Goal: Communication & Community: Answer question/provide support

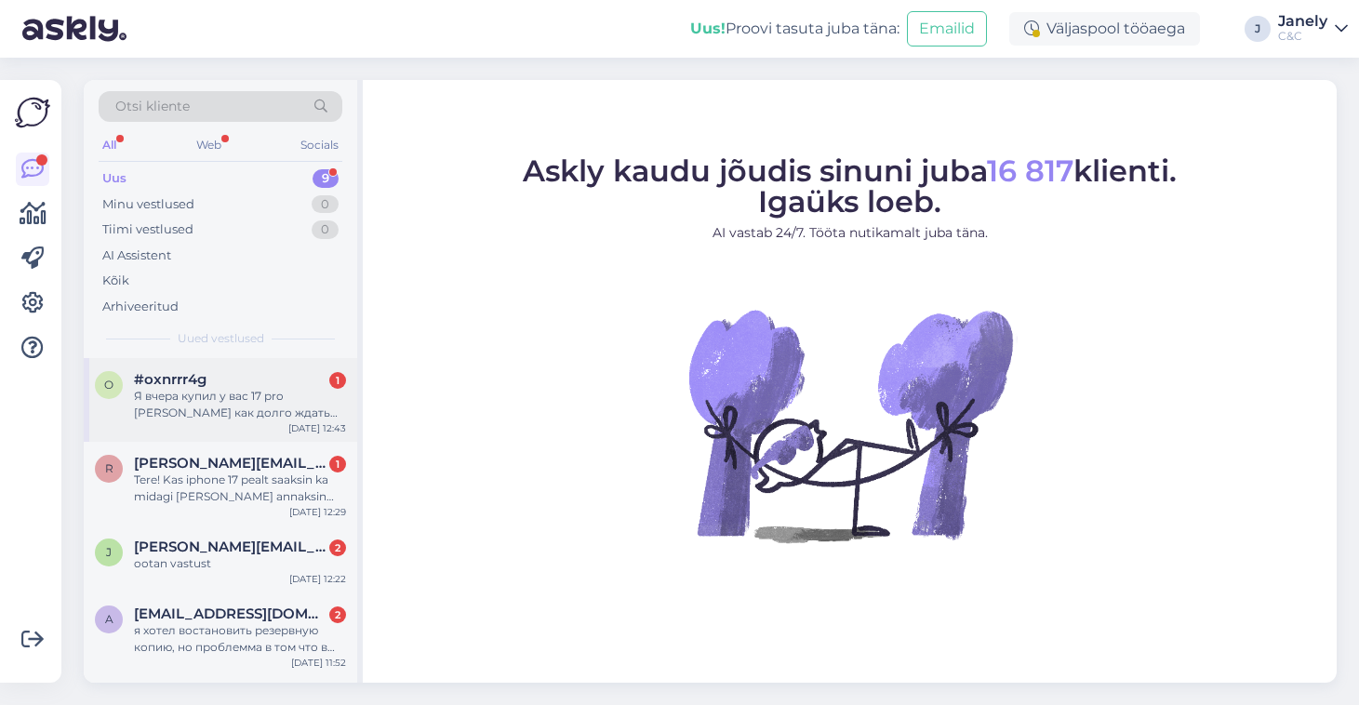
click at [183, 430] on div "o #oxnrrr4g 1 Я вчера купил у вас 17 pro [PERSON_NAME] как долго ждать товар? […" at bounding box center [220, 400] width 273 height 84
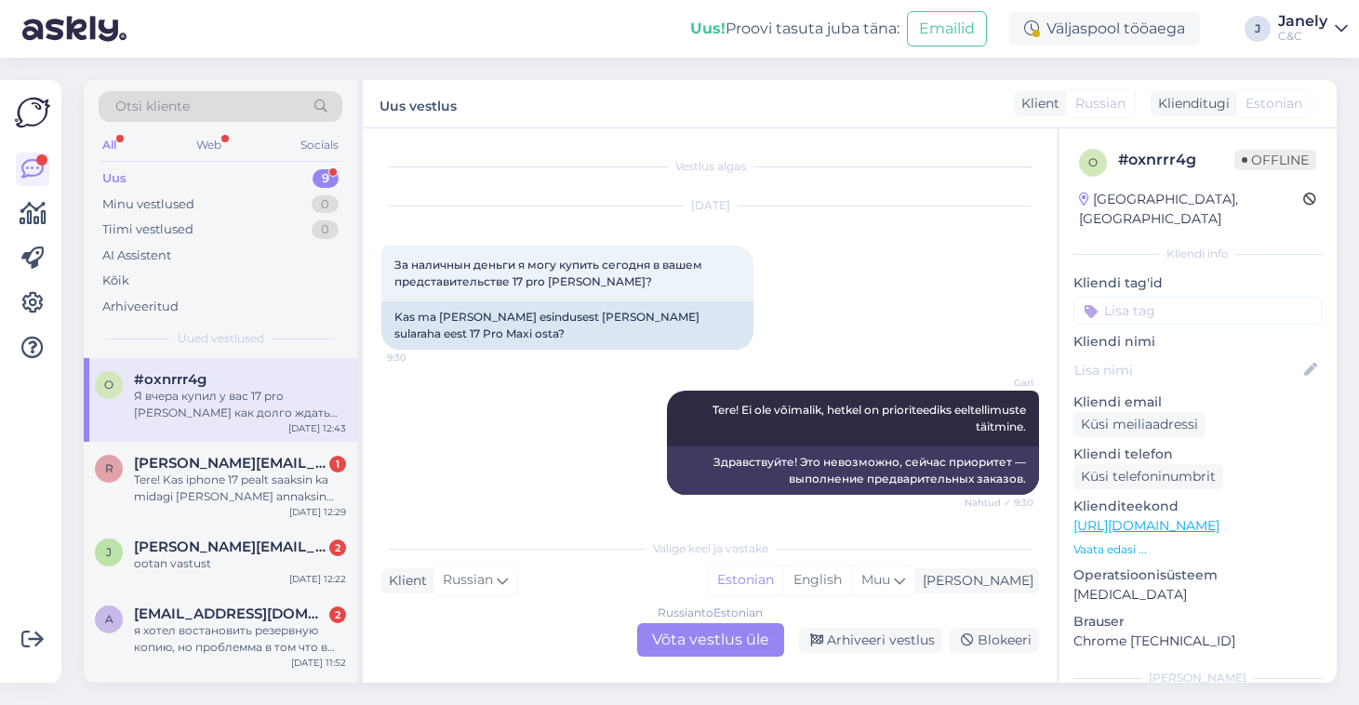
scroll to position [170, 0]
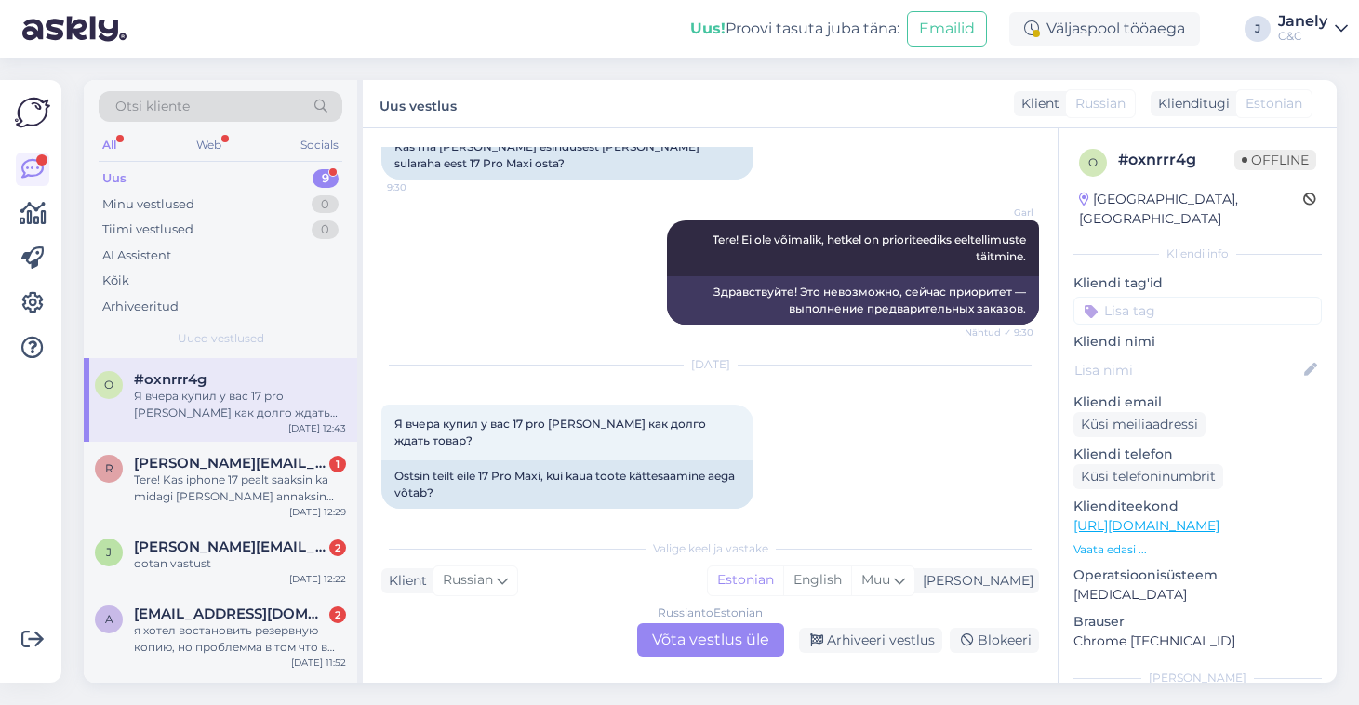
click at [739, 647] on div "Russian to Estonian Võta vestlus üle" at bounding box center [710, 639] width 147 height 33
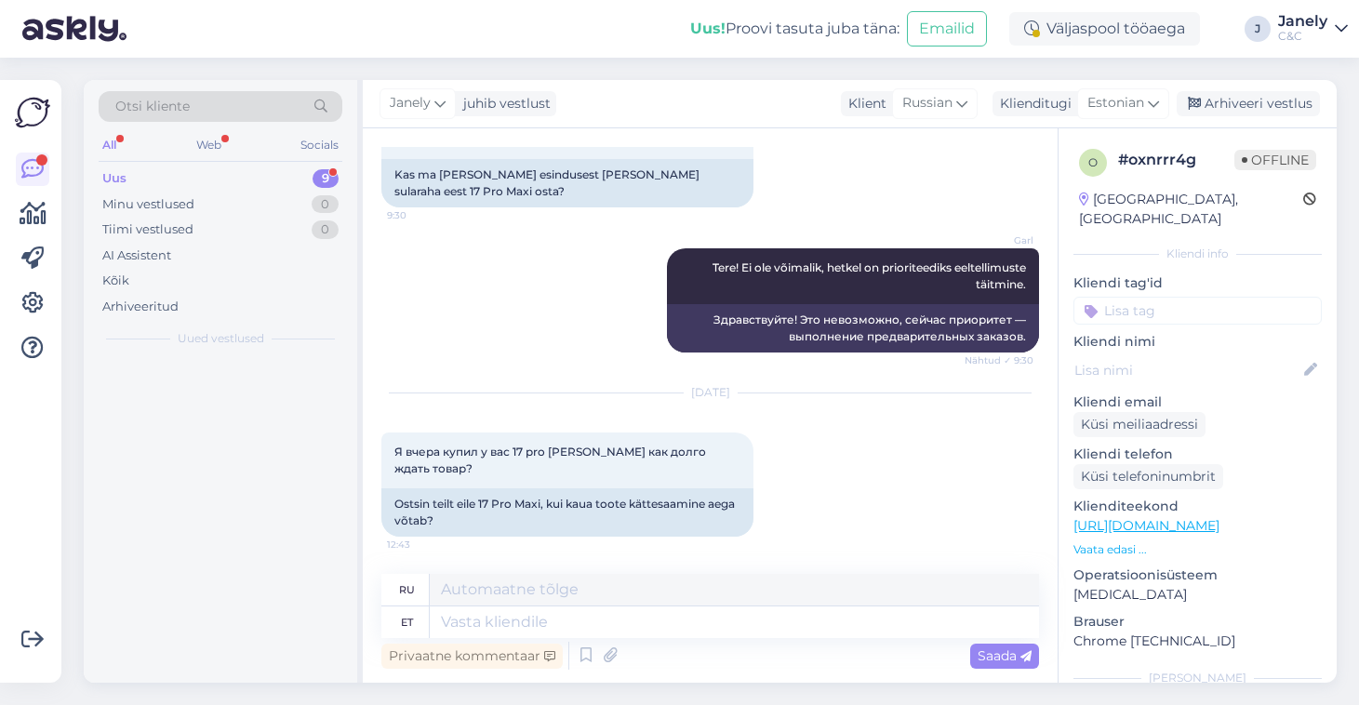
scroll to position [126, 0]
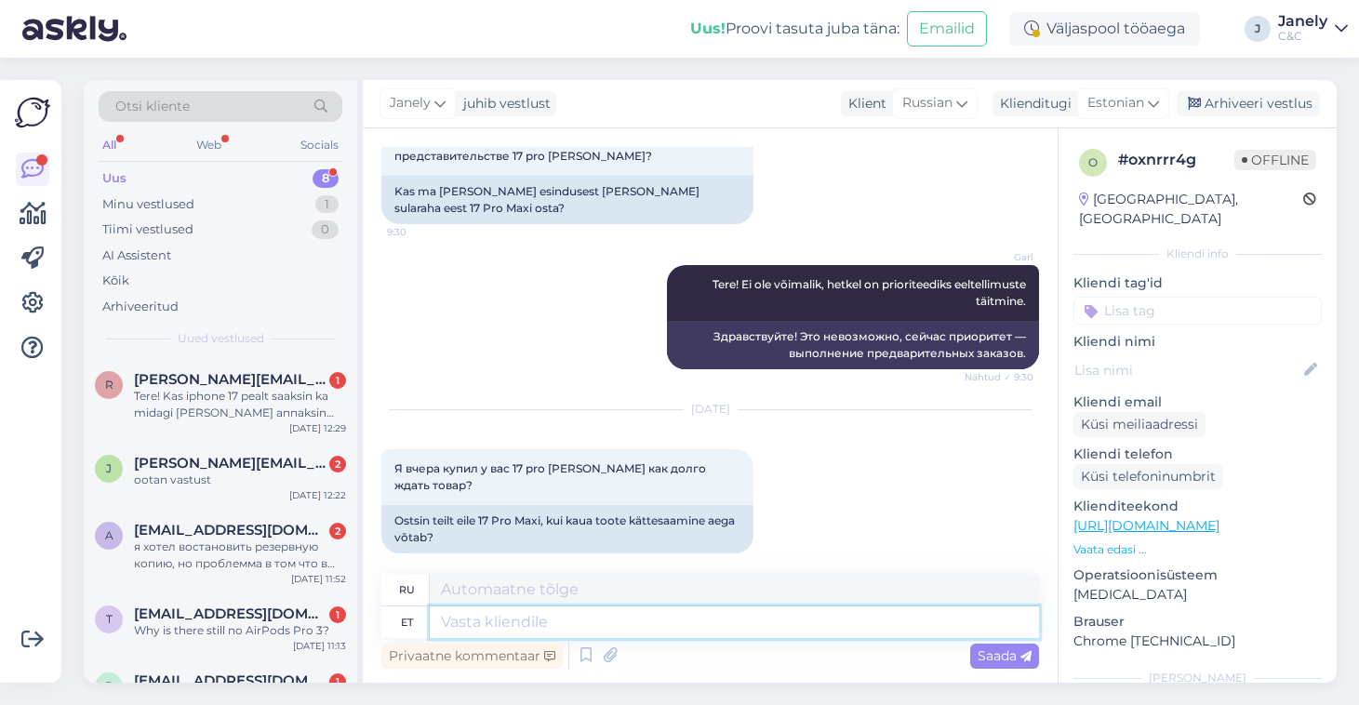
click at [604, 617] on textarea at bounding box center [734, 622] width 609 height 32
click at [581, 660] on icon at bounding box center [586, 656] width 22 height 28
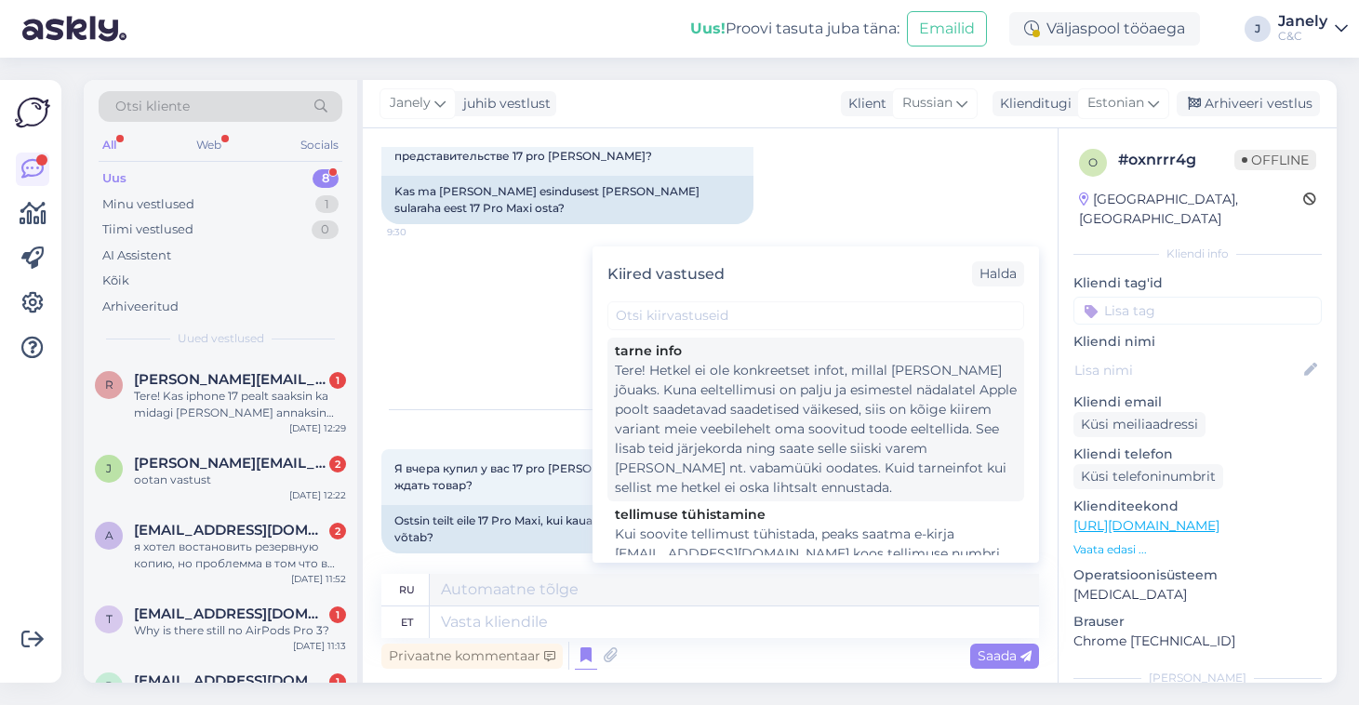
click at [755, 465] on div "Tere! Hetkel ei ole konkreetset infot, millal [PERSON_NAME] jõuaks. Kuna eeltel…" at bounding box center [816, 429] width 402 height 137
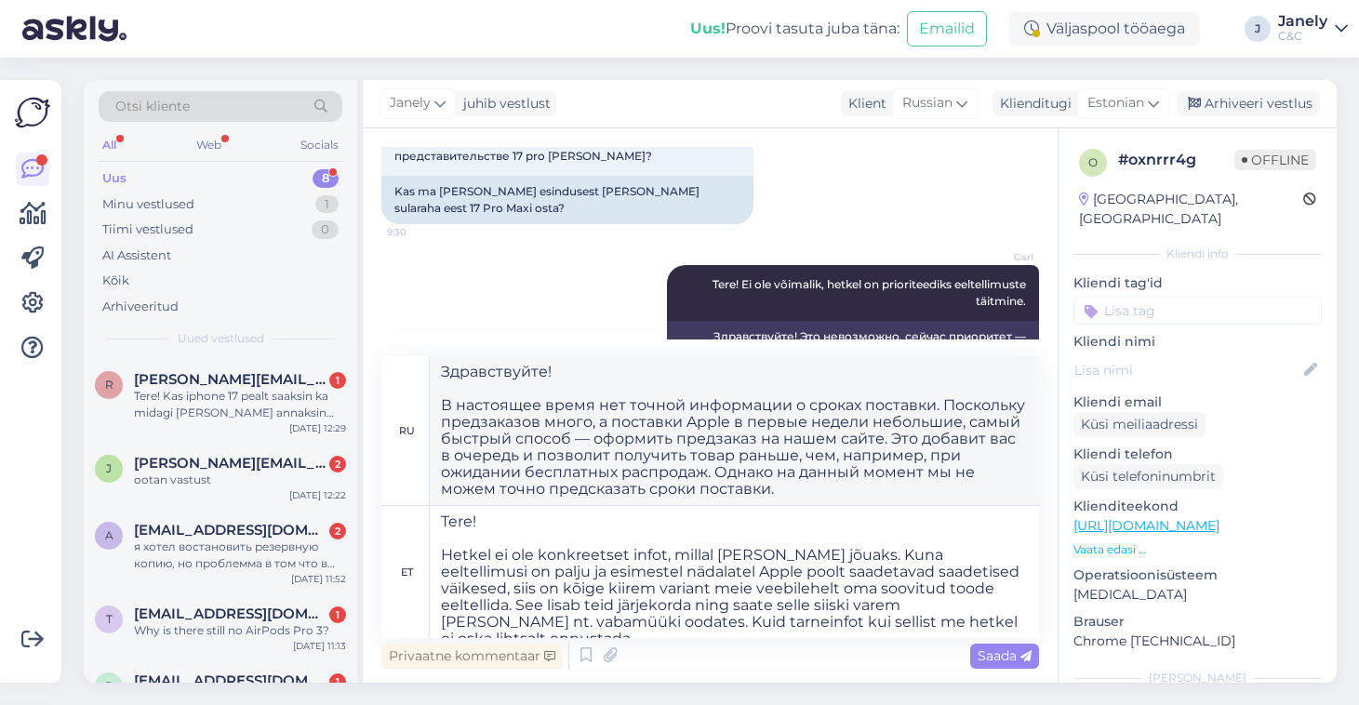
type textarea "Здравствуйте! В настоящее время нет точной информации о сроках поставки. Поскол…"
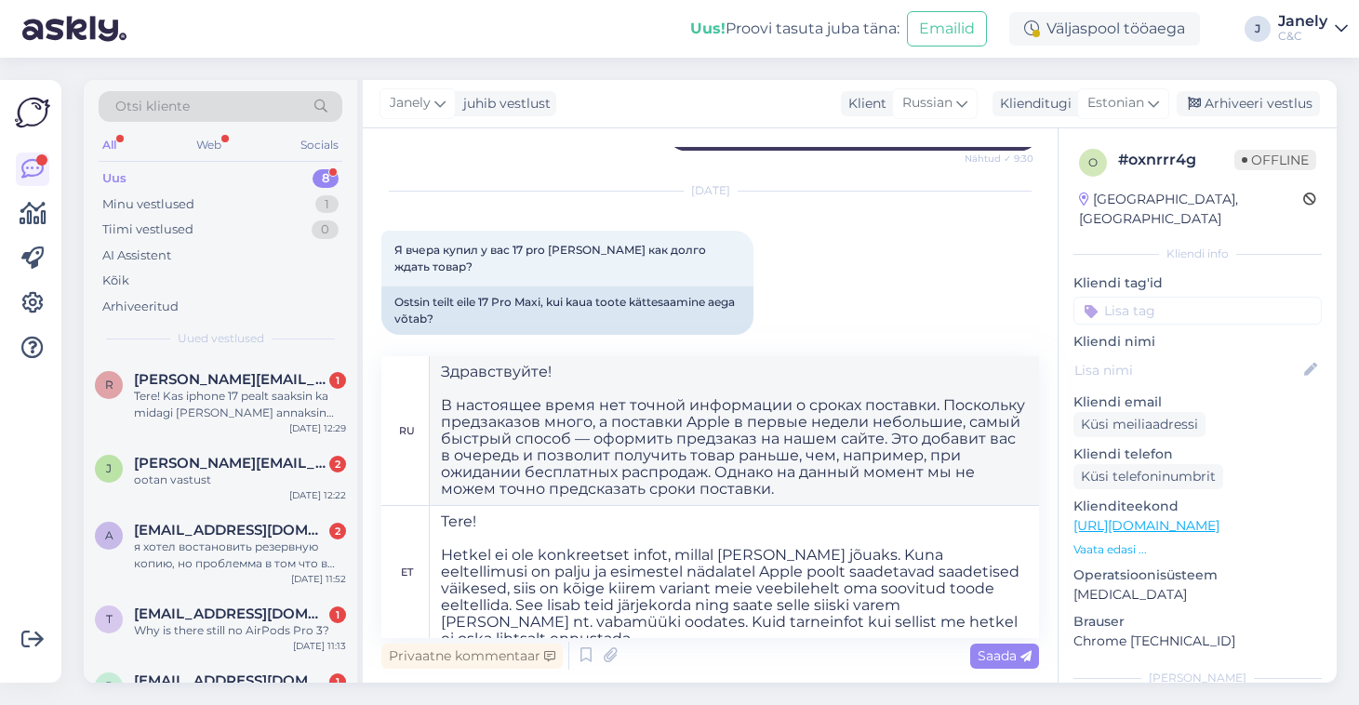
scroll to position [343, 0]
drag, startPoint x: 443, startPoint y: 516, endPoint x: 636, endPoint y: 575, distance: 202.1
click at [644, 574] on textarea "Tere! Hetkel ei ole konkreetset infot, millal [PERSON_NAME] jõuaks. Kuna eeltel…" at bounding box center [734, 572] width 609 height 132
click at [665, 592] on textarea "Tere! Hetkel ei ole konkreetset infot, millal [PERSON_NAME] jõuaks. Kuna eeltel…" at bounding box center [734, 572] width 609 height 132
click at [588, 660] on icon at bounding box center [586, 656] width 22 height 28
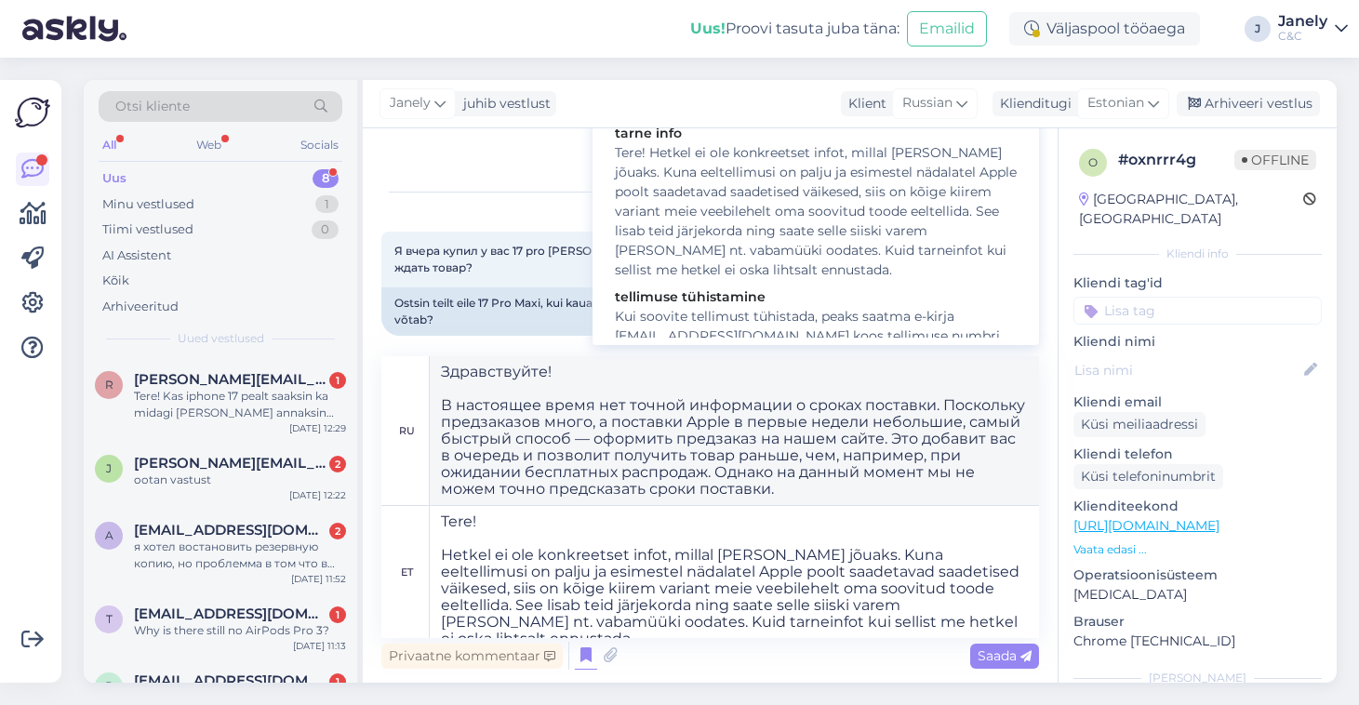
scroll to position [0, 0]
click at [817, 595] on textarea "Tere! Hetkel ei ole konkreetset infot, millal [PERSON_NAME] jõuaks. Kuna eeltel…" at bounding box center [734, 572] width 609 height 132
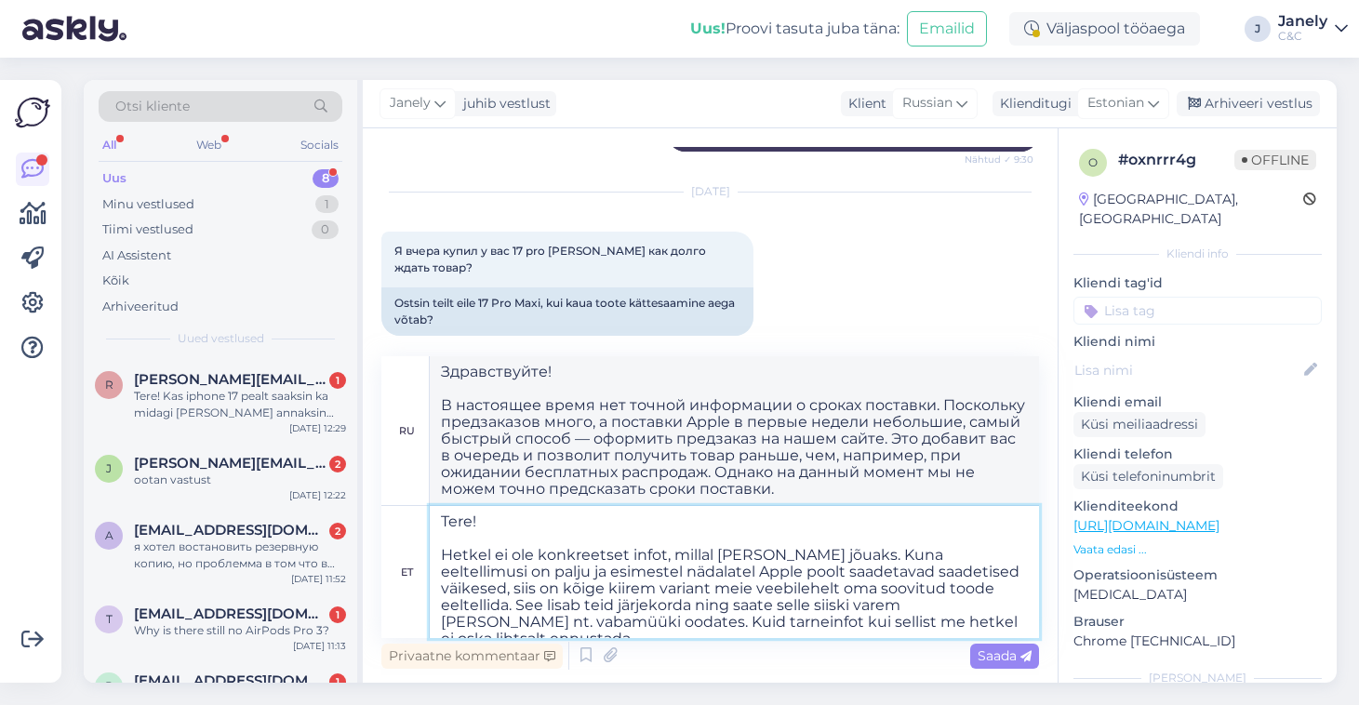
drag, startPoint x: 976, startPoint y: 573, endPoint x: 989, endPoint y: 617, distance: 45.4
click at [989, 617] on textarea "Tere! Hetkel ei ole konkreetset infot, millal [PERSON_NAME] jõuaks. Kuna eeltel…" at bounding box center [734, 572] width 609 height 132
type textarea "Tere! Hetkel ei ole konkreetset infot, millal [PERSON_NAME] jõuaks. Kuna eeltel…"
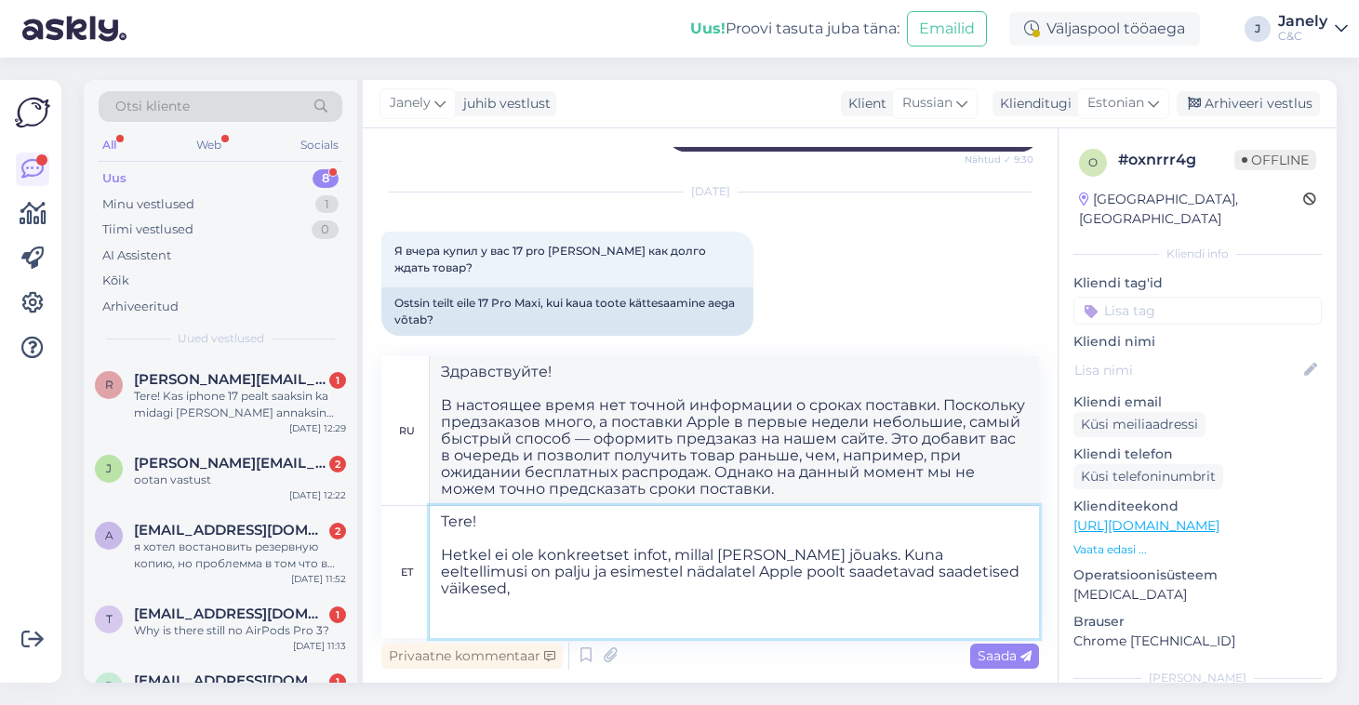
scroll to position [243, 0]
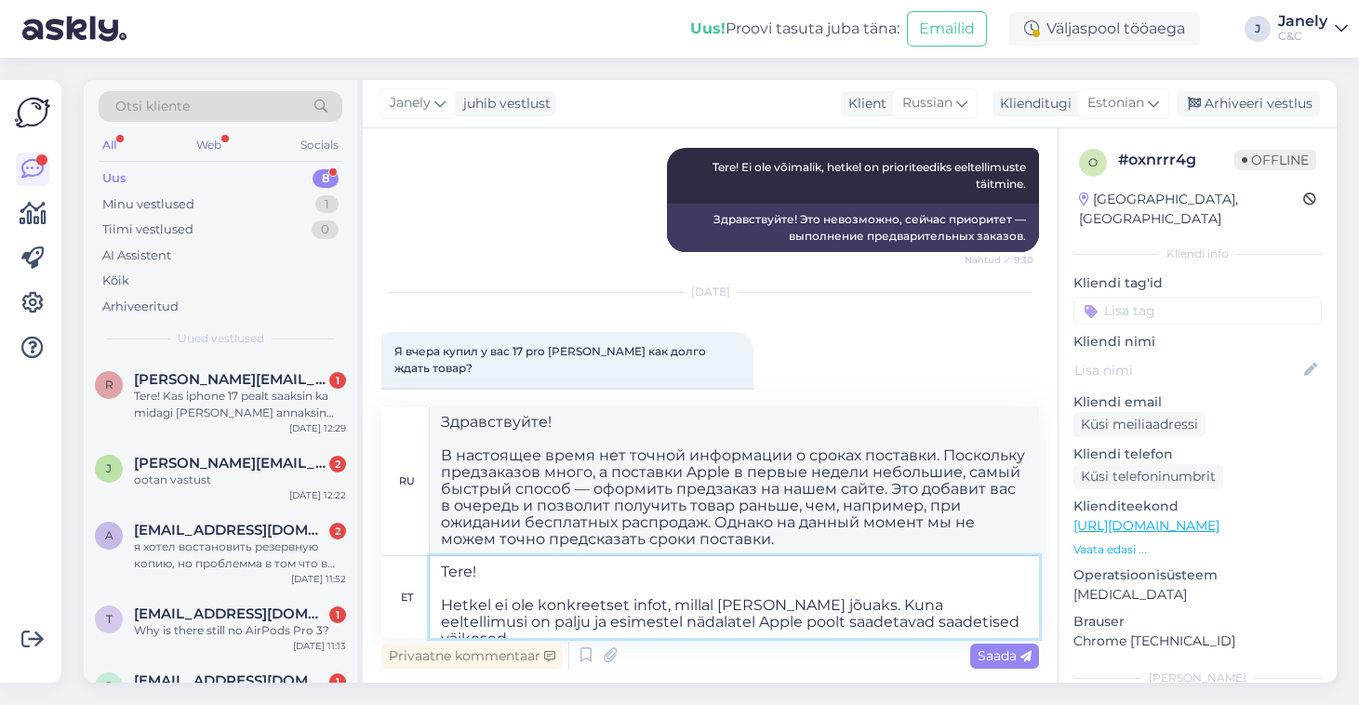
type textarea "Здравствуйте! В настоящее время нет точной информации о сроках поставки. В связ…"
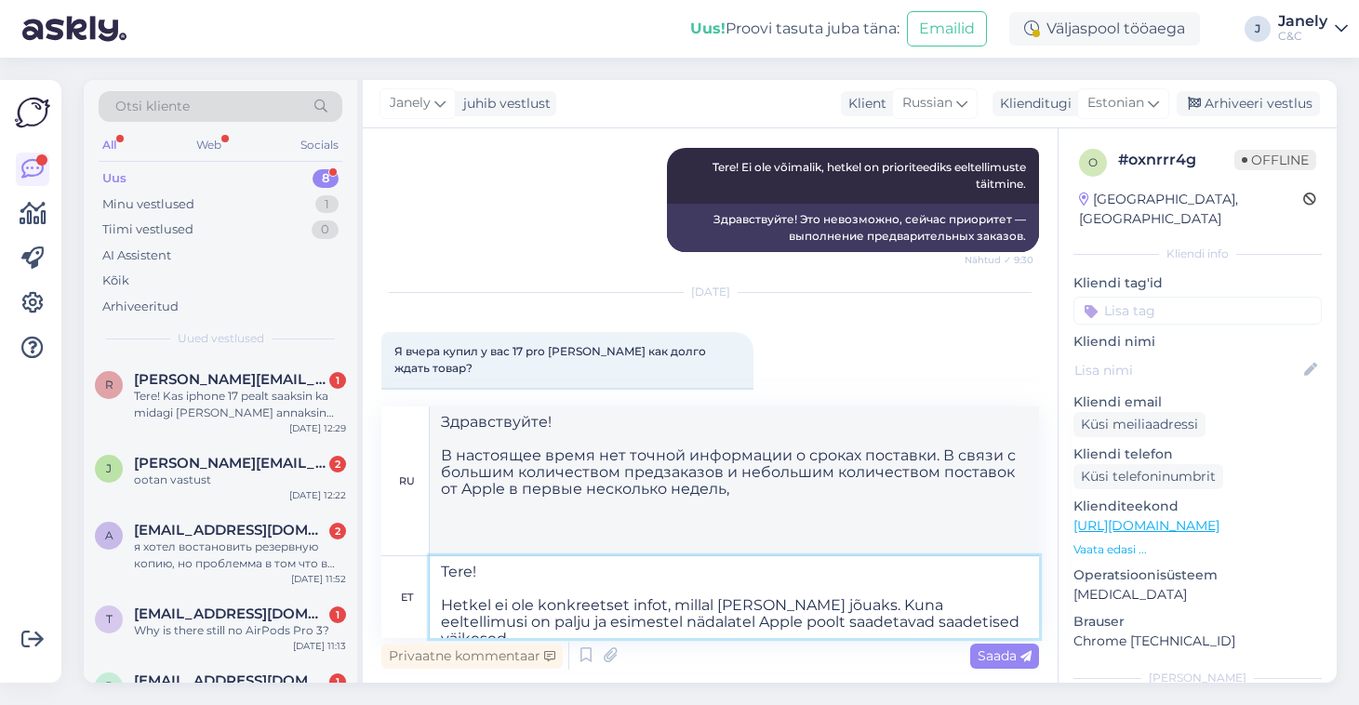
scroll to position [176, 0]
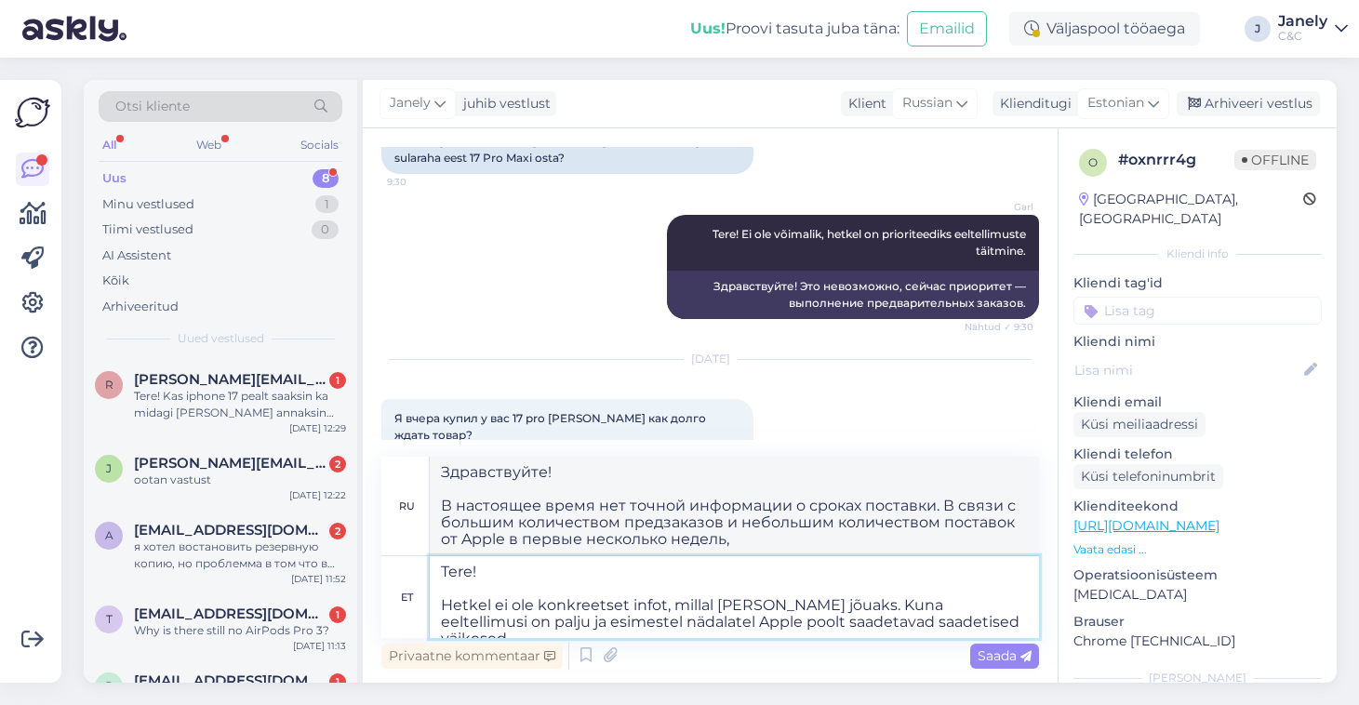
click at [982, 623] on textarea "Tere! Hetkel ei ole konkreetset infot, millal [PERSON_NAME] jõuaks. Kuna eeltel…" at bounding box center [734, 597] width 609 height 82
type textarea "Tere! Hetkel ei ole konkreetset infot, millal [PERSON_NAME] jõuaks. Kuna eeltel…"
type textarea "Здравствуйте! В настоящее время нет точной информации о сроках поставки продукт…"
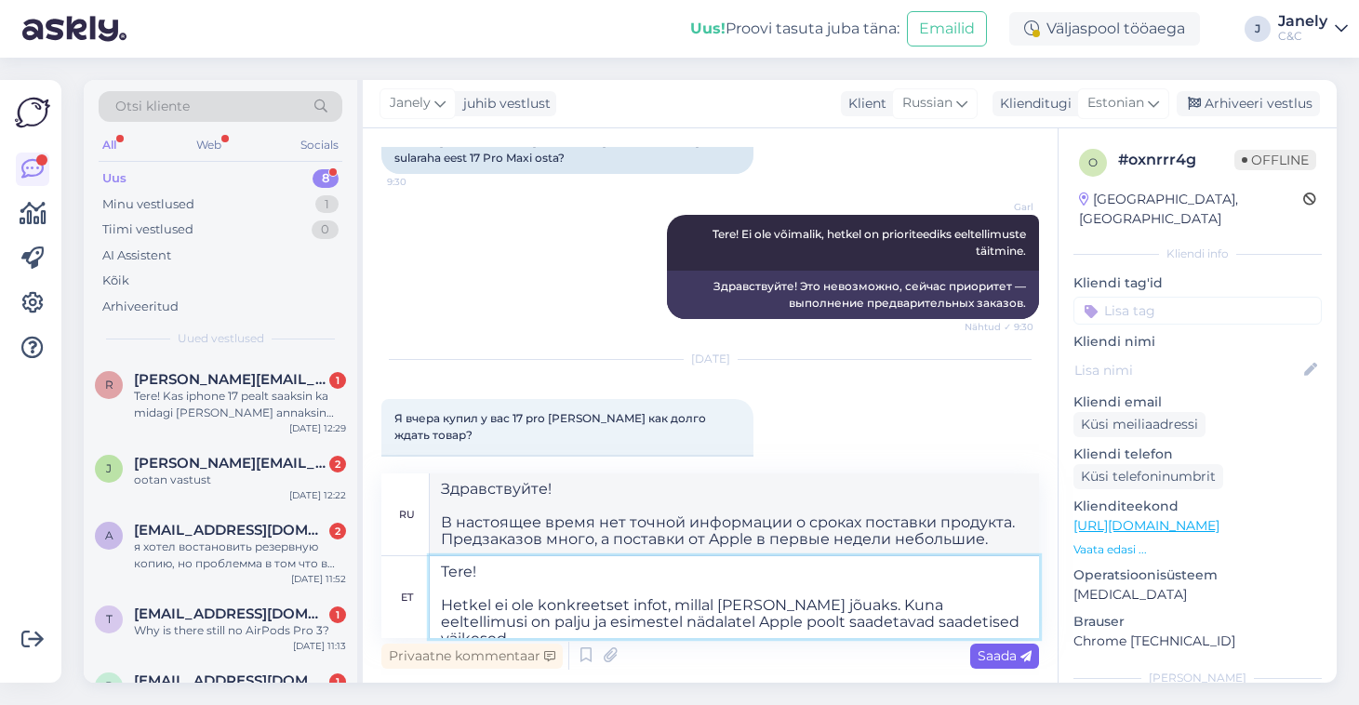
type textarea "Tere! Hetkel ei ole konkreetset infot, millal [PERSON_NAME] jõuaks. Kuna eeltel…"
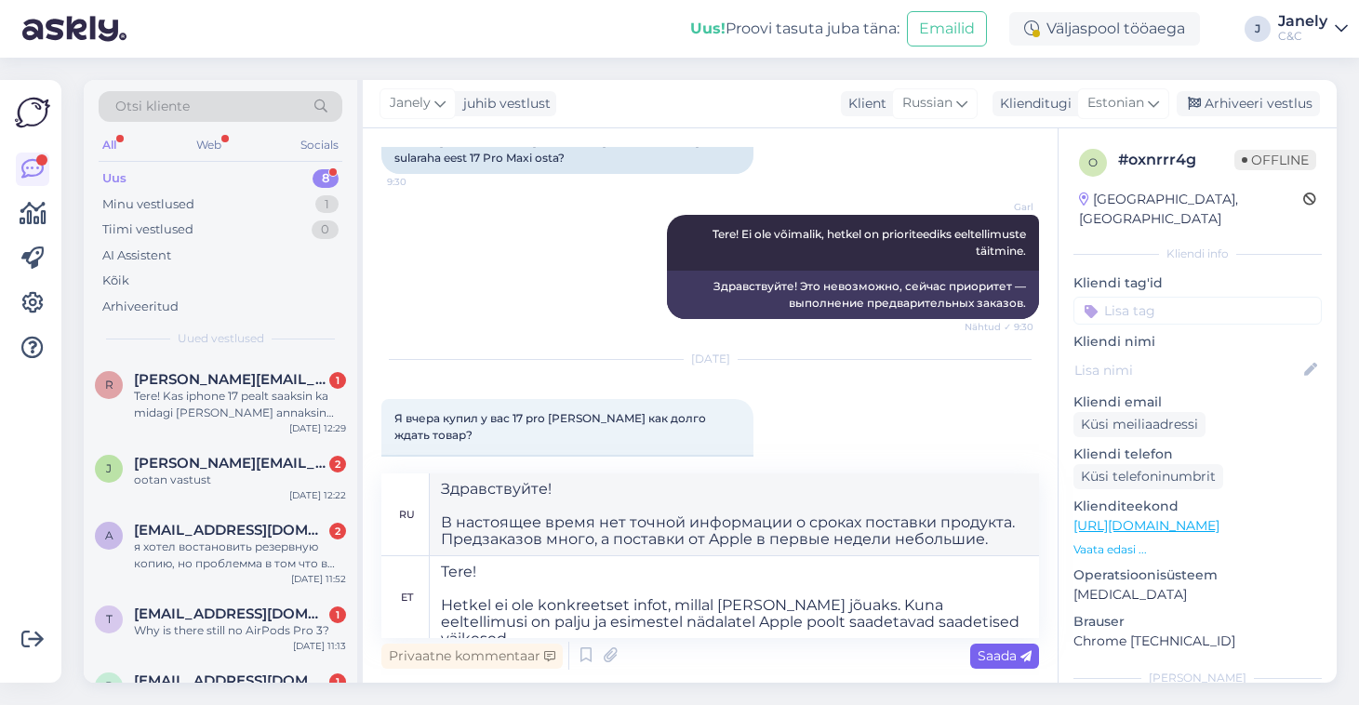
click at [1003, 657] on span "Saada" at bounding box center [1004, 655] width 54 height 17
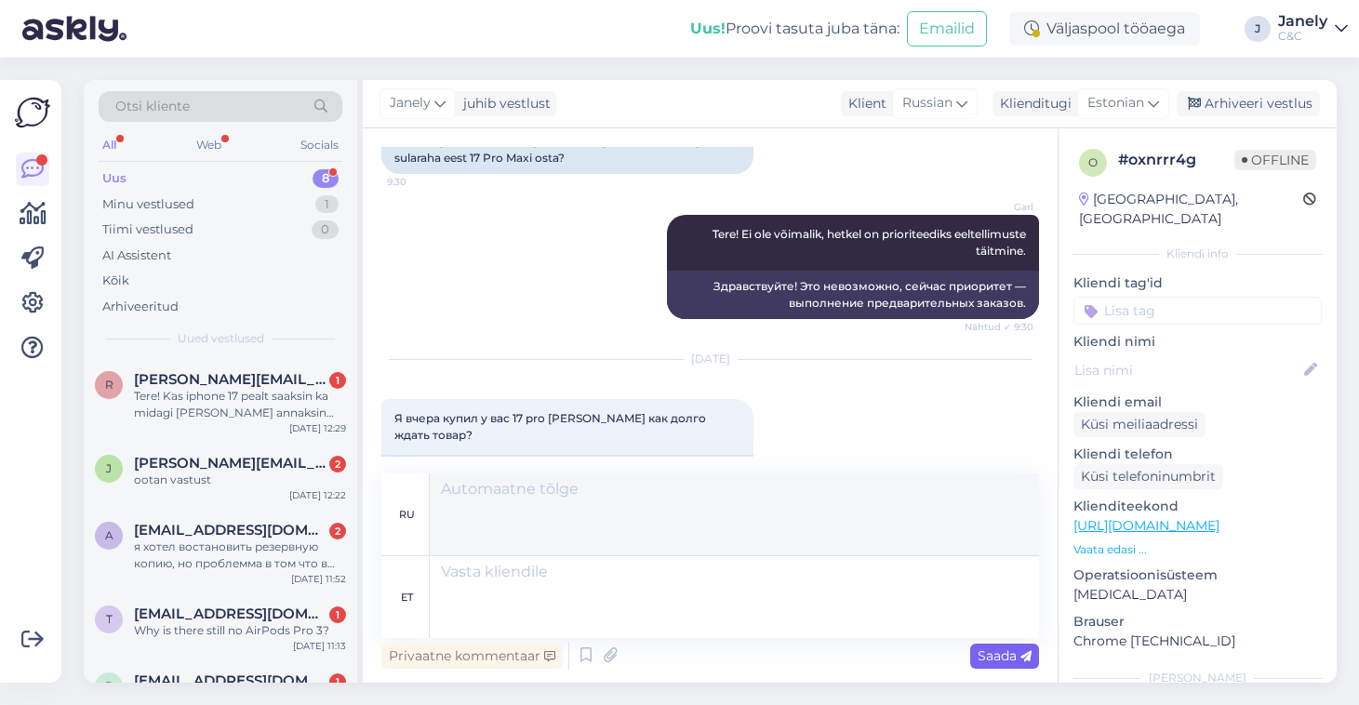
scroll to position [371, 0]
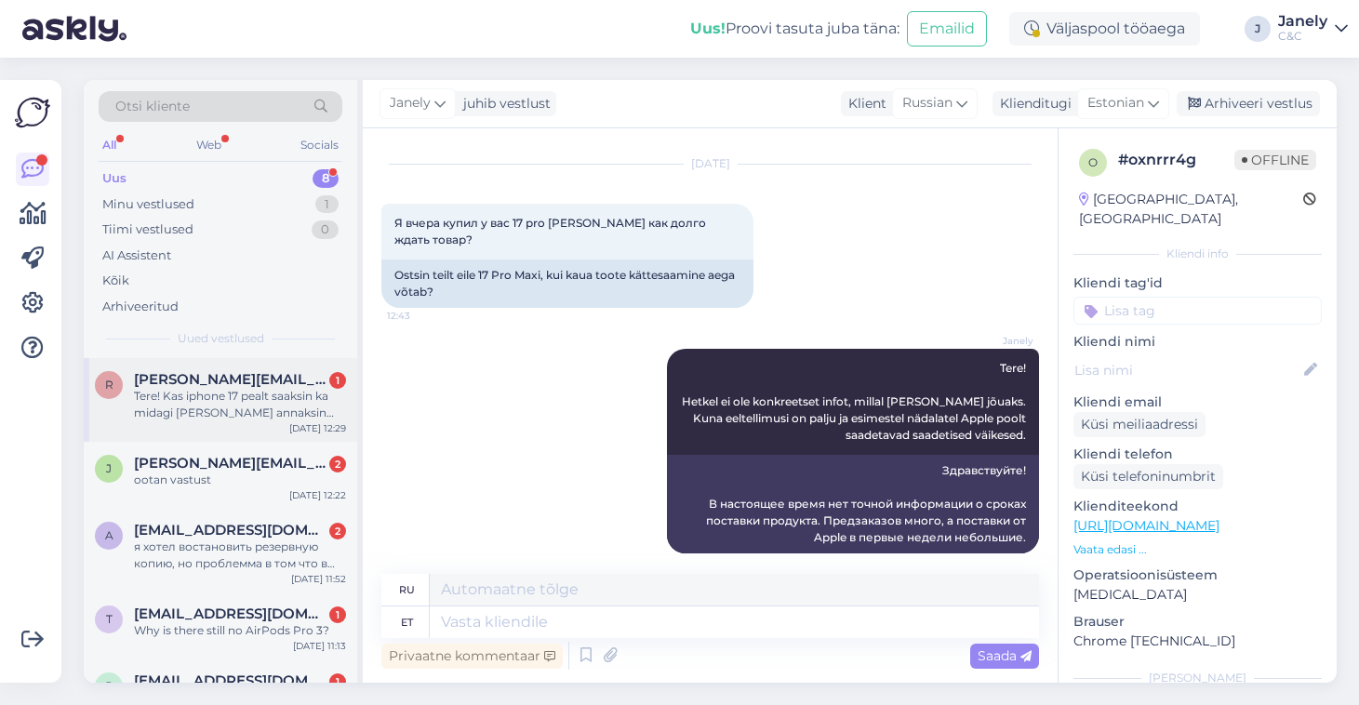
click at [250, 420] on div "[PERSON_NAME] [PERSON_NAME][EMAIL_ADDRESS][PERSON_NAME][DOMAIN_NAME] 1 Tere! Ka…" at bounding box center [220, 400] width 273 height 84
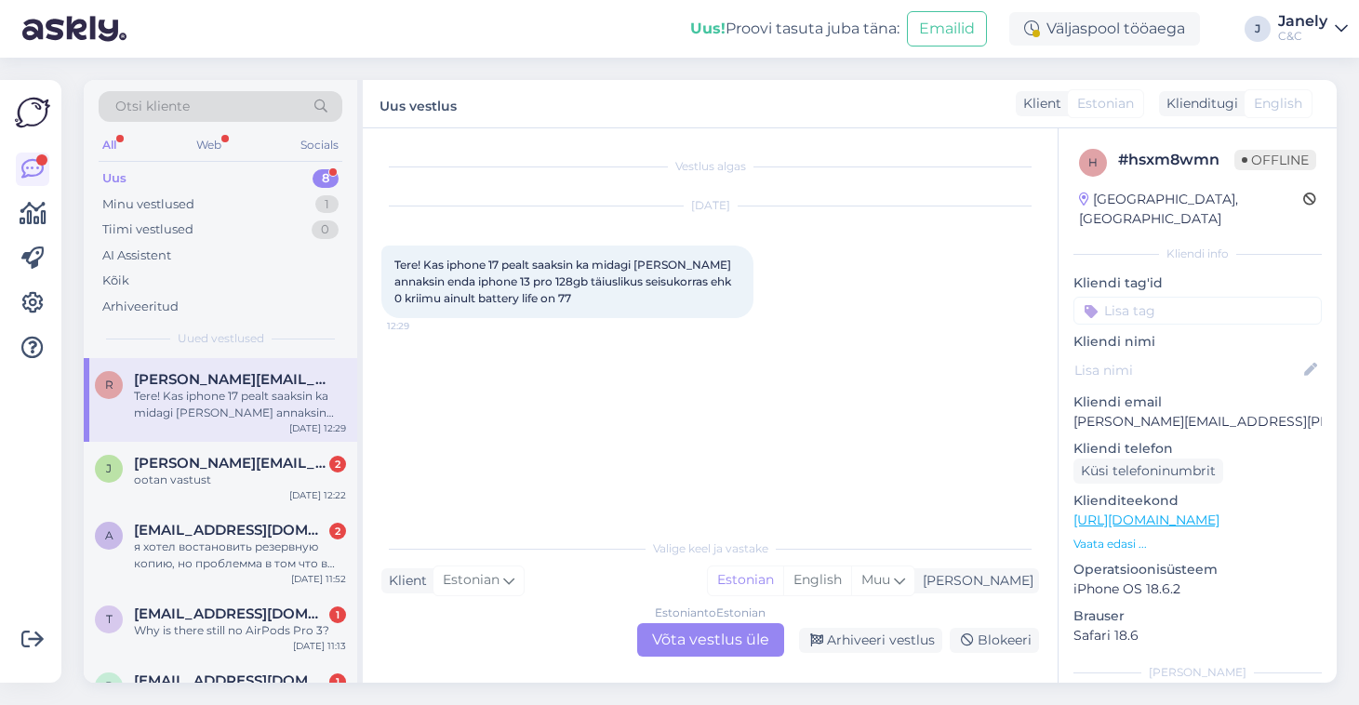
scroll to position [0, 0]
click at [697, 631] on div "Estonian to Estonian Võta vestlus üle" at bounding box center [710, 639] width 147 height 33
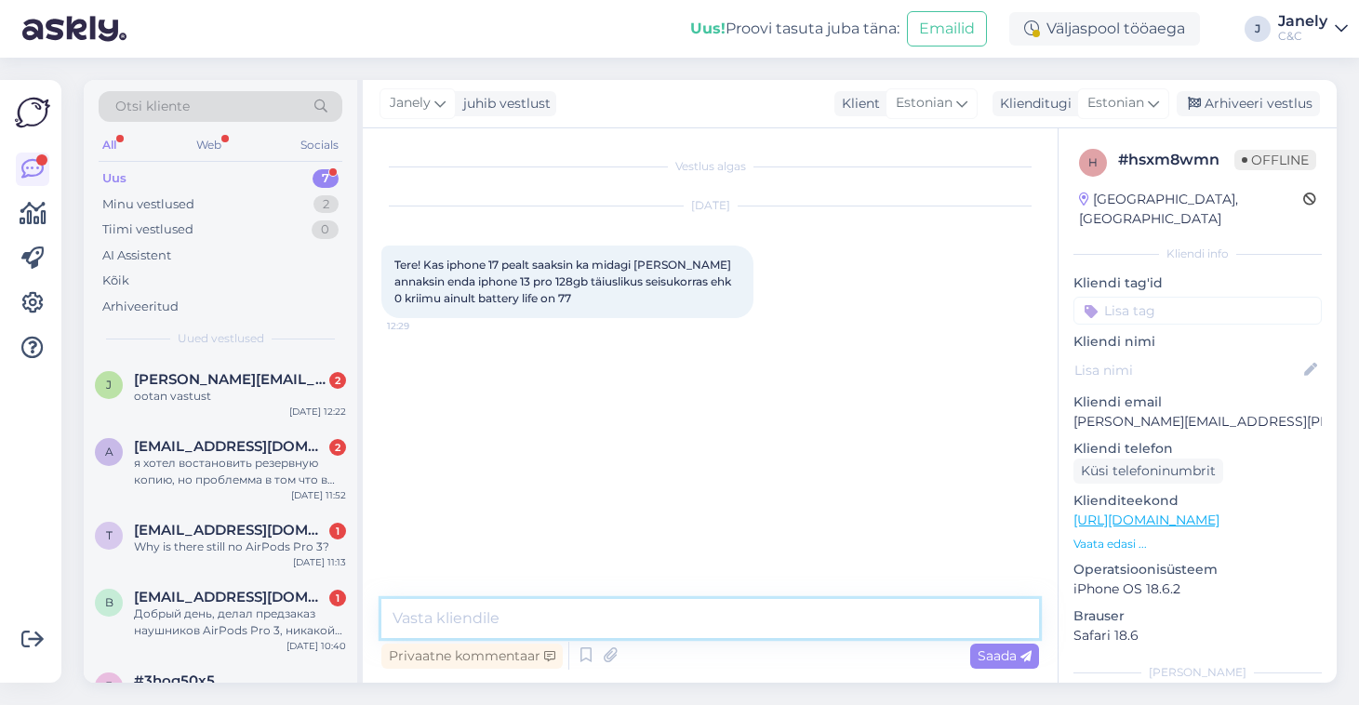
click at [719, 627] on textarea at bounding box center [709, 618] width 657 height 39
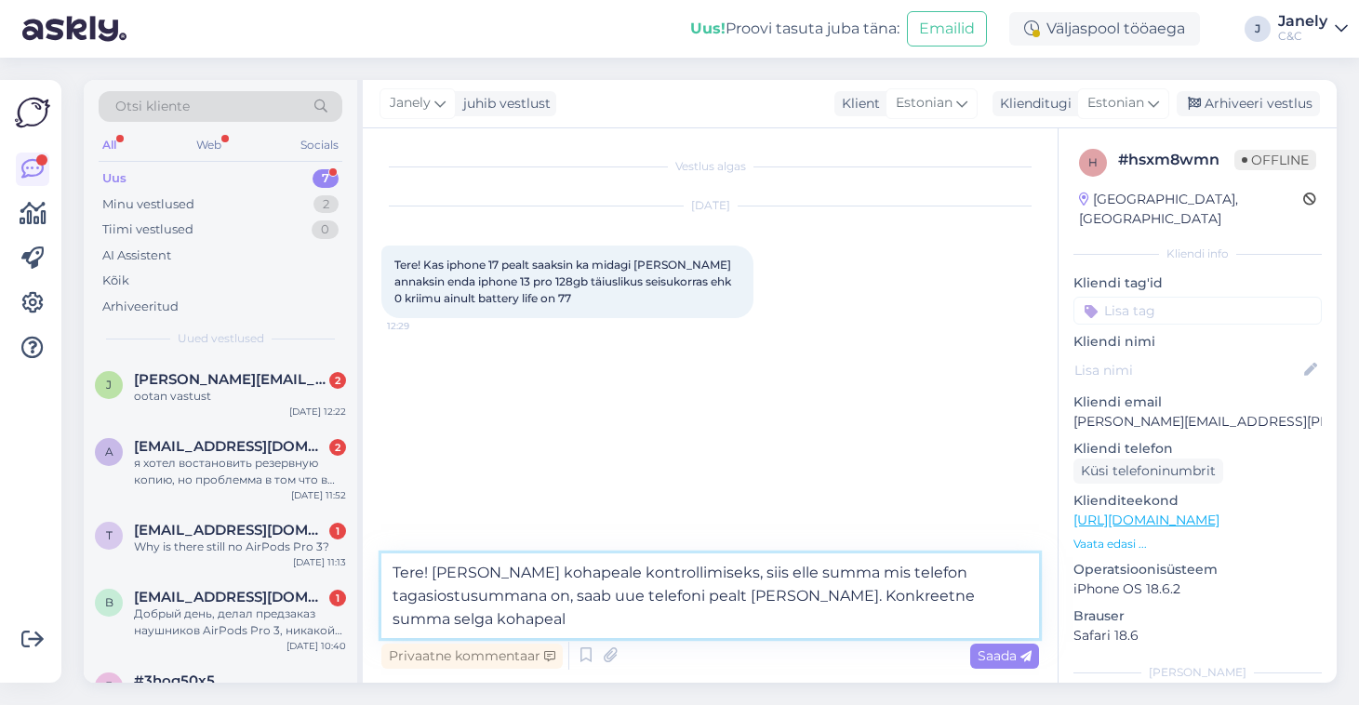
type textarea "Tere! [PERSON_NAME] kohapeale kontrollimiseks, siis elle summa mis telefon taga…"
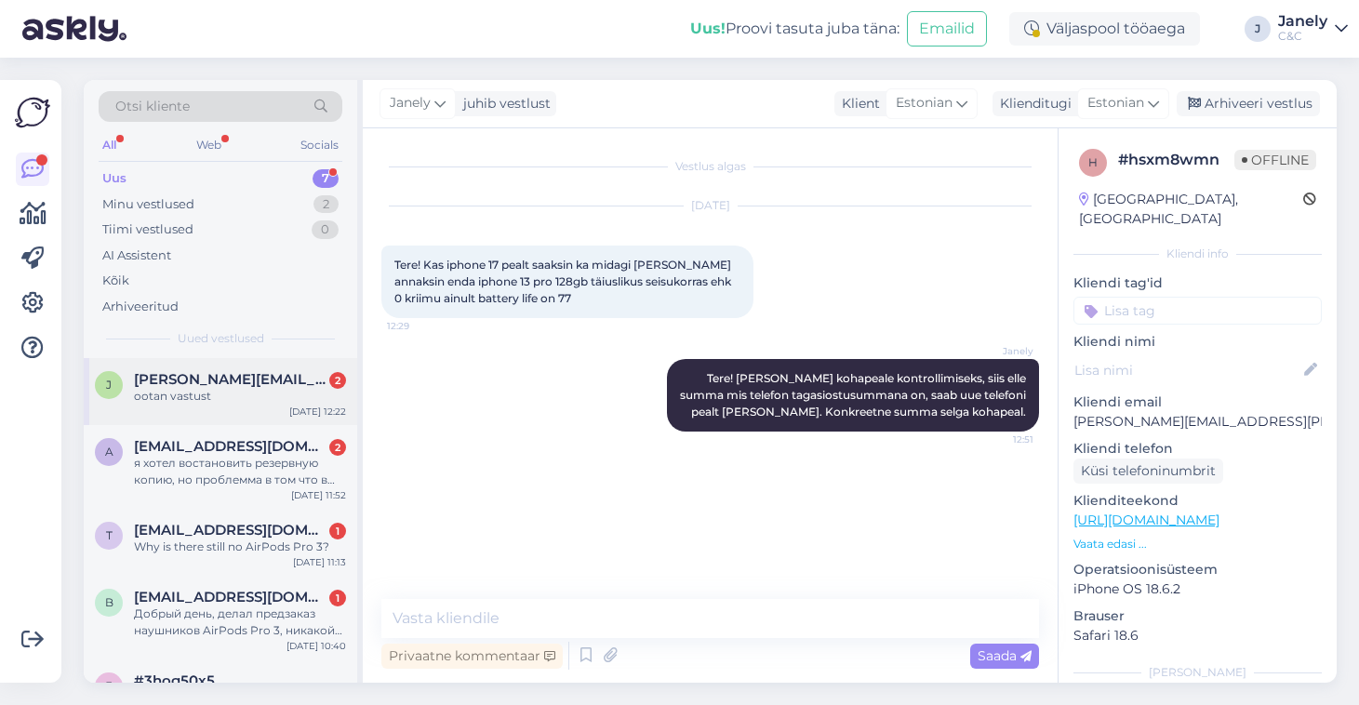
click at [248, 396] on div "ootan vastust" at bounding box center [240, 396] width 212 height 17
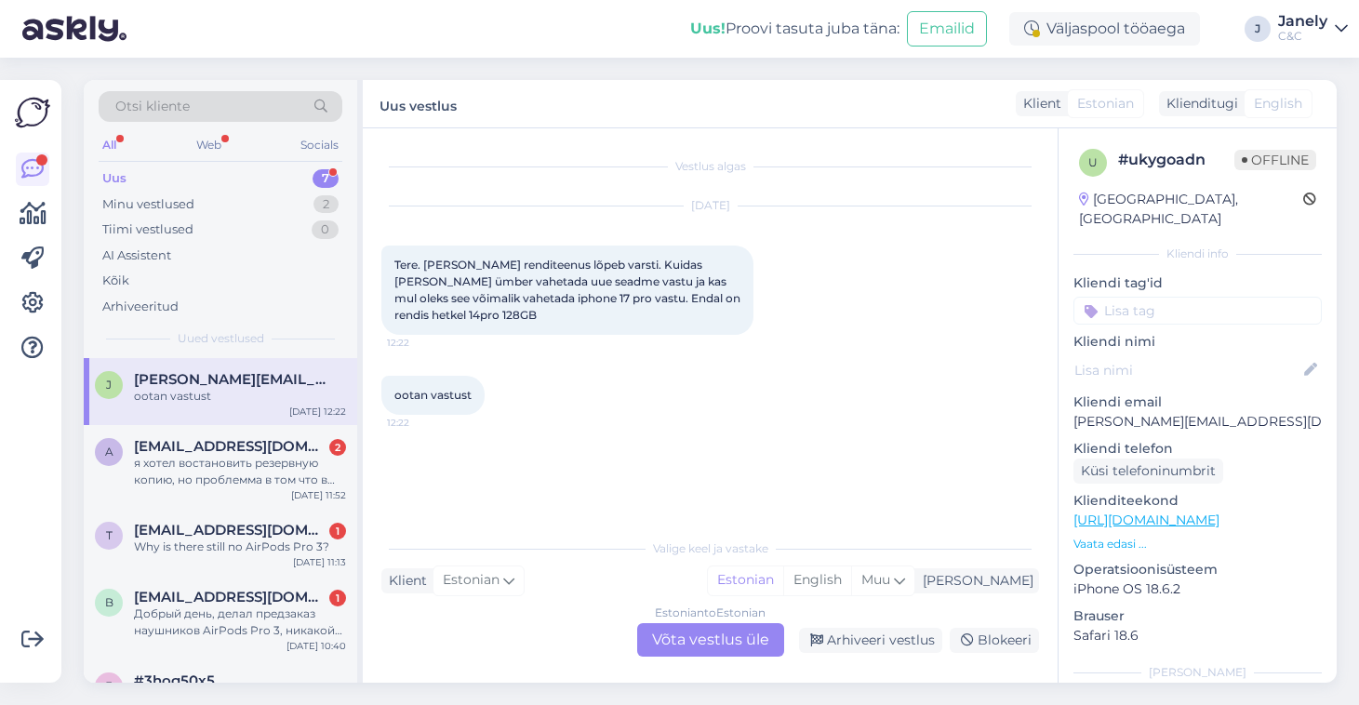
click at [679, 637] on div "Estonian to Estonian Võta vestlus üle" at bounding box center [710, 639] width 147 height 33
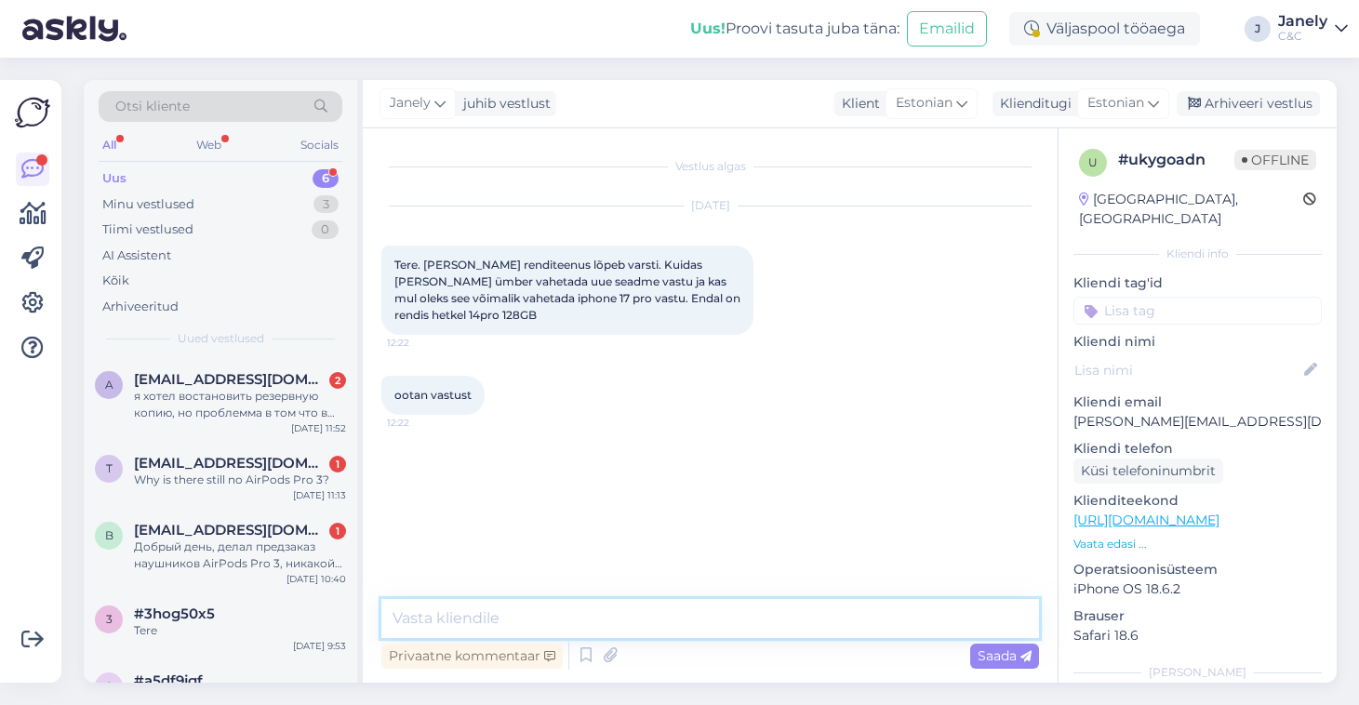
click at [632, 619] on textarea at bounding box center [709, 618] width 657 height 39
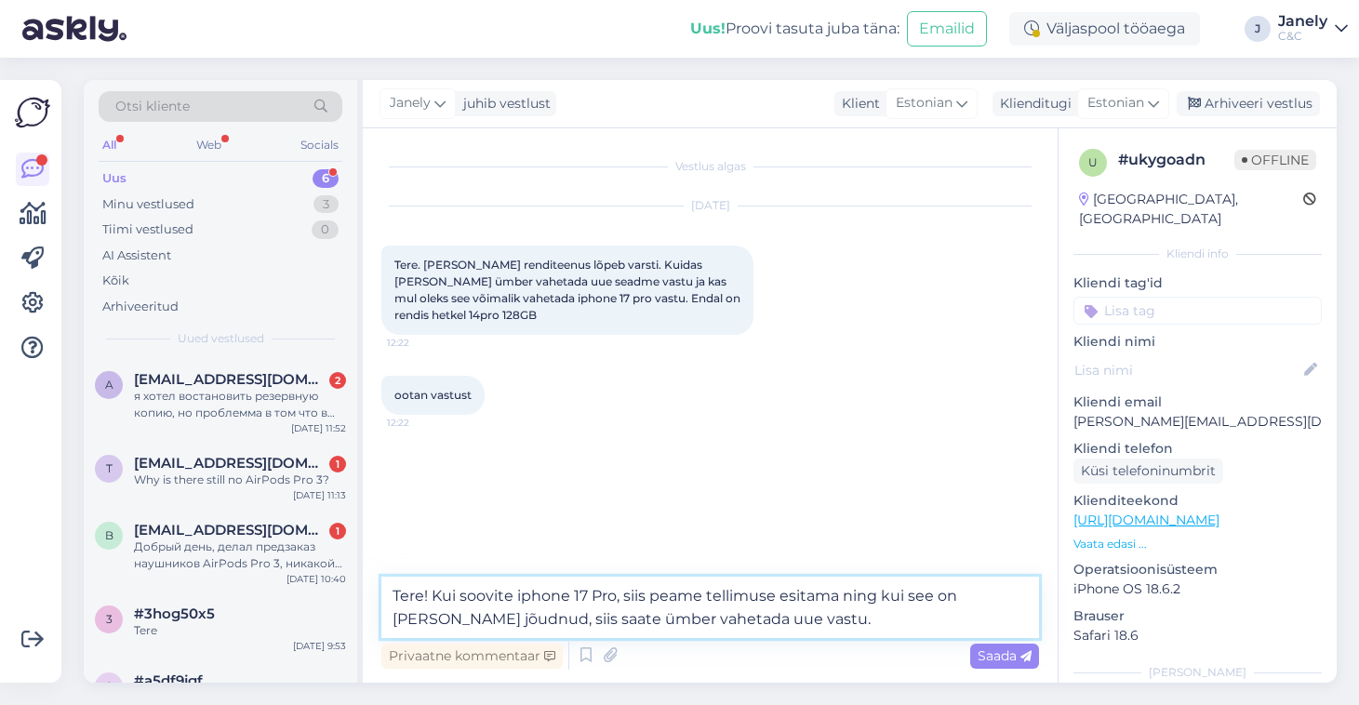
click at [834, 602] on textarea "Tere! Kui soovite iphone 17 Pro, siis peame tellimuse esitama ning kui see on […" at bounding box center [709, 607] width 657 height 61
click at [817, 627] on textarea "Tere! Kui soovite iphone 17 Pro, siis peame tellimuse vormistama ning kui see o…" at bounding box center [709, 607] width 657 height 61
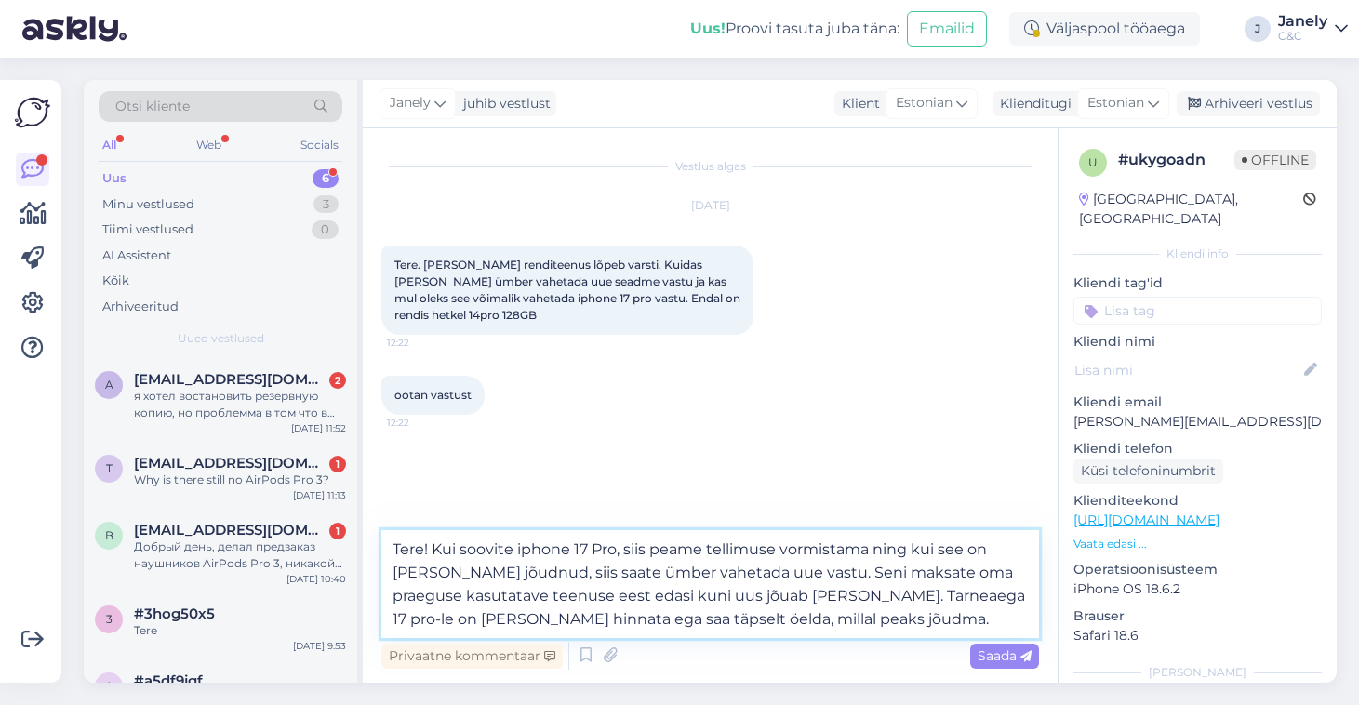
type textarea "Tere! Kui soovite iphone 17 Pro, siis peame tellimuse vormistama ning kui see o…"
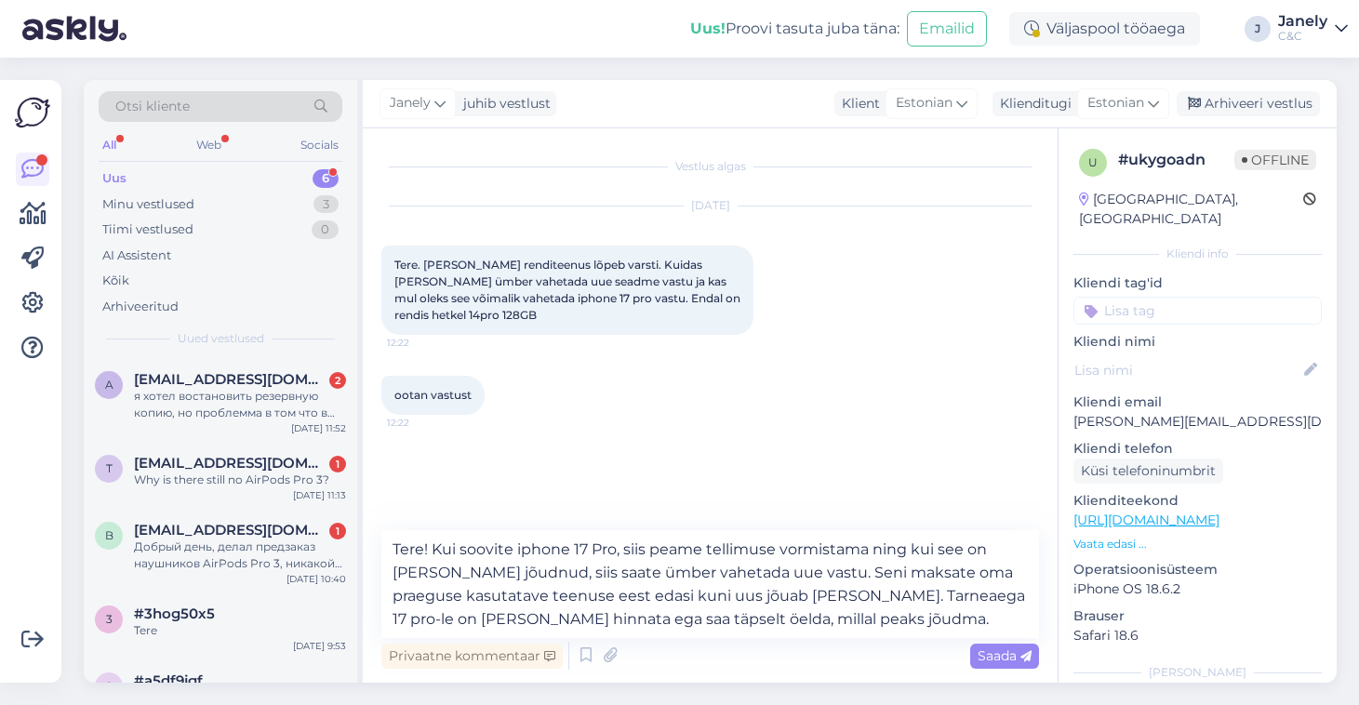
click at [1003, 671] on div "Privaatne kommentaar Saada" at bounding box center [709, 655] width 657 height 35
click at [996, 651] on span "Saada" at bounding box center [1004, 655] width 54 height 17
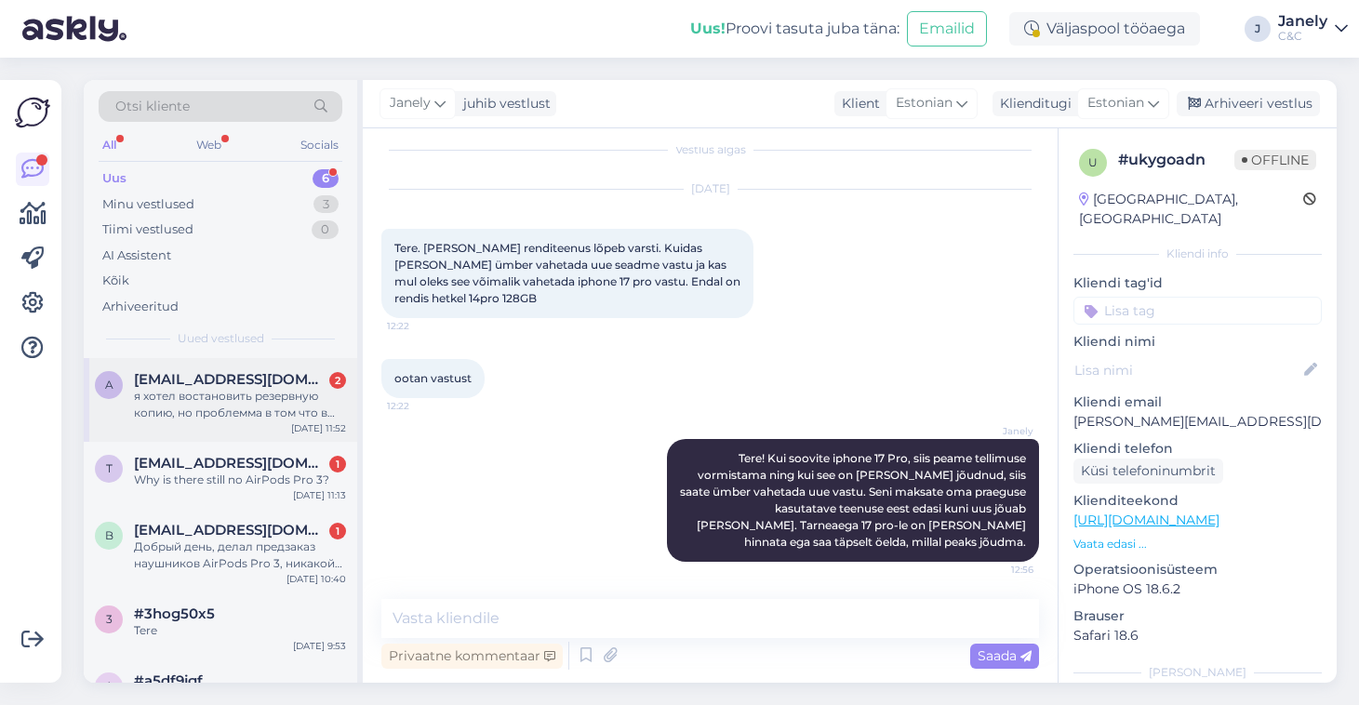
click at [215, 414] on div "я хотел востановить резервную копию, но проблемма в том что в icloud там мой ст…" at bounding box center [240, 404] width 212 height 33
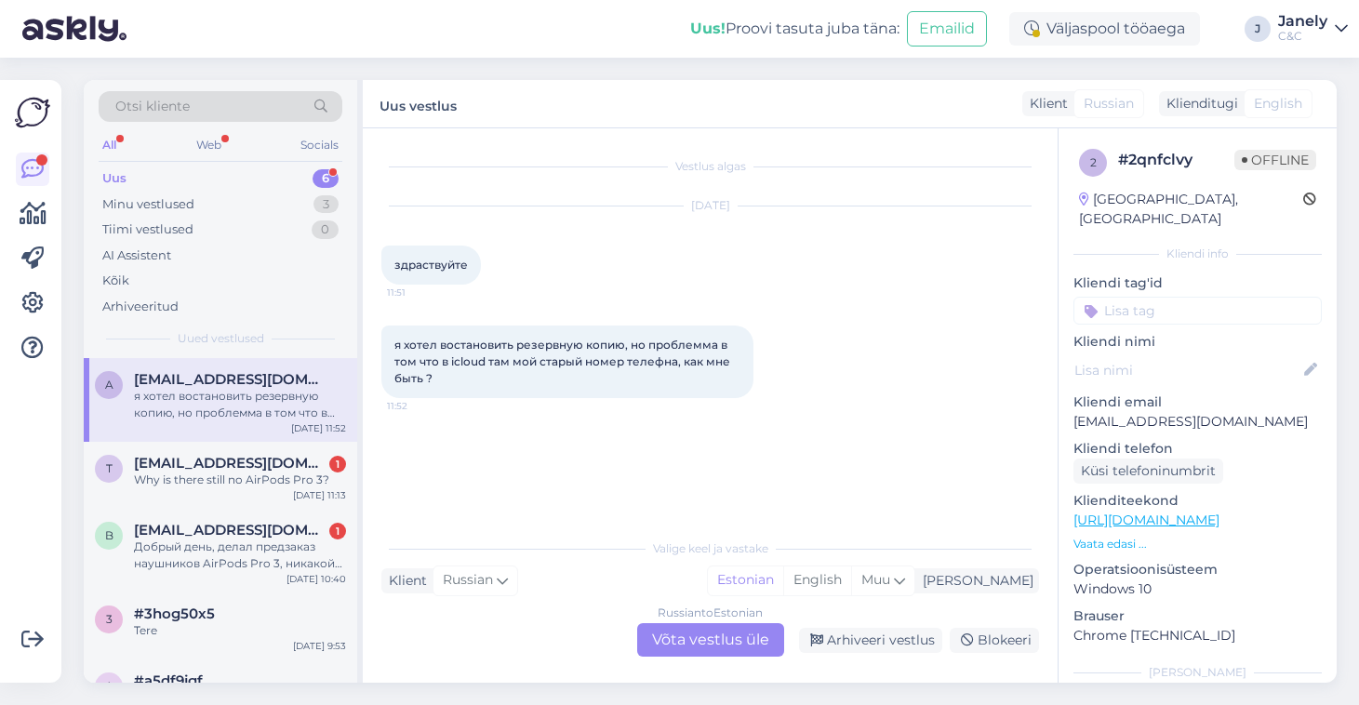
click at [707, 647] on div "Russian to Estonian Võta vestlus üle" at bounding box center [710, 639] width 147 height 33
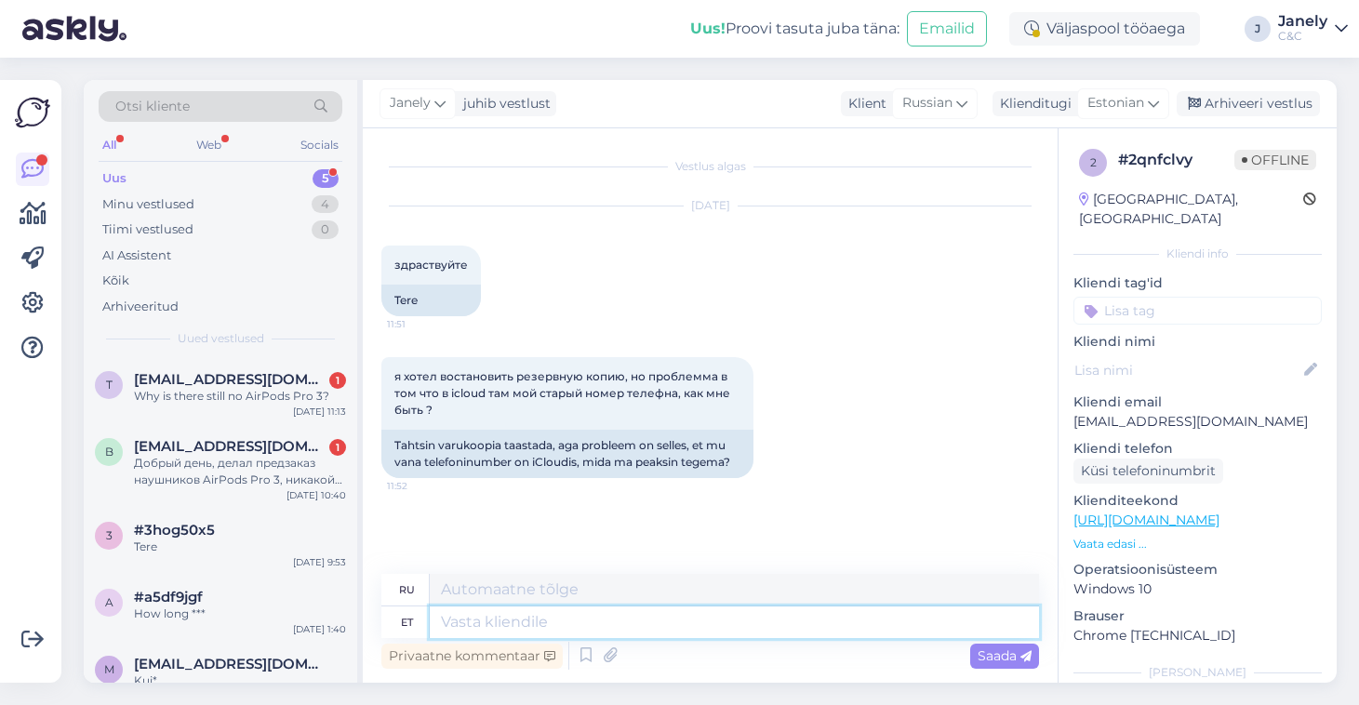
click at [535, 631] on textarea at bounding box center [734, 622] width 609 height 32
type textarea "Tere!"
type textarea "Привет!"
type textarea "Tere! Kas"
type textarea "Привет! Это"
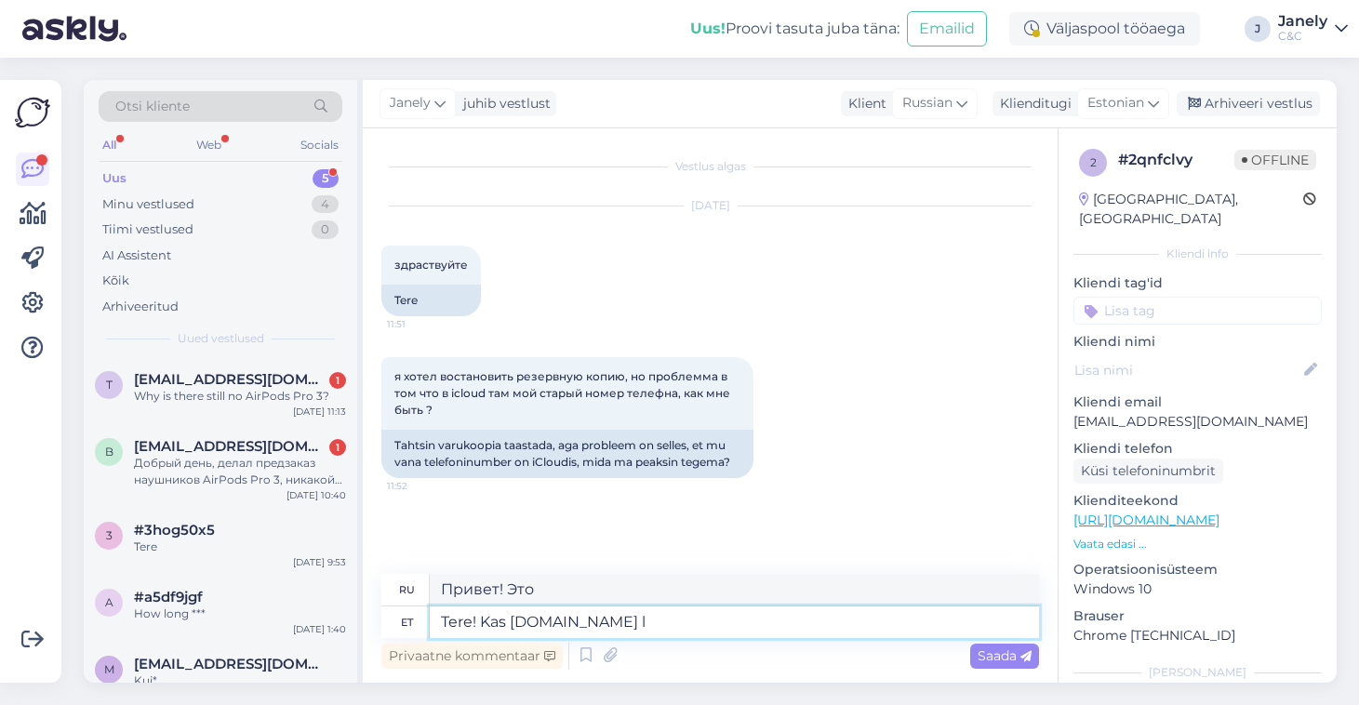
type textarea "Tere! Kas [DOMAIN_NAME] le"
type textarea "Привет! Это [DOMAIN_NAME] ?"
type textarea "Tere! Kas [DOMAIN_NAME] lehelt"
type textarea "Здравствуйте! Это с [DOMAIN_NAME] ?"
type textarea "Tere! Kas [DOMAIN_NAME] lehelt saaksite s"
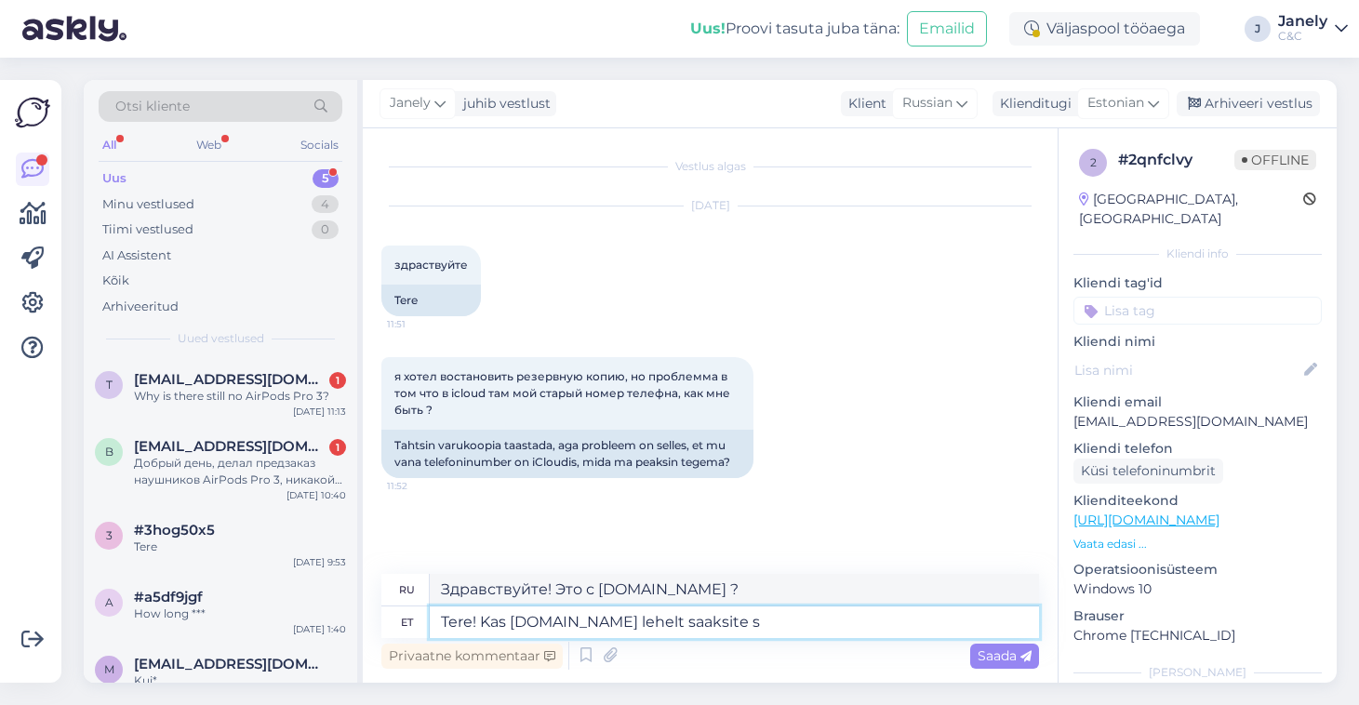
type textarea "Здравствуйте! Можно ли получить доступ к [DOMAIN_NAME]"
type textarea "Tere! Kas [DOMAIN_NAME] lehelt saaksite sisse?"
type textarea "Здравствуйте! Можете ли вы войти через [DOMAIN_NAME] ?"
type textarea "Tere! Kas [DOMAIN_NAME] lehelt saaksite sisse? Sealt"
type textarea "Здравствуйте! Можете ли вы войти через [DOMAIN_NAME] ? Оттуда."
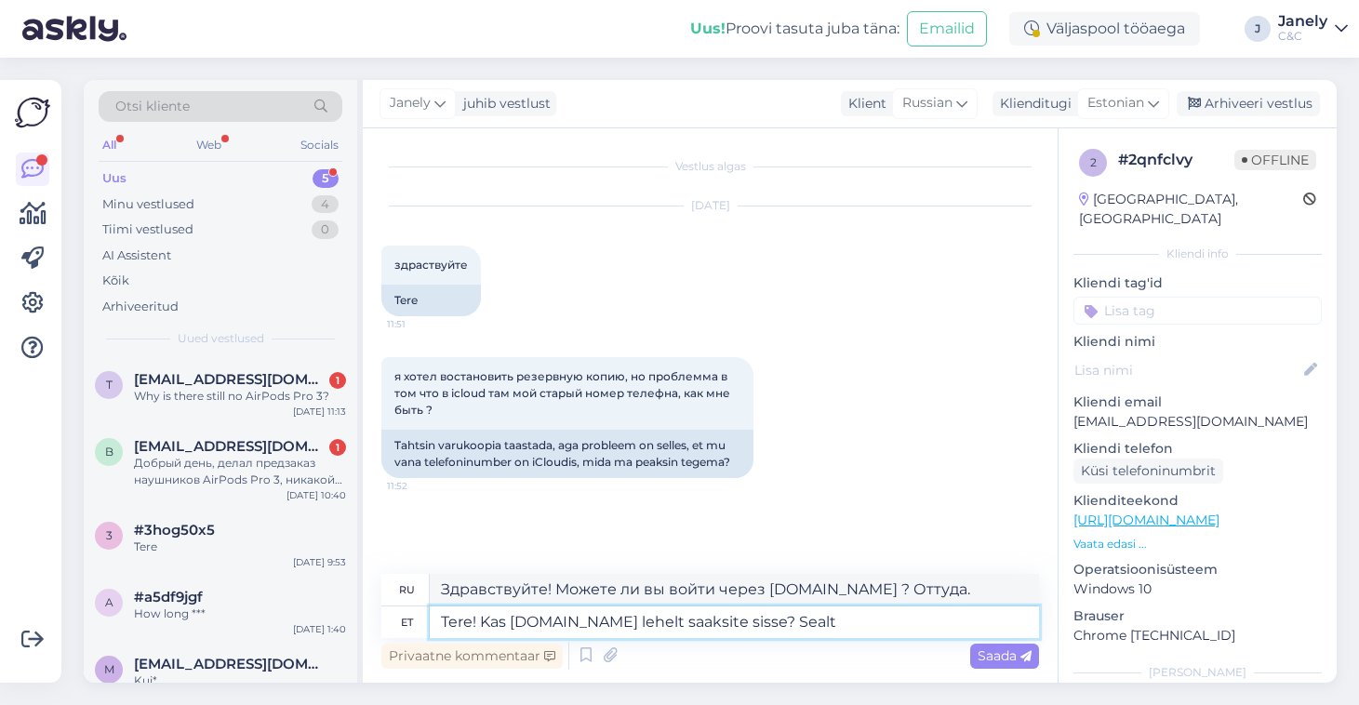
click at [814, 625] on textarea "Tere! Kas [DOMAIN_NAME] lehelt saaksite sisse? Sealt" at bounding box center [734, 622] width 609 height 32
type textarea "Tere! Kas [DOMAIN_NAME] lehelt saaksite sisse? Sealt saa"
type textarea "Здравствуйте! Можете ли вы войти [DOMAIN_NAME] ? Это можно сделать там."
type textarea "Tere! Kas [DOMAIN_NAME] lehelt saaksite sisse? Sealt saab va"
type textarea "Здравствуйте! Можете ли вы войти [DOMAIN_NAME] ? Это можно сделать оттуда."
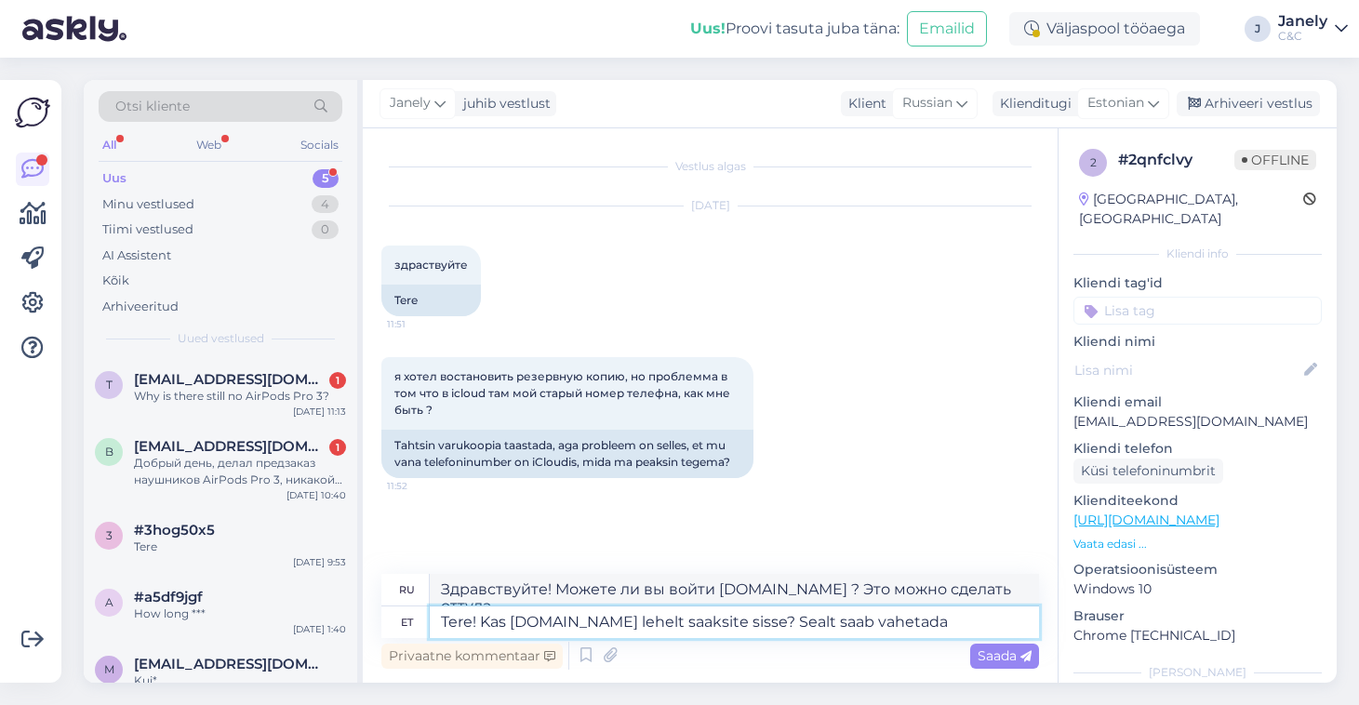
type textarea "Tere! Kas [DOMAIN_NAME] lehelt saaksite sisse? Sealt saab vahetada"
type textarea "Здравствуйте! Можете ли вы войти через [DOMAIN_NAME] ? Там можно изменить парол…"
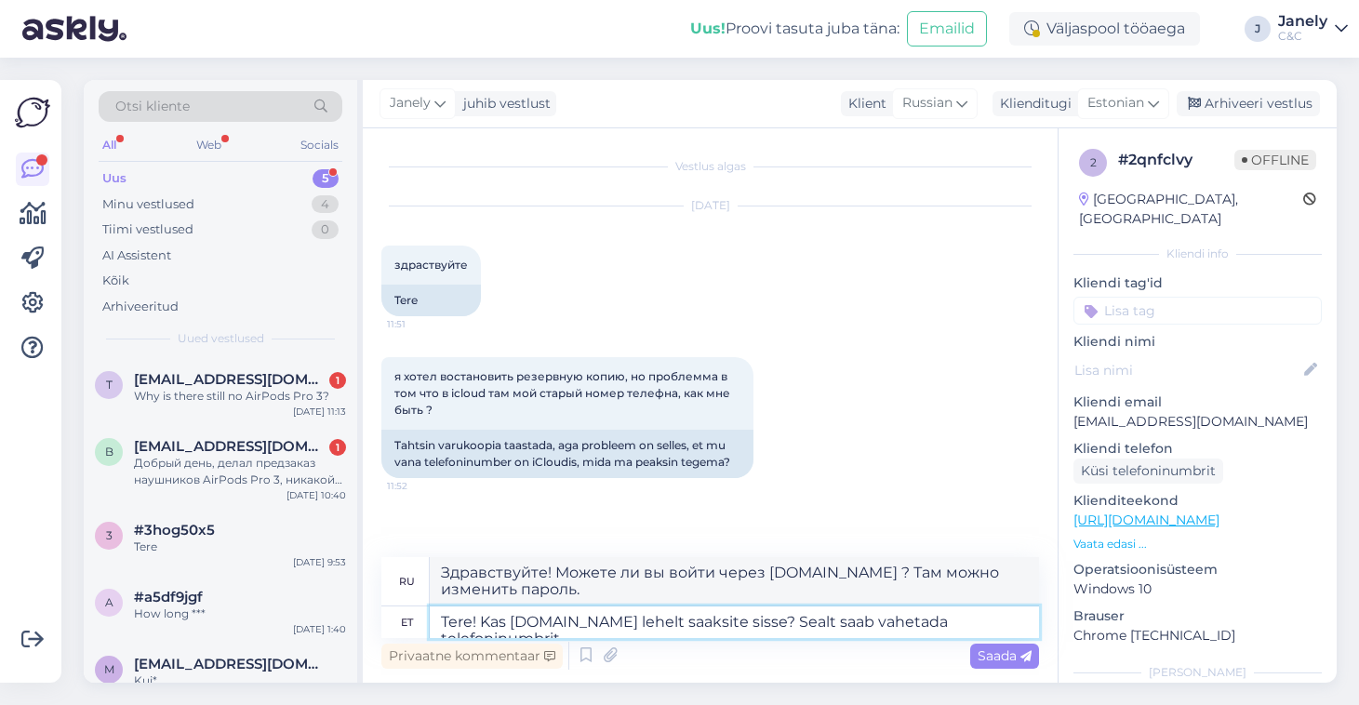
type textarea "Tere! Kas [DOMAIN_NAME] lehelt saaksite sisse? Sealt saab vahetada telefoninumb…"
type textarea "Здравствуйте! Можете ли вы войти через [DOMAIN_NAME] ? Там можно изменить номер…"
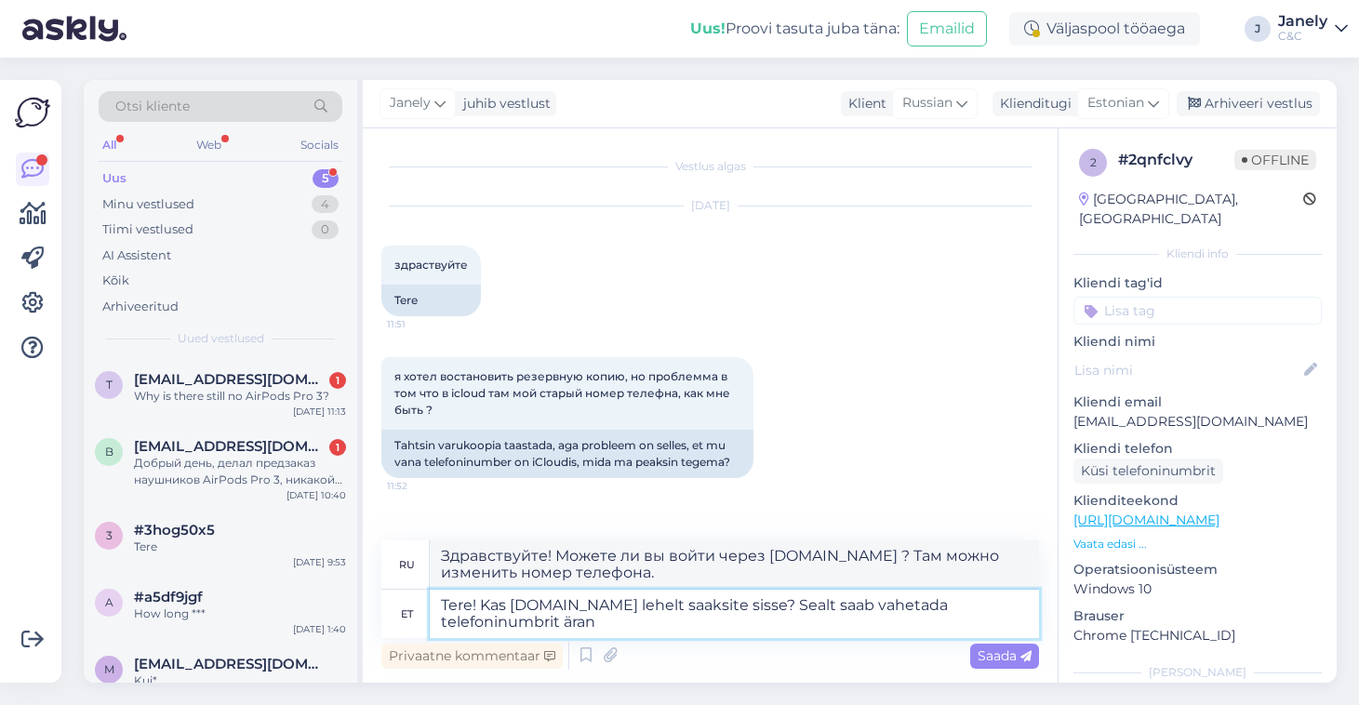
type textarea "Tere! Kas [DOMAIN_NAME] lehelt saaksite sisse? Sealt saab vahetada telefoninumb…"
type textarea "Здравствуйте! Можете ли вы войти через [DOMAIN_NAME] ? Там вы можете изменить с…"
type textarea "Tere! Kas [DOMAIN_NAME] lehelt saaksite sisse? Sealt saab vahetada telefoninumb…"
type textarea "Здравствуйте! Можете ли вы войти через [DOMAIN_NAME] ? Там можно изменить номер…"
type textarea "Tere! Kas [DOMAIN_NAME] lehelt saaksite sisse? Sealt saab vahetada telefoninumb…"
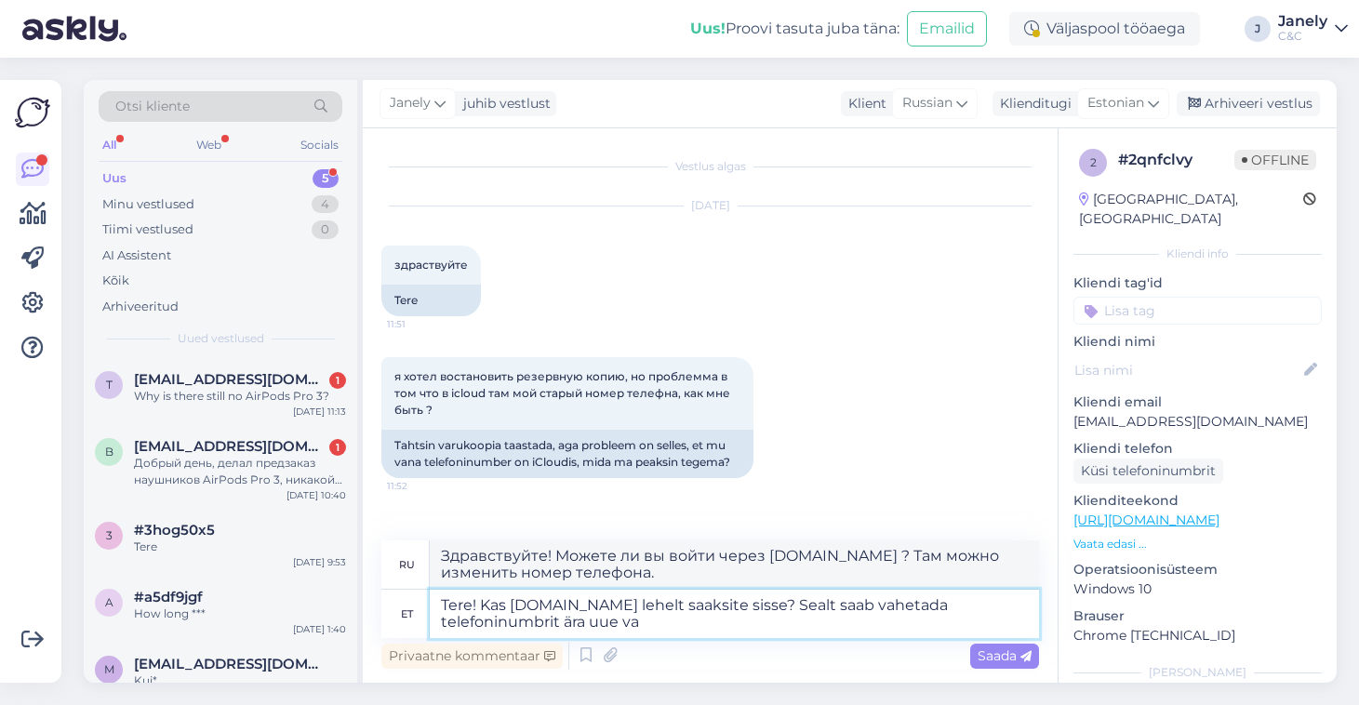
type textarea "Здравствуйте! Можете ли вы войти через [DOMAIN_NAME] ? Там вы можете изменить с…"
type textarea "Tere! Kas [DOMAIN_NAME] lehelt saaksite sisse? Sealt saab vahetada telefoninumb…"
type textarea "Здравствуйте! Можете ли вы войти через [DOMAIN_NAME] ? Там же можно изменить но…"
type textarea "Tere! Kas [DOMAIN_NAME] lehelt saaksite sisse? Sealt saab vahetada telefoninumb…"
type textarea "Здравствуйте! Можете ли вы войти через [DOMAIN_NAME] ? Там вы можете изменить с…"
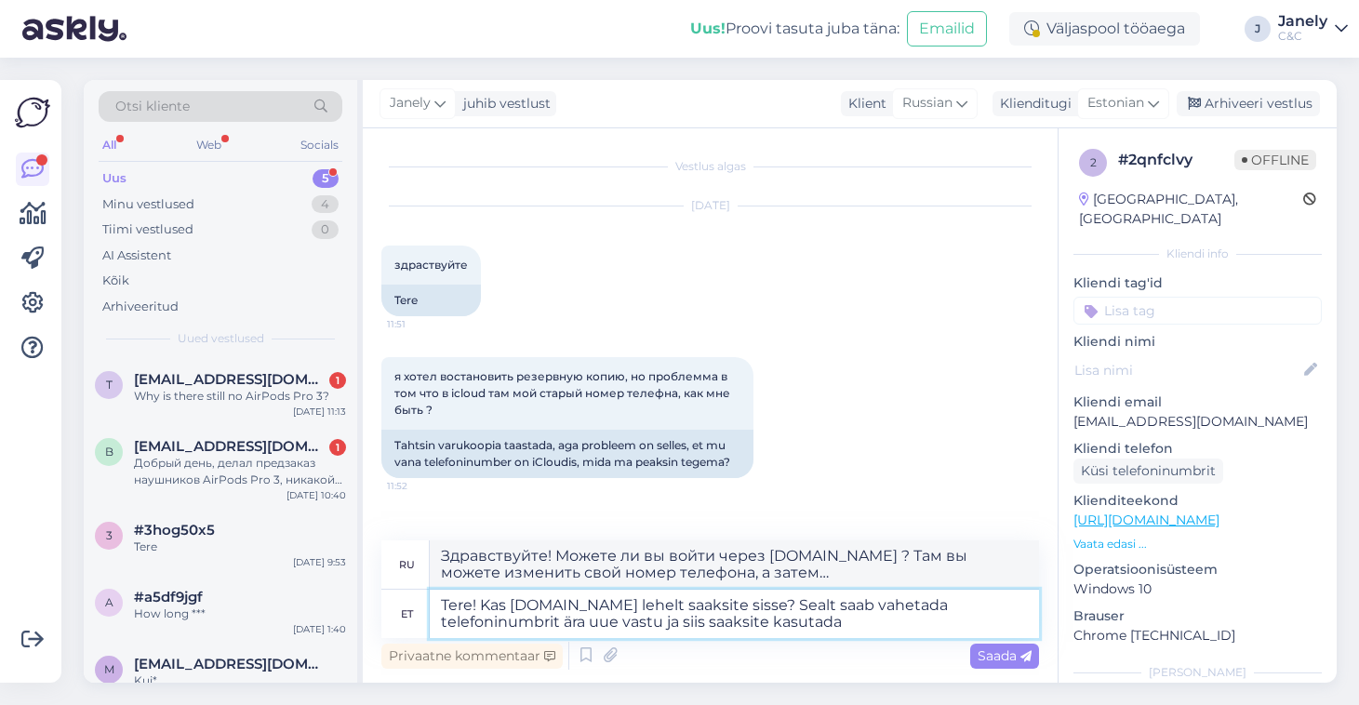
type textarea "Tere! Kas [DOMAIN_NAME] lehelt saaksite sisse? Sealt saab vahetada telefoninumb…"
type textarea "Здравствуйте! Можете ли вы войти через [DOMAIN_NAME] ? Там вы можете изменить с…"
type textarea "Tere! Kas [DOMAIN_NAME] lehelt saaksite sisse? Sealt saab vahetada telefoninumb…"
type textarea "Здравствуйте! Можете ли вы войти через [DOMAIN_NAME] ? Там вы можете изменить с…"
type textarea "Tere! Kas [DOMAIN_NAME] lehelt saaksite sisse? Sealt saab vahetada telefoninumb…"
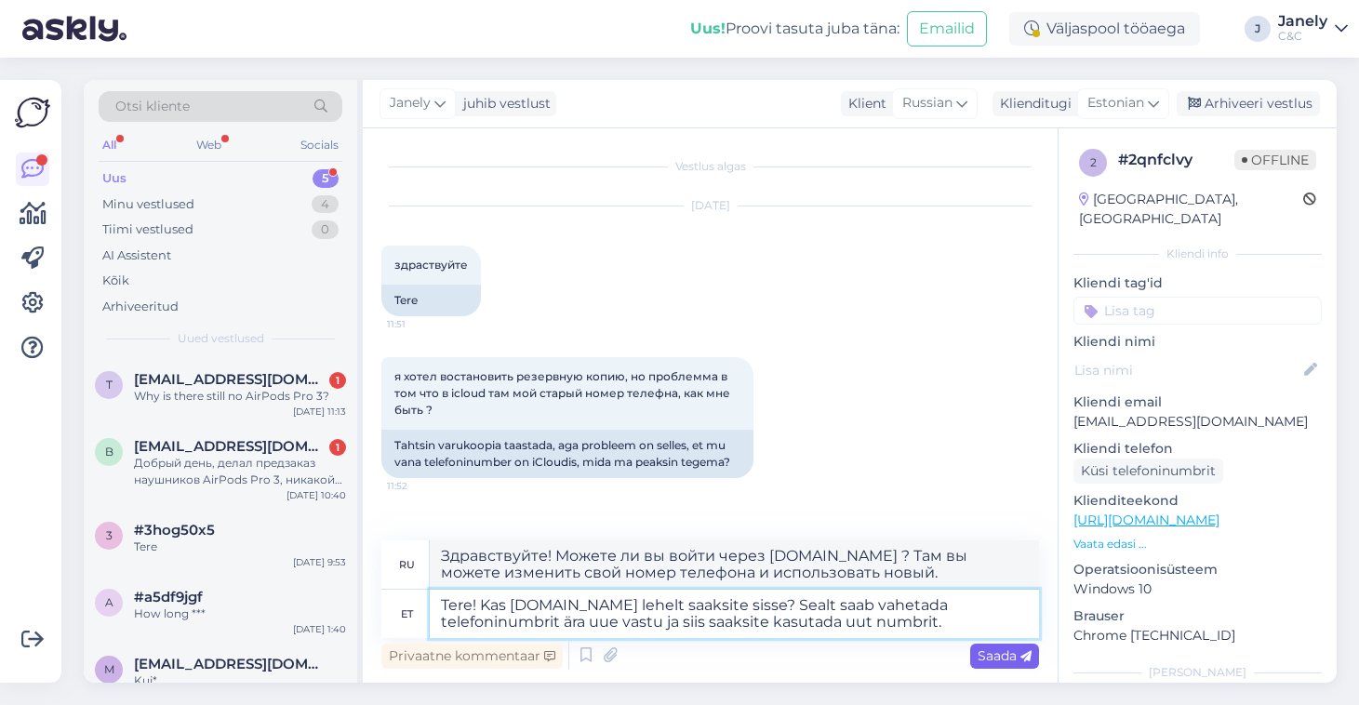
type textarea "Здравствуйте! Можете ли вы войти через [DOMAIN_NAME] ? Там вы можете изменить с…"
type textarea "Tere! Kas [DOMAIN_NAME] lehelt saaksite sisse? Sealt saab vahetada telefoninumb…"
click at [989, 649] on span "Saada" at bounding box center [1004, 655] width 54 height 17
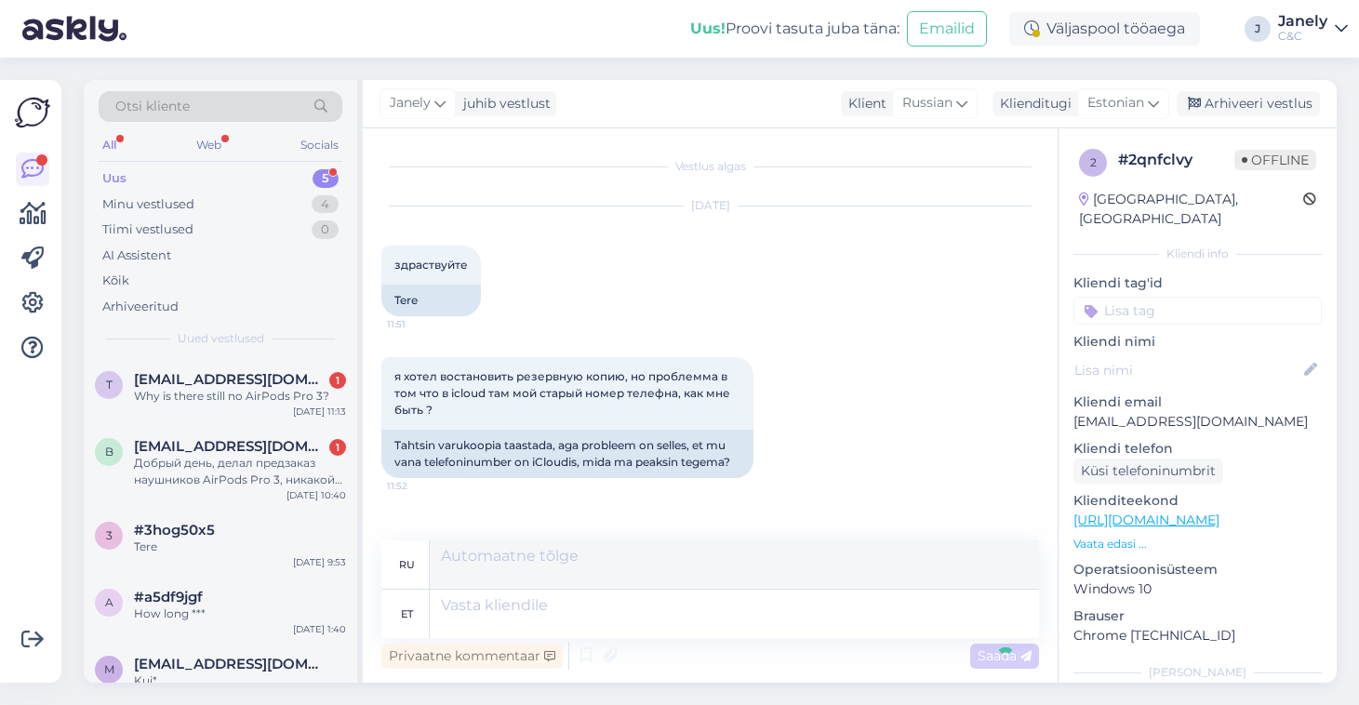
scroll to position [120, 0]
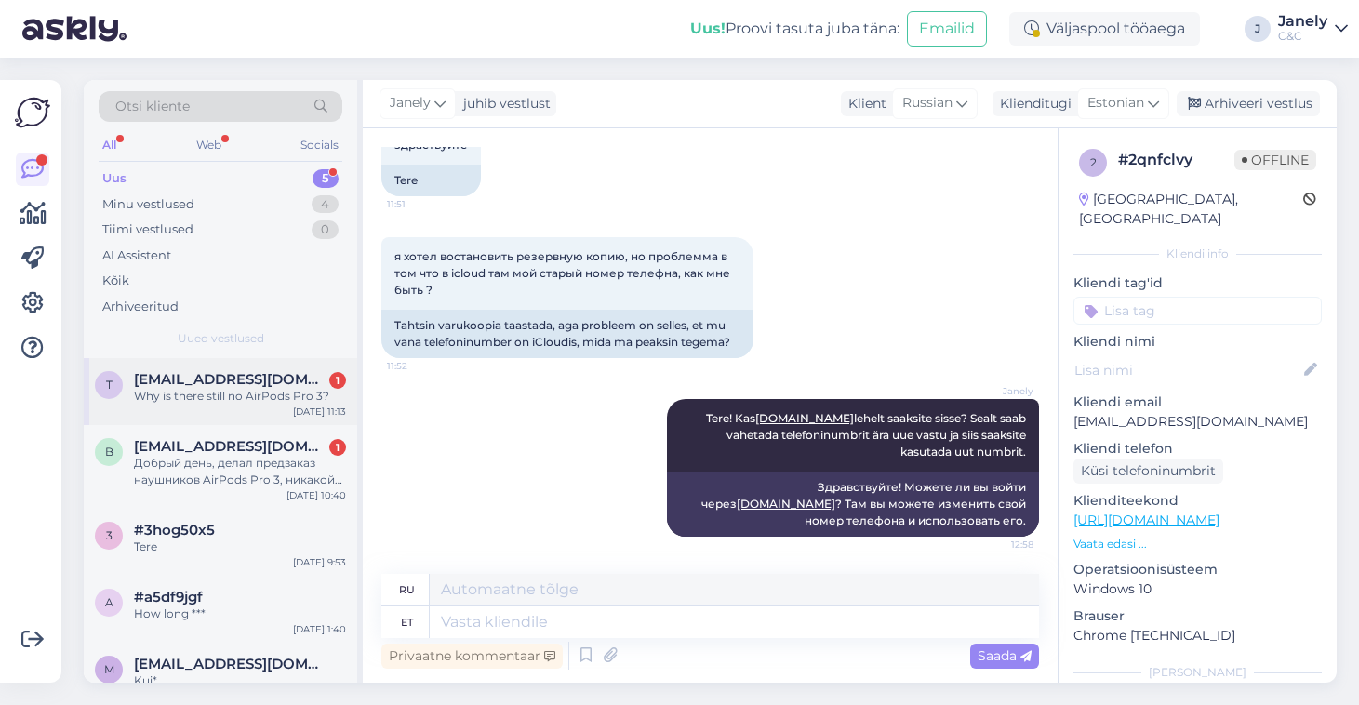
click at [276, 404] on div "t [EMAIL_ADDRESS][DOMAIN_NAME] 1 Why is there still no AirPods Pro 3? [DATE] 11…" at bounding box center [220, 391] width 273 height 67
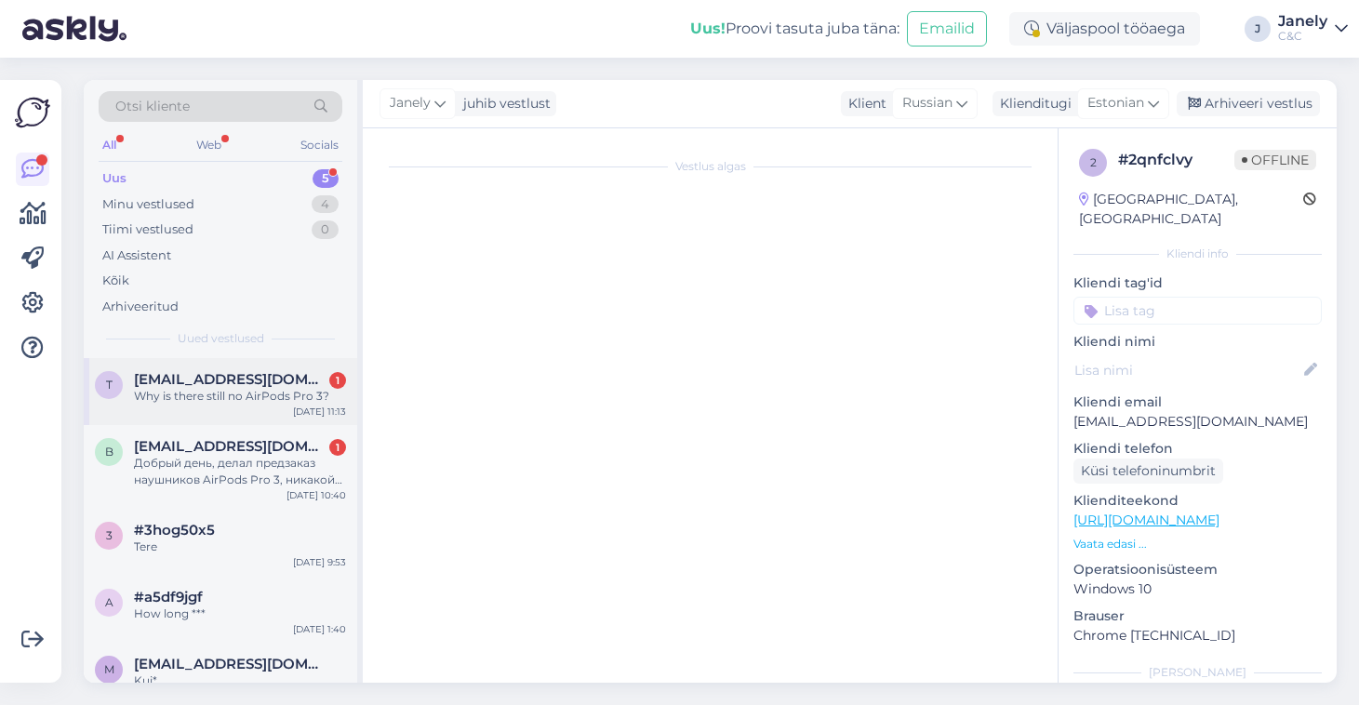
scroll to position [0, 0]
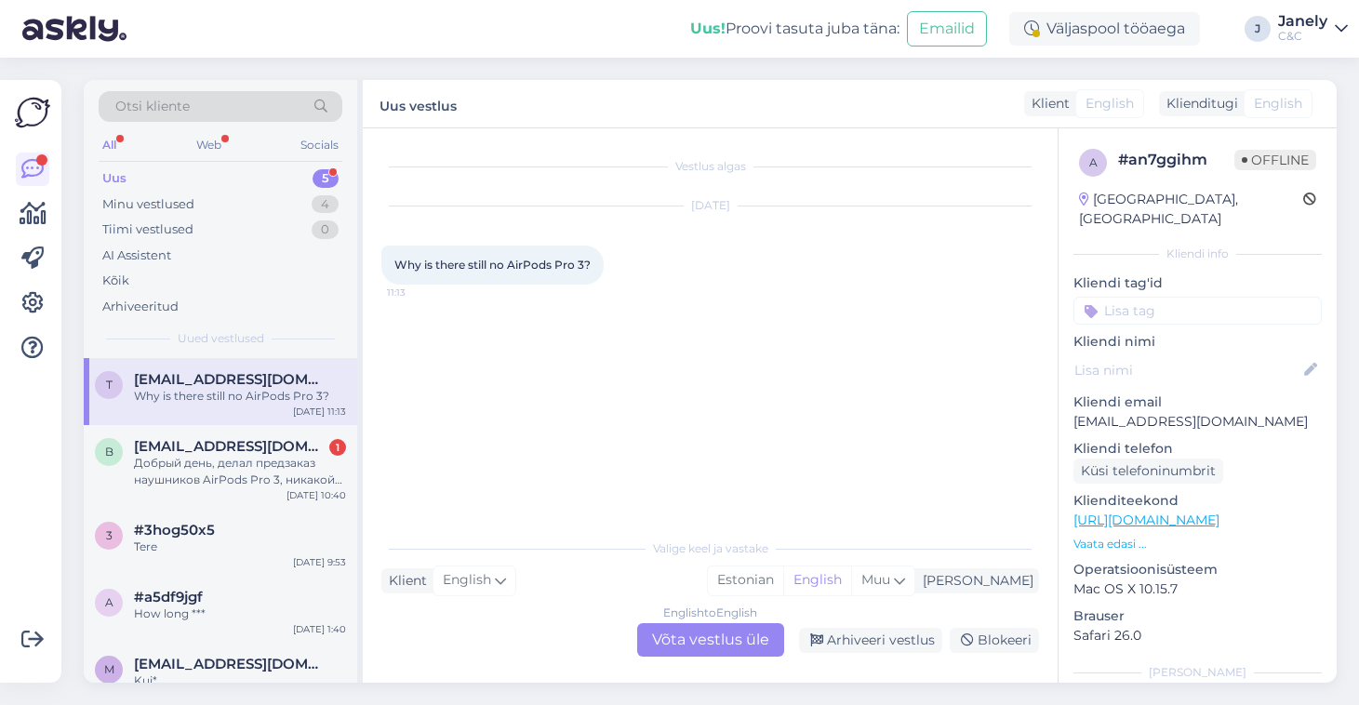
click at [701, 648] on div "English to English Võta vestlus üle" at bounding box center [710, 639] width 147 height 33
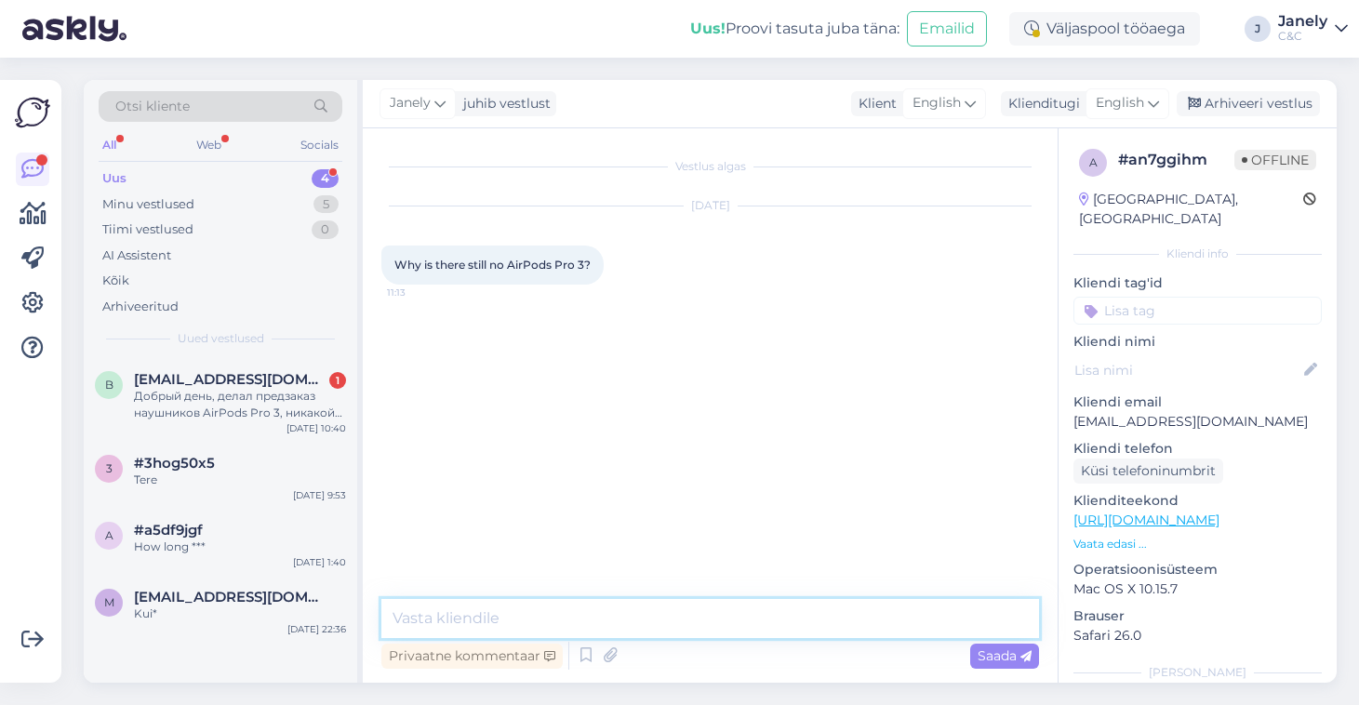
click at [575, 612] on textarea at bounding box center [709, 618] width 657 height 39
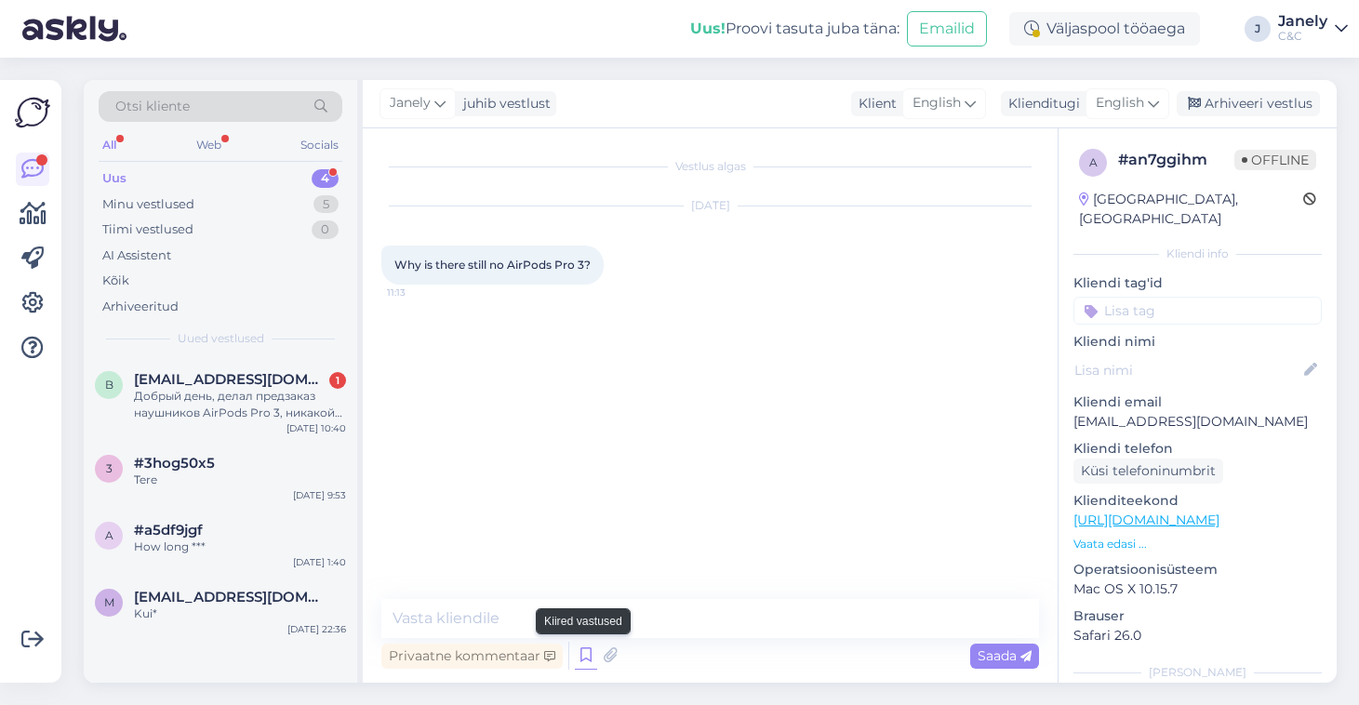
click at [595, 660] on icon at bounding box center [586, 656] width 22 height 28
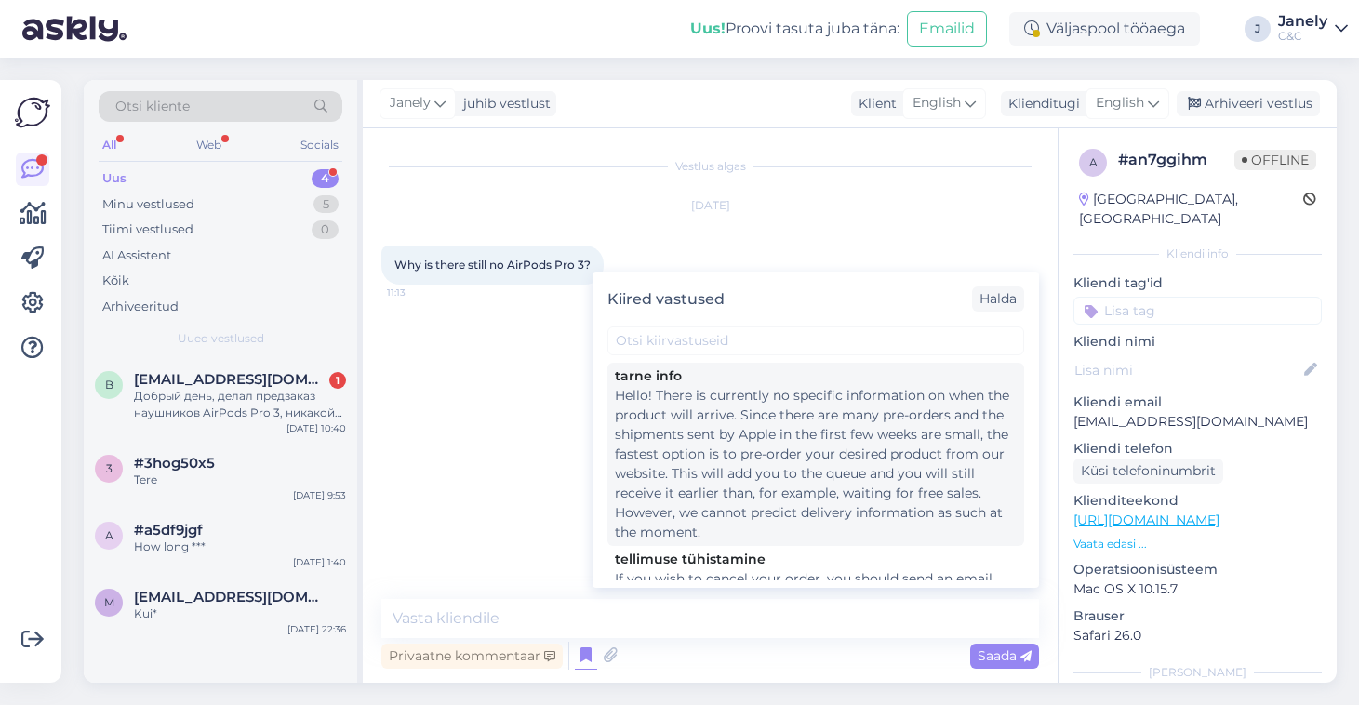
click at [737, 491] on div "Hello! There is currently no specific information on when the product will arri…" at bounding box center [816, 464] width 402 height 156
type textarea "Hello! There is currently no specific information on when the product will arri…"
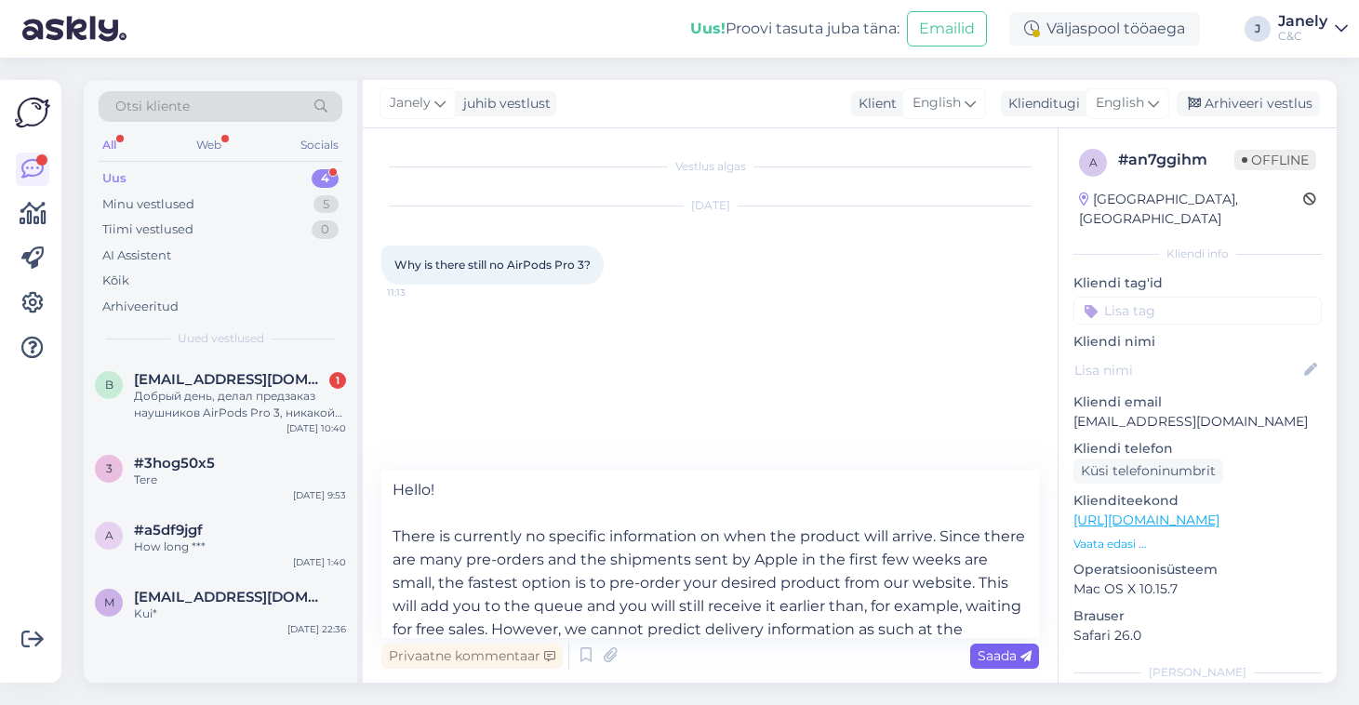
click at [996, 657] on span "Saada" at bounding box center [1004, 655] width 54 height 17
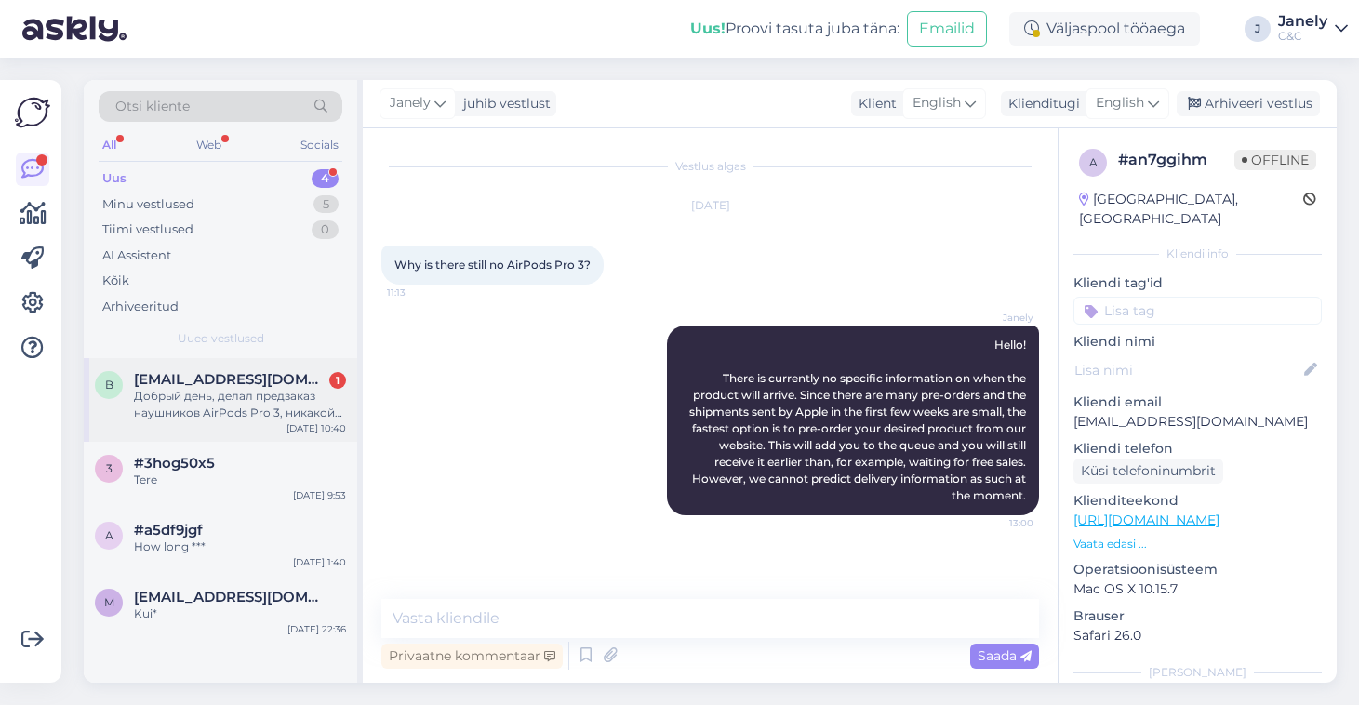
click at [243, 397] on div "Добрый день, делал предзаказ наушников AirPods Pro 3, никакой информации не при…" at bounding box center [240, 404] width 212 height 33
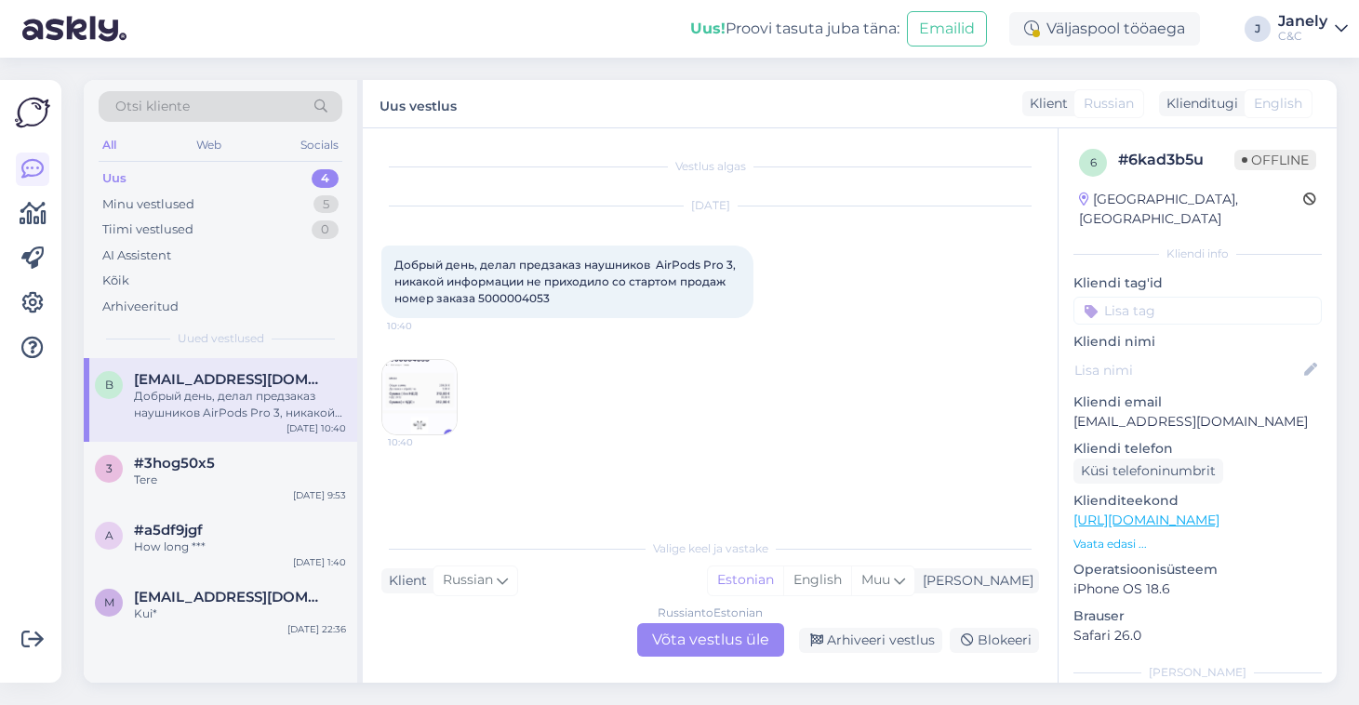
click at [727, 656] on div "Russian to Estonian Võta vestlus üle" at bounding box center [710, 639] width 147 height 33
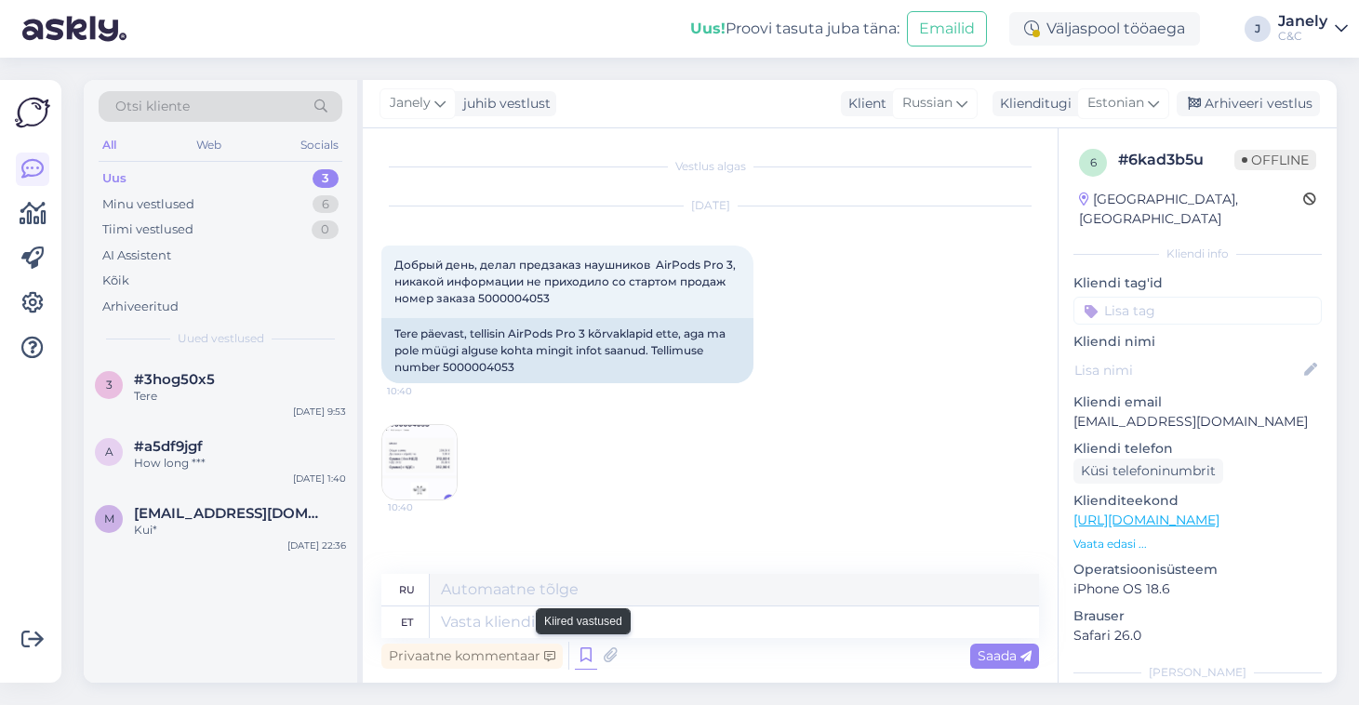
click at [583, 657] on icon at bounding box center [586, 656] width 22 height 28
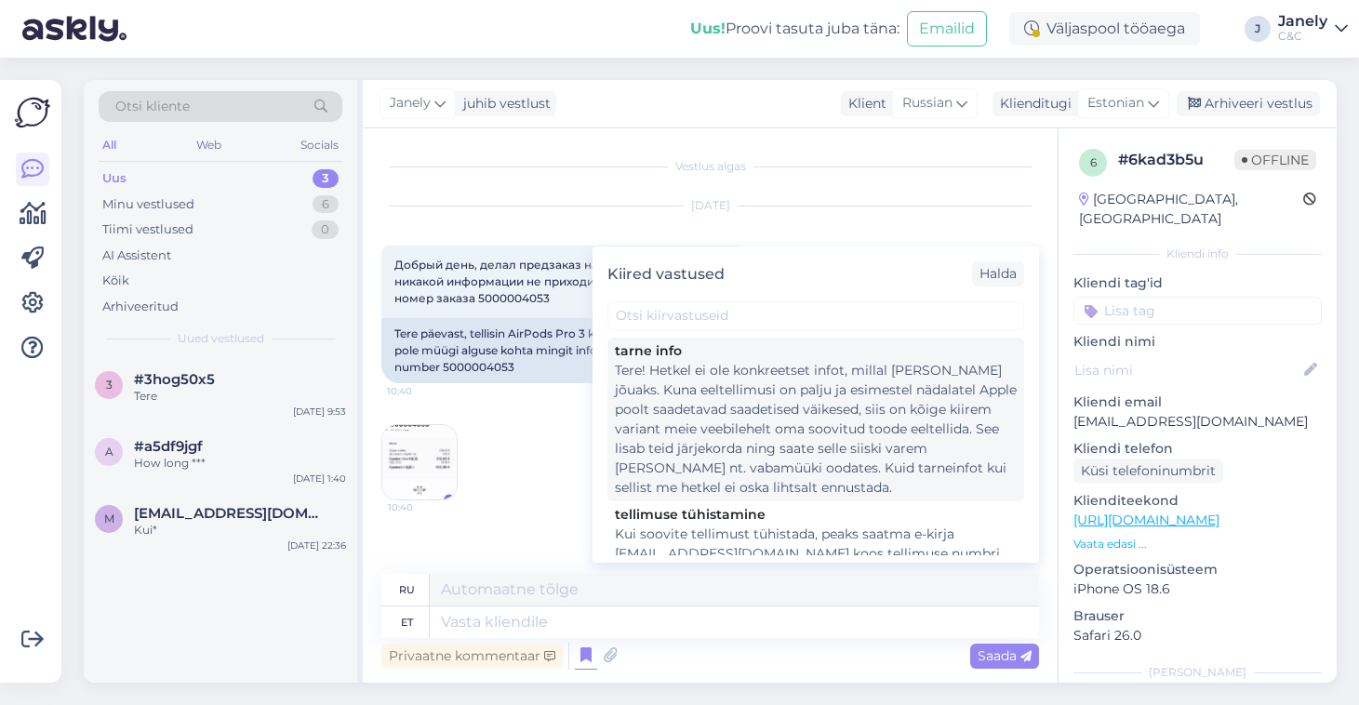
click at [781, 448] on div "Tere! Hetkel ei ole konkreetset infot, millal [PERSON_NAME] jõuaks. Kuna eeltel…" at bounding box center [816, 429] width 402 height 137
type textarea "Здравствуйте! В настоящее время нет точной информации о сроках поставки. Поскол…"
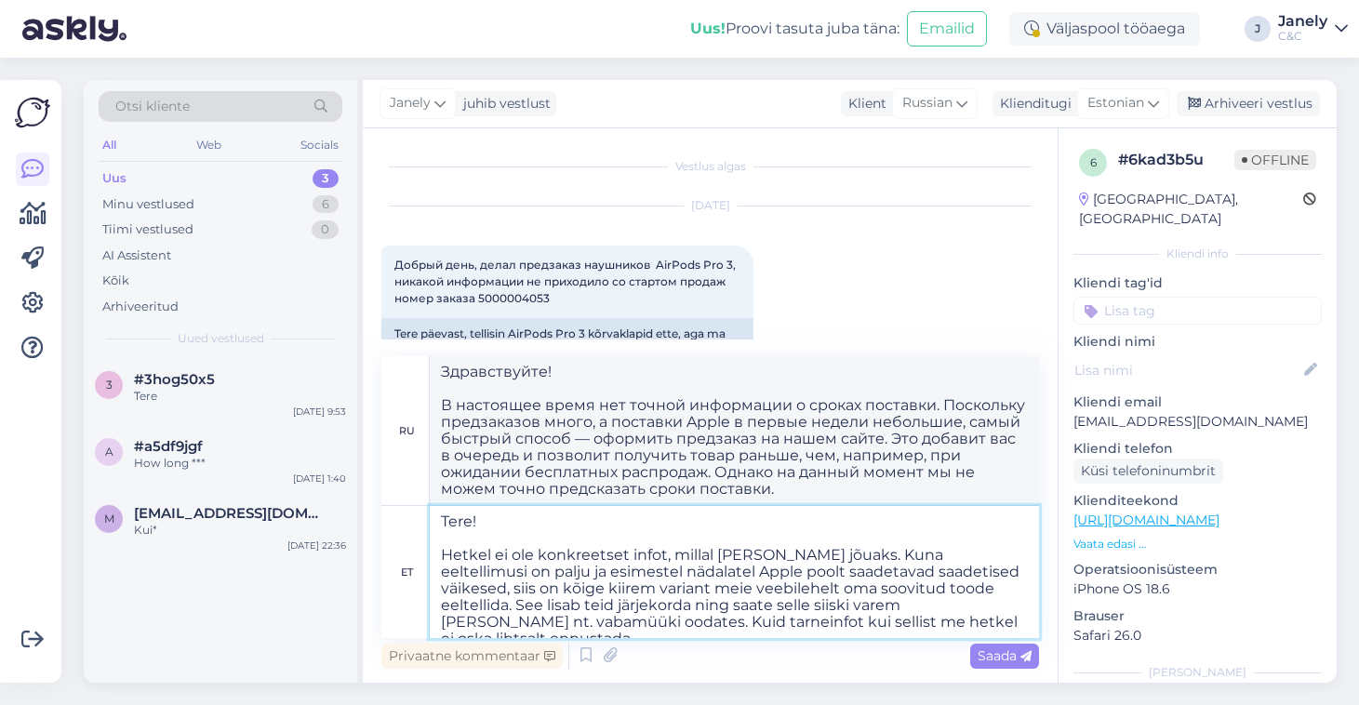
drag, startPoint x: 898, startPoint y: 632, endPoint x: 979, endPoint y: 567, distance: 103.8
click at [979, 568] on textarea "Tere! Hetkel ei ole konkreetset infot, millal [PERSON_NAME] jõuaks. Kuna eeltel…" at bounding box center [734, 572] width 609 height 132
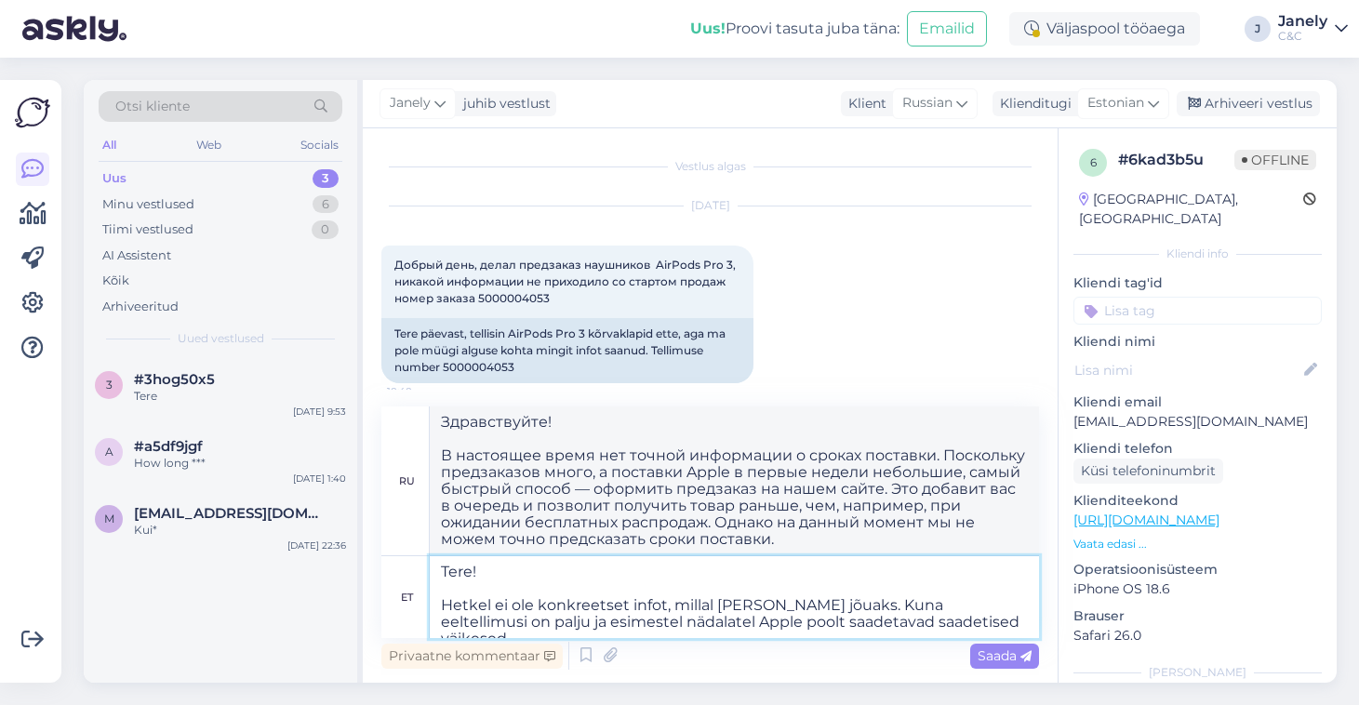
type textarea "Tere! Hetkel ei ole konkreetset infot, millal [PERSON_NAME] jõuaks. Kuna eeltel…"
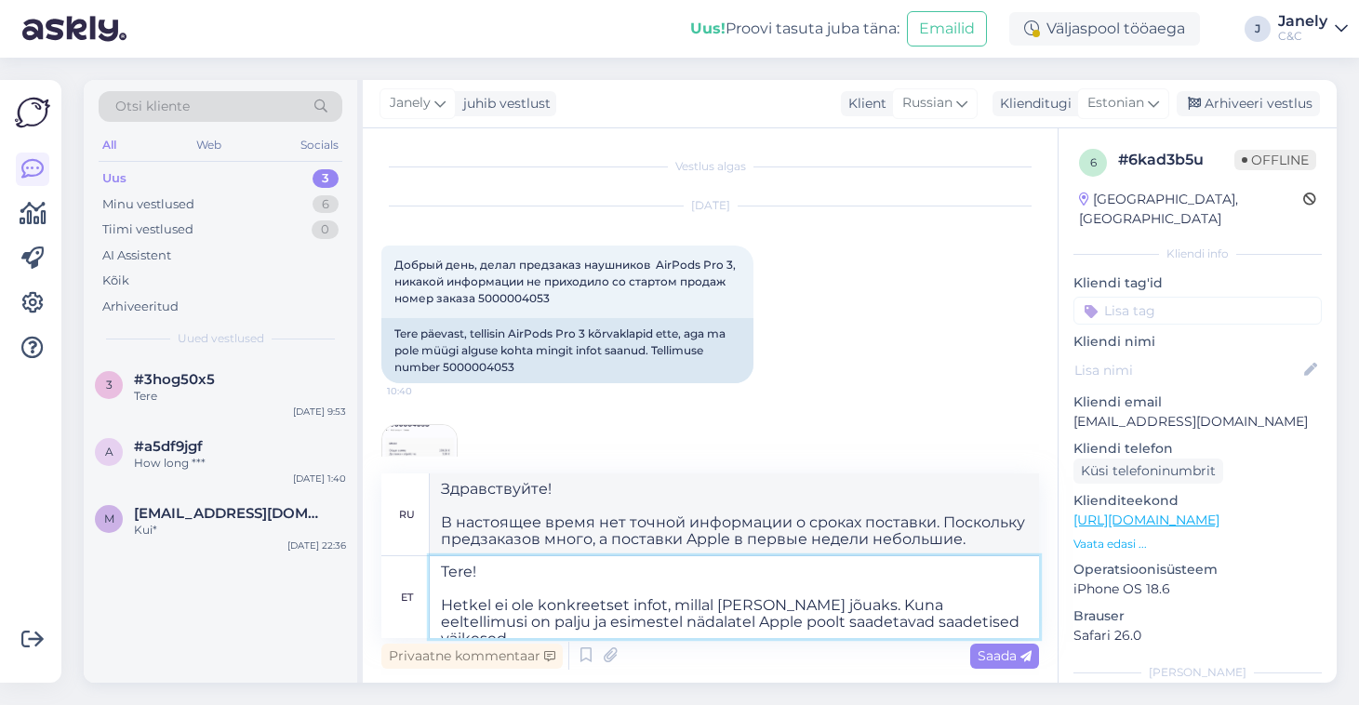
type textarea "Здравствуйте! В настоящее время нет точной информации о сроках поставки продукт…"
type textarea "Tere! Hetkel ei ole konkreetset infot, millal [PERSON_NAME] jõuaks. Kuna eeltel…"
type textarea "Здравствуйте! В настоящее время нет точной информации о сроках поставки. Предза…"
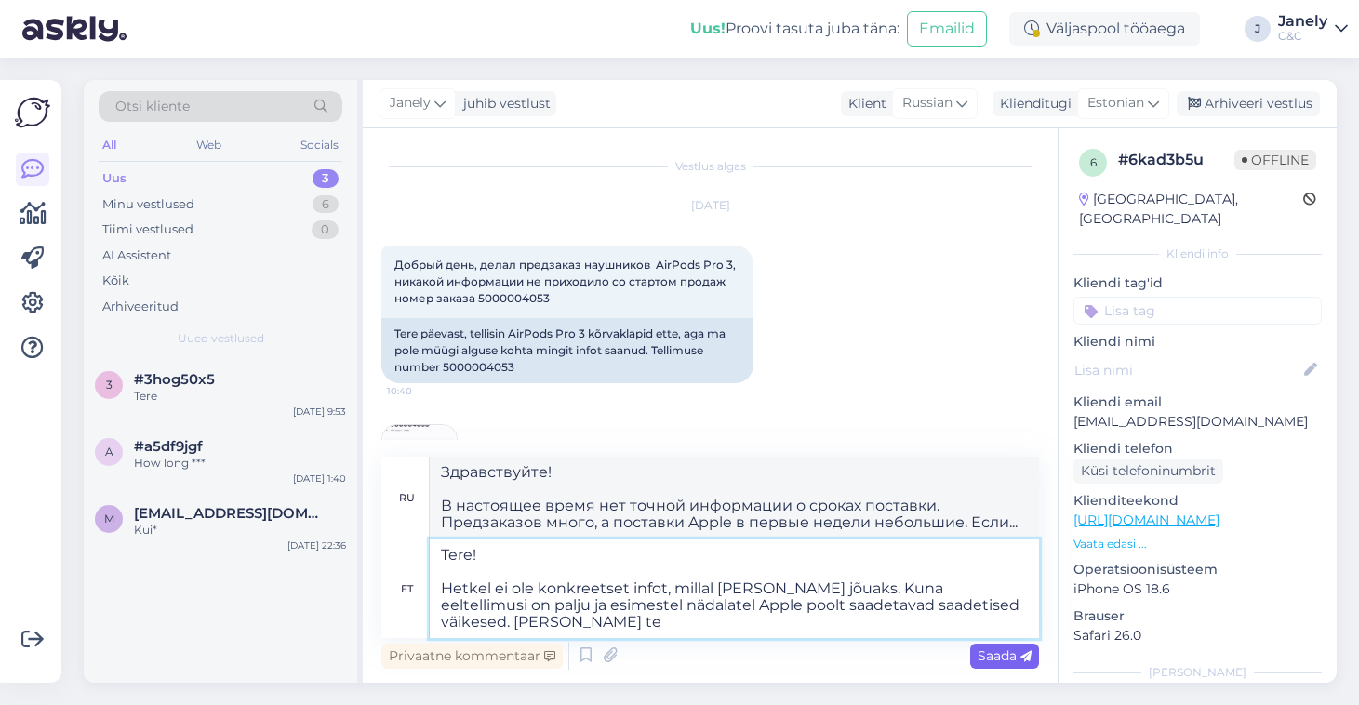
type textarea "Tere! Hetkel ei ole konkreetset infot, millal [PERSON_NAME] jõuaks. Kuna eeltel…"
type textarea "Здравствуйте! В настоящее время нет точной информации о сроках поставки. Предва…"
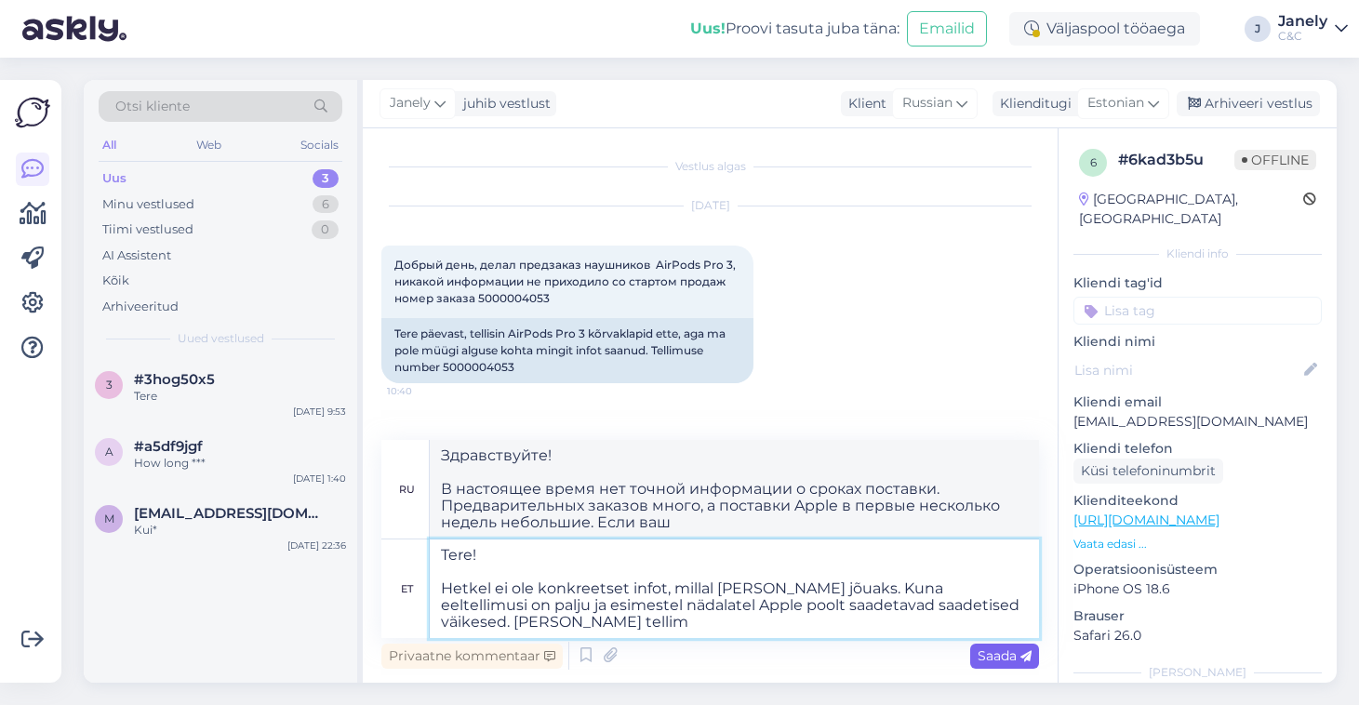
type textarea "Tere! Hetkel ei ole konkreetset infot, millal [PERSON_NAME] jõuaks. Kuna eeltel…"
type textarea "Здравствуйте! В настоящее время нет точной информации о сроках поставки. Предва…"
drag, startPoint x: 983, startPoint y: 605, endPoint x: 1012, endPoint y: 618, distance: 31.6
click at [1012, 618] on textarea "Tere! Hetkel ei ole konkreetset infot, millal [PERSON_NAME] jõuaks. Kuna eeltel…" at bounding box center [734, 588] width 609 height 99
type textarea "Tere! Hetkel ei ole konkreetset infot, millal [PERSON_NAME] jõuaks. Kuna eeltel…"
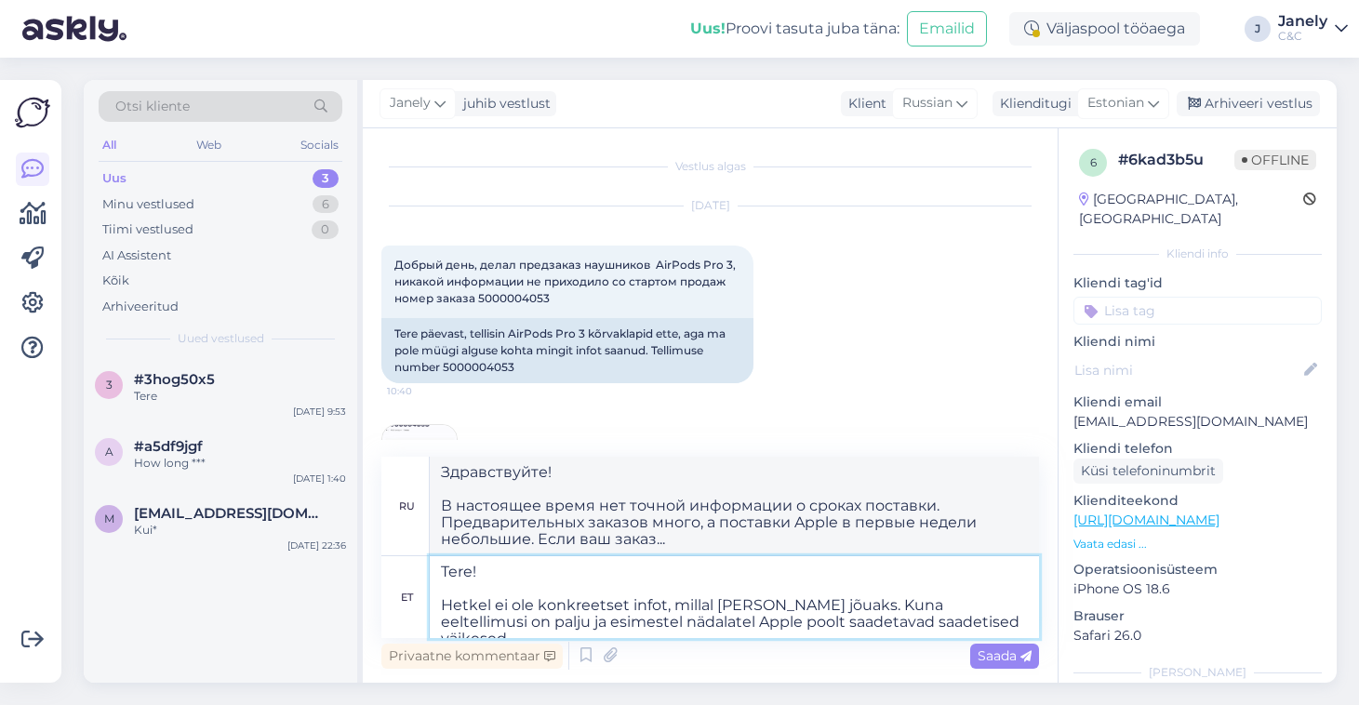
type textarea "Здравствуйте! В настоящее время нет точной информации о сроках поставки продукт…"
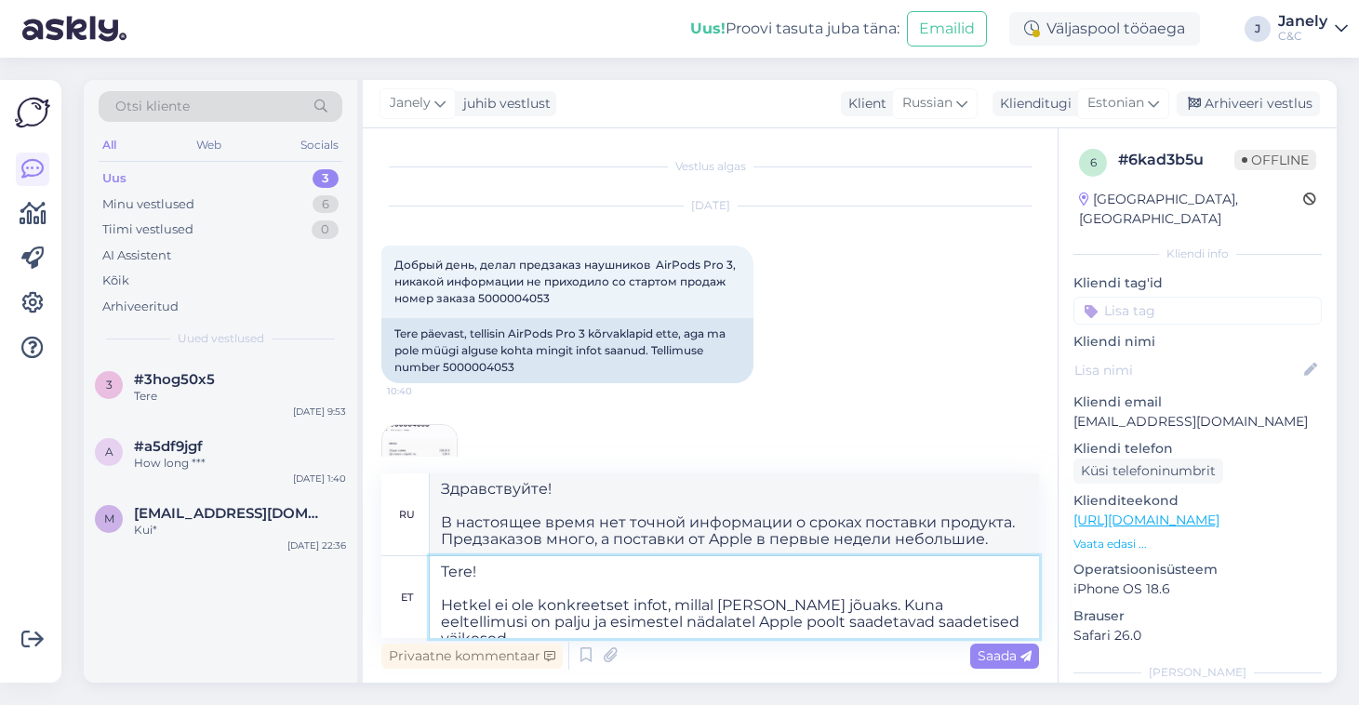
paste textarea "[PERSON_NAME] tellimus komplekteeritakse, tuleb Teile selle kohta eraldi teavit…"
type textarea "Tere! Hetkel ei ole konkreetset infot, millal [PERSON_NAME] jõuaks. Kuna eeltel…"
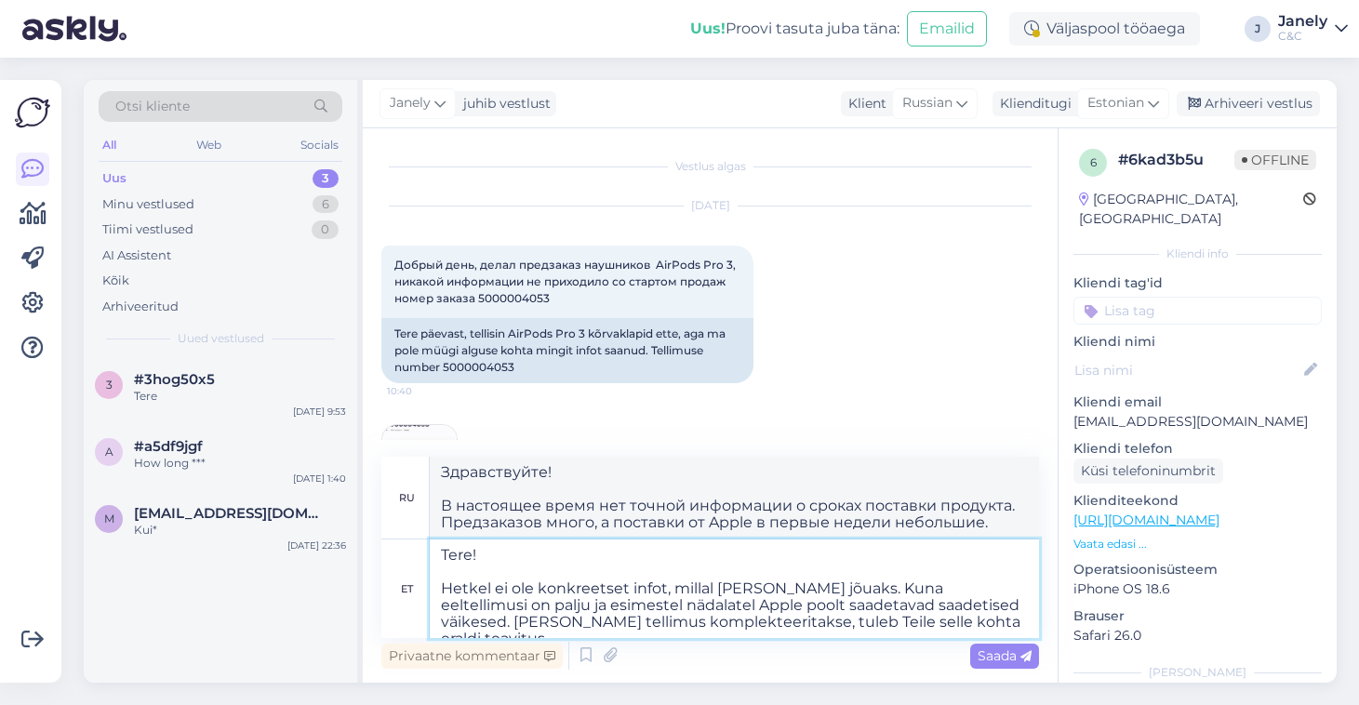
type textarea "Здравствуйте! В настоящее время нет точной информации о сроках поставки. Предва…"
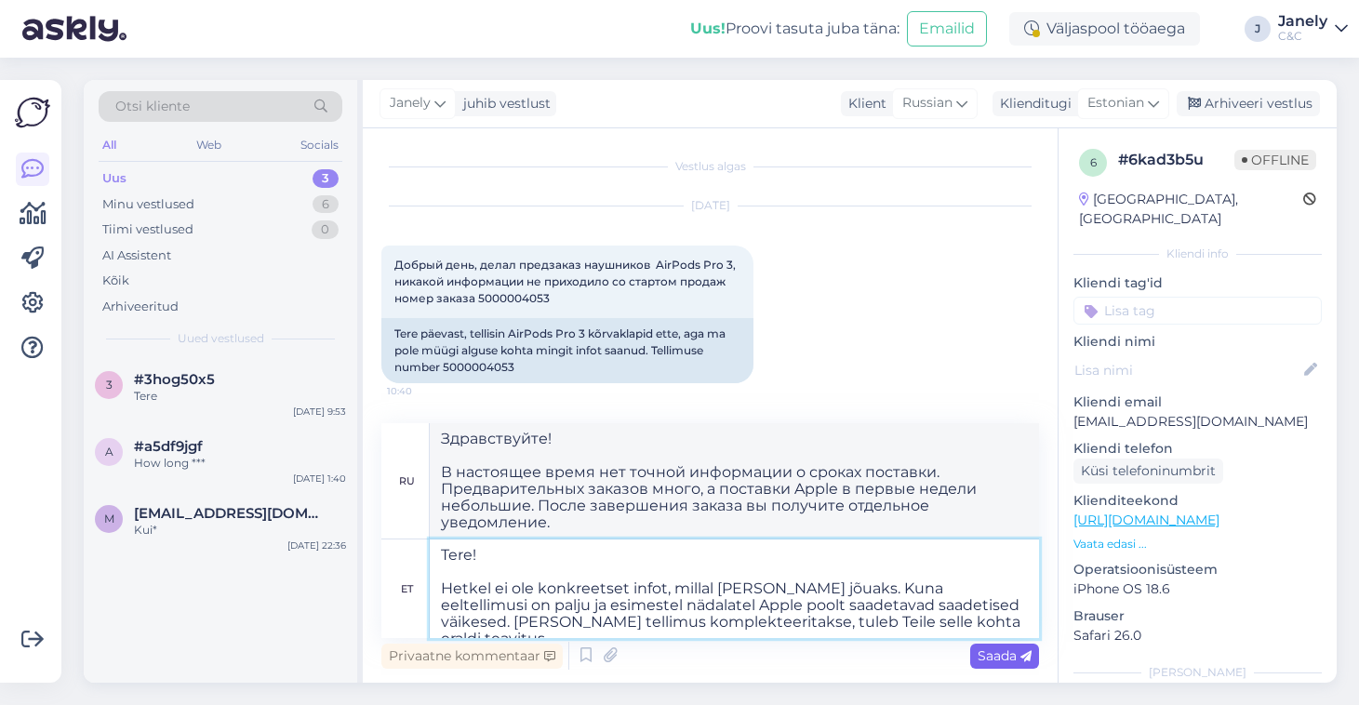
type textarea "Tere! Hetkel ei ole konkreetset infot, millal [PERSON_NAME] jõuaks. Kuna eeltel…"
click at [1013, 651] on span "Saada" at bounding box center [1004, 655] width 54 height 17
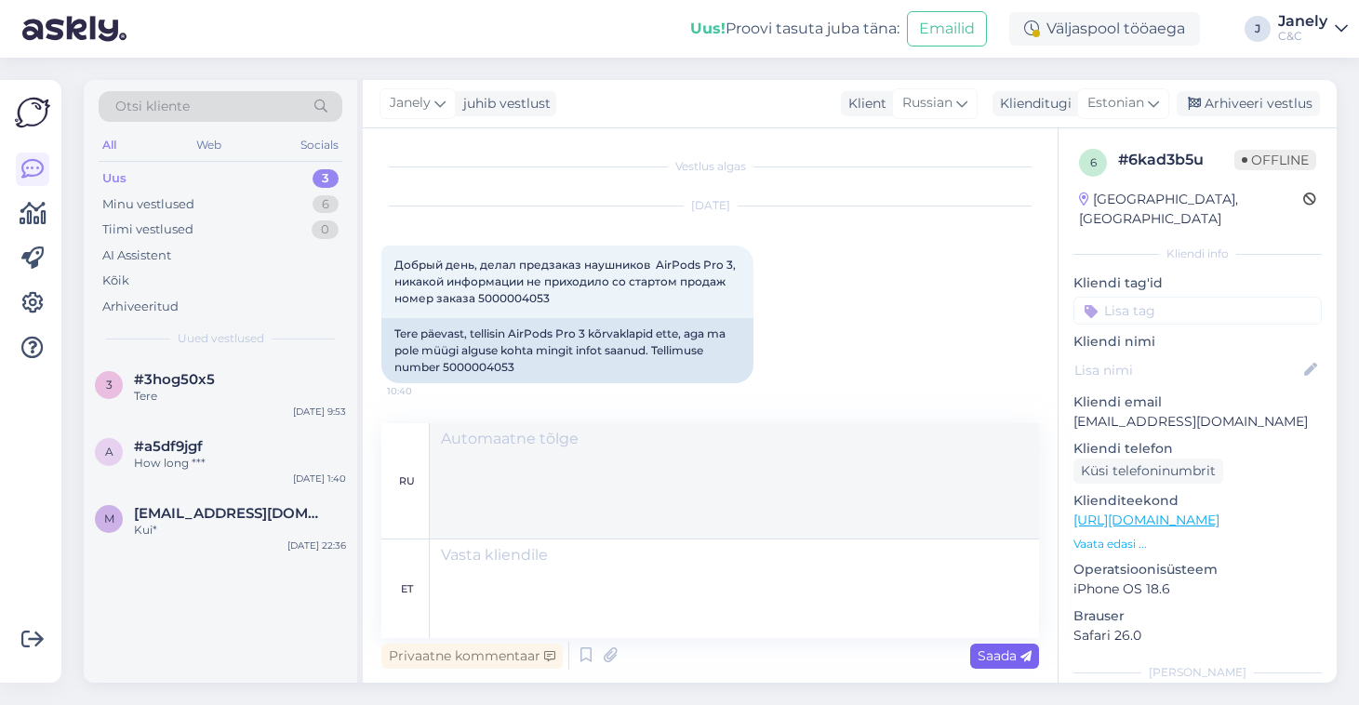
scroll to position [243, 0]
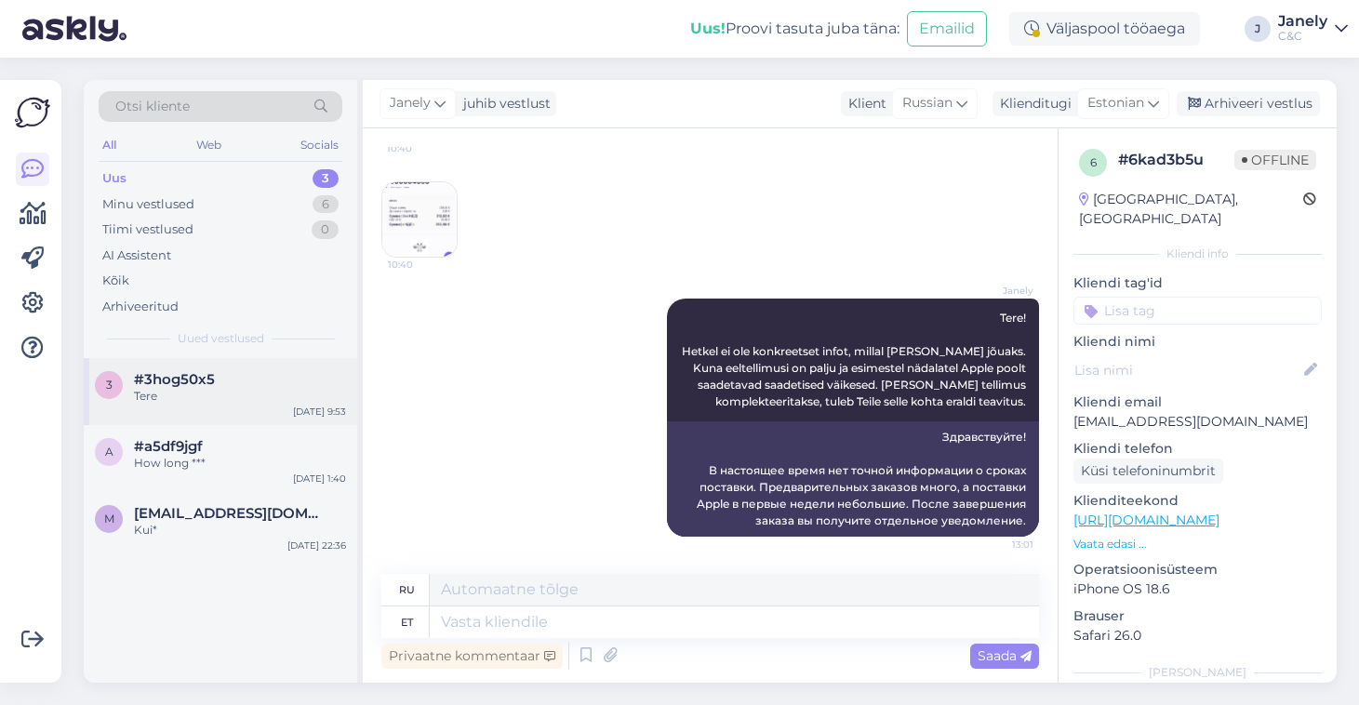
click at [189, 400] on div "Tere" at bounding box center [240, 396] width 212 height 17
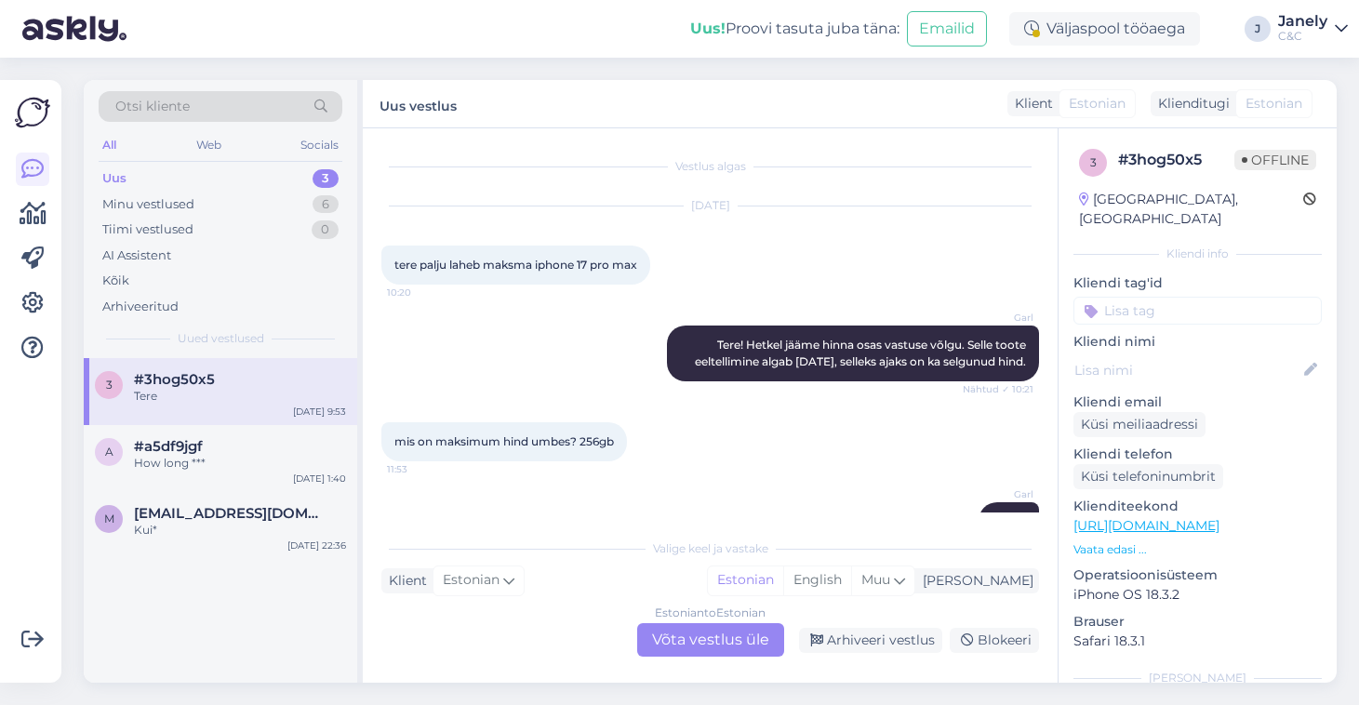
scroll to position [2265, 0]
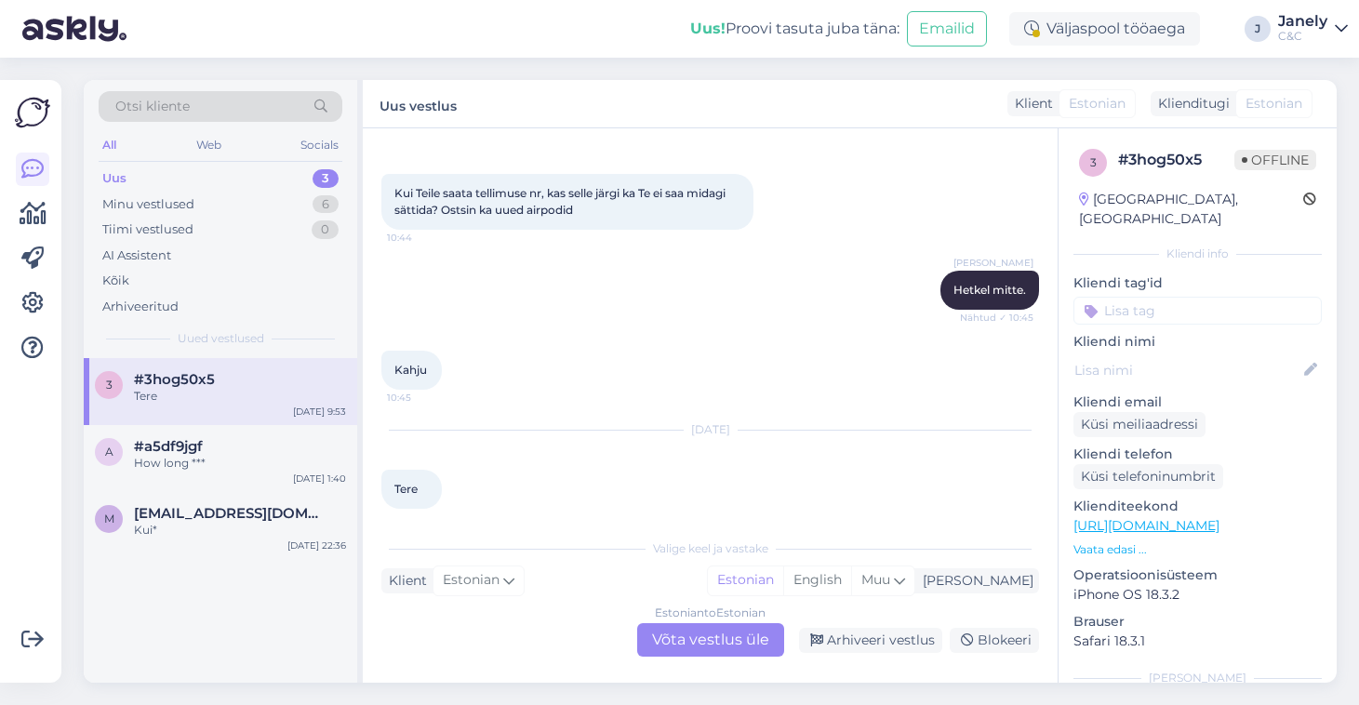
click at [685, 646] on div "Estonian to Estonian Võta vestlus üle" at bounding box center [710, 639] width 147 height 33
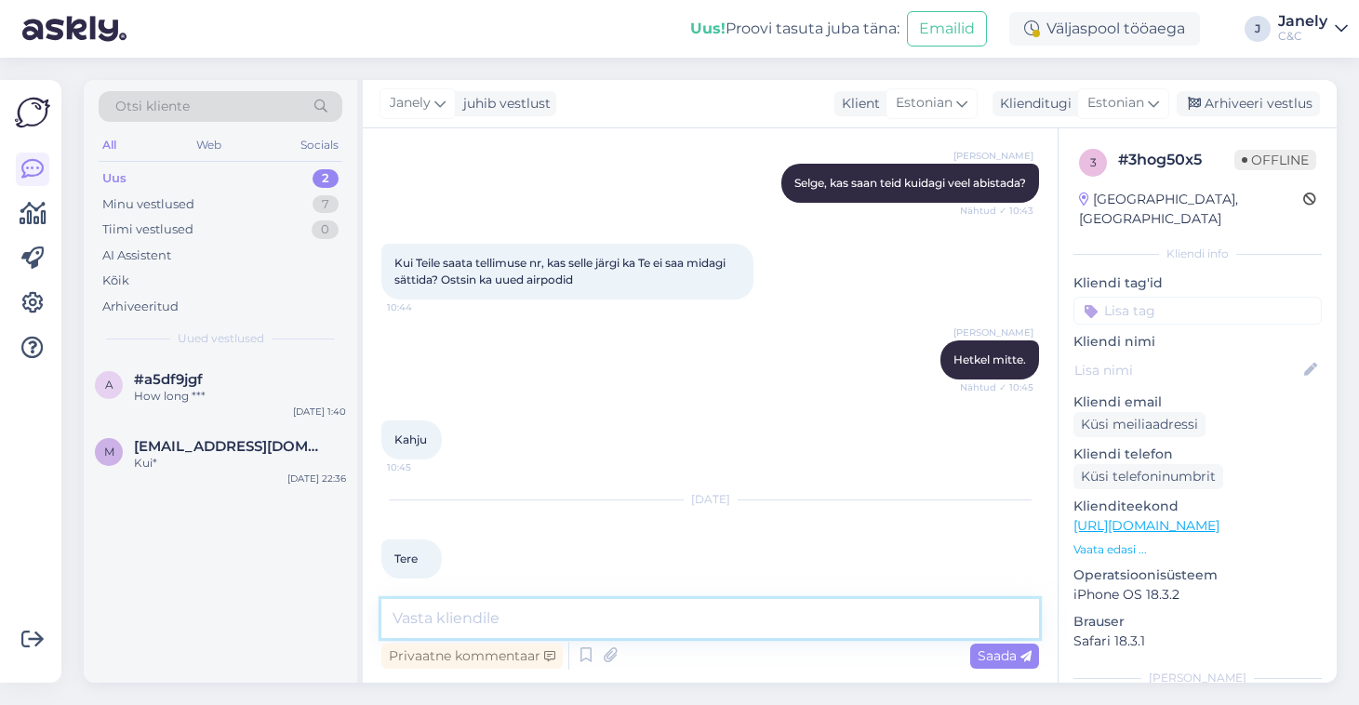
click at [492, 616] on textarea at bounding box center [709, 618] width 657 height 39
type textarea "Tere!"
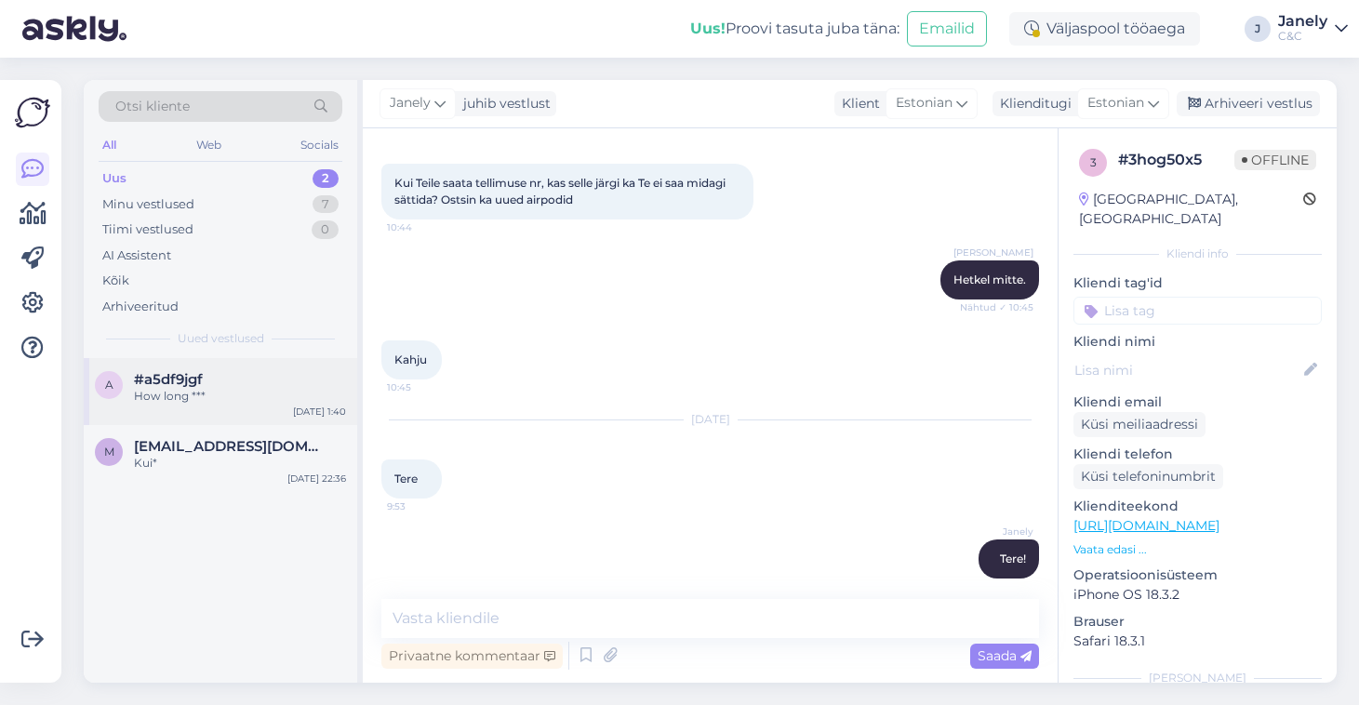
click at [200, 417] on div "a #a5df9jgf How long *** [DATE] 1:40" at bounding box center [220, 391] width 273 height 67
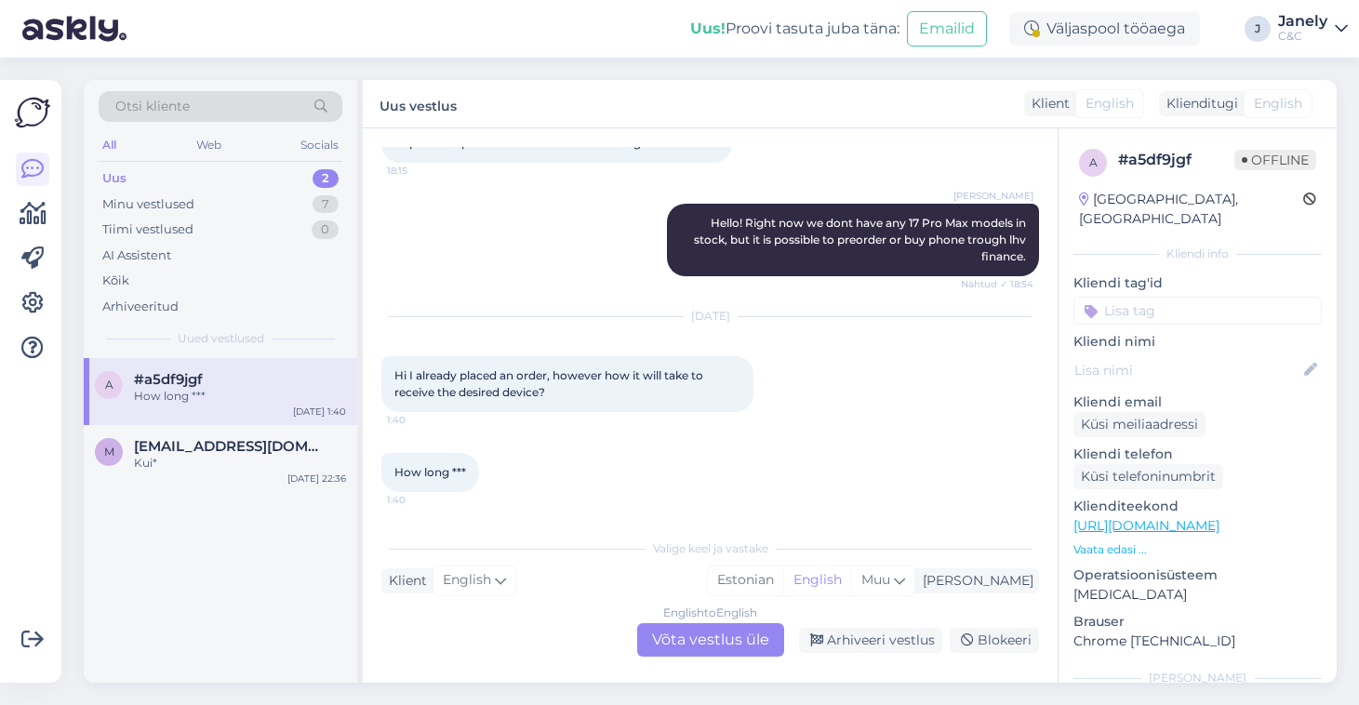
click at [702, 646] on div "English to English Võta vestlus üle" at bounding box center [710, 639] width 147 height 33
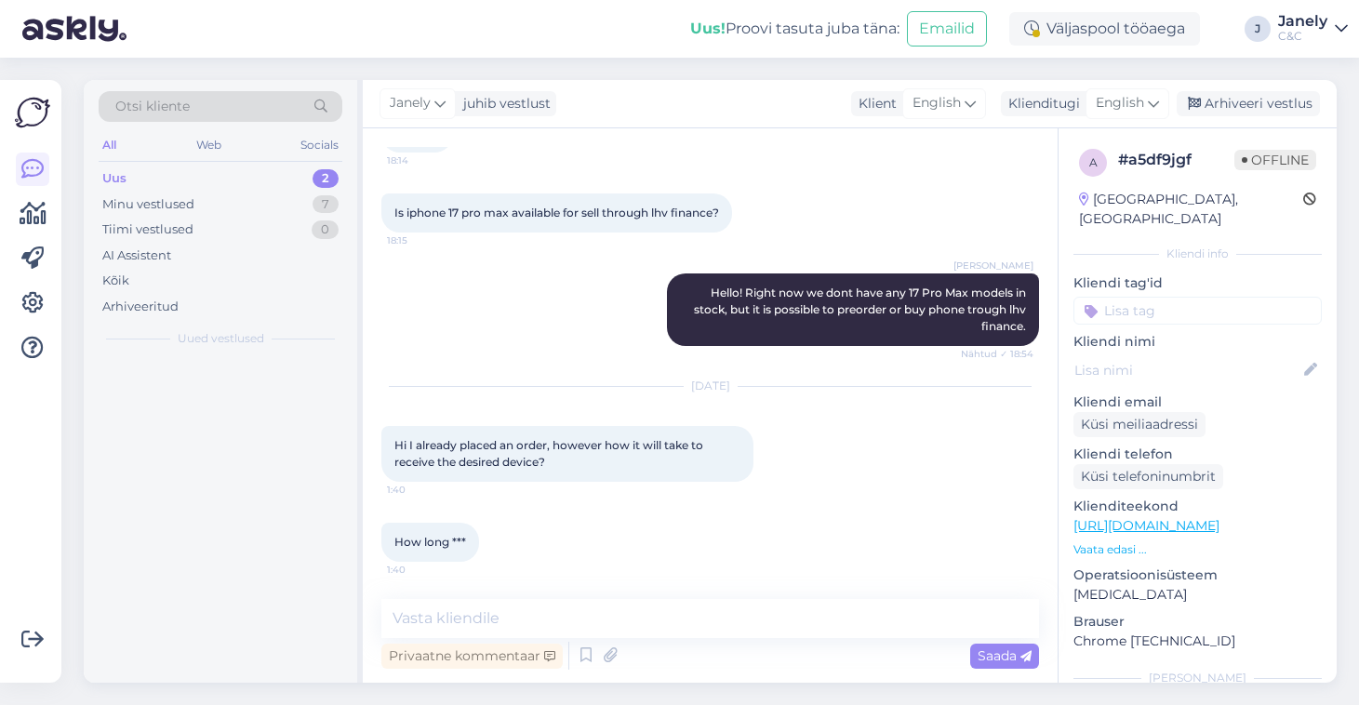
scroll to position [491, 0]
click at [590, 658] on icon at bounding box center [586, 656] width 22 height 28
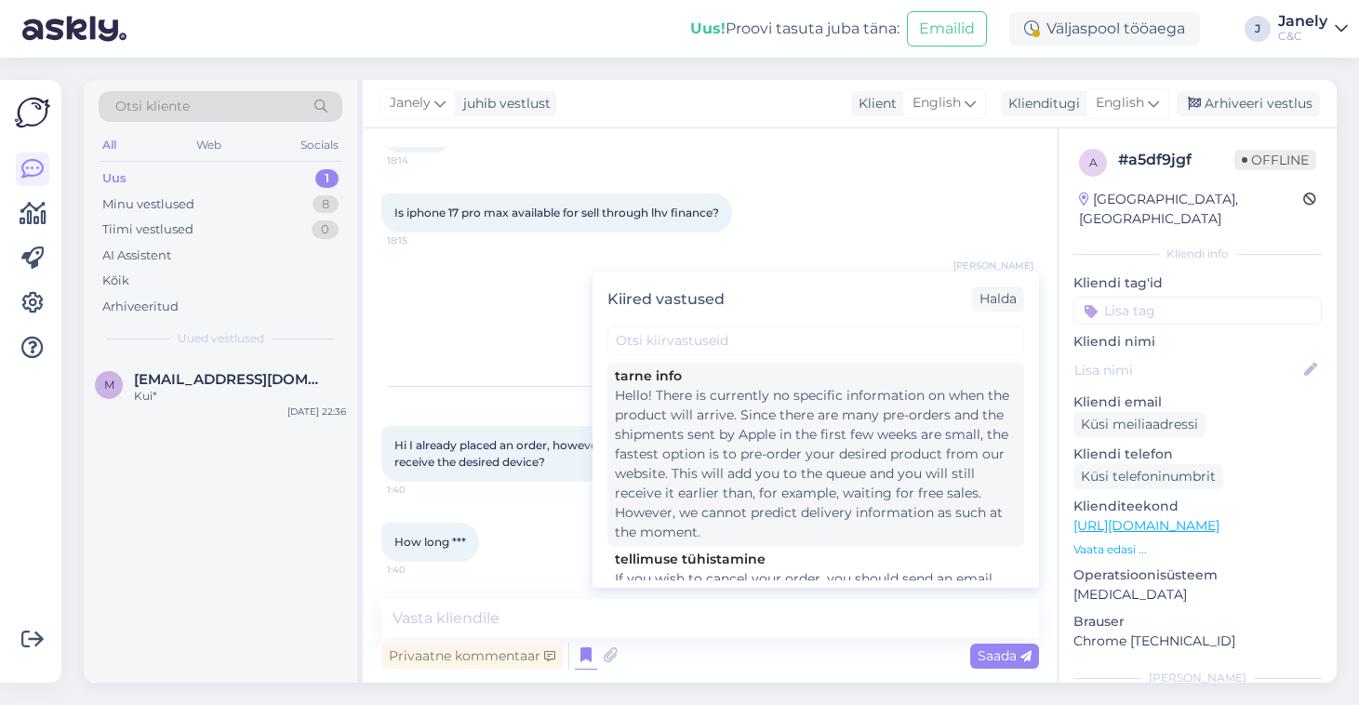
click at [785, 437] on div "Hello! There is currently no specific information on when the product will arri…" at bounding box center [816, 464] width 402 height 156
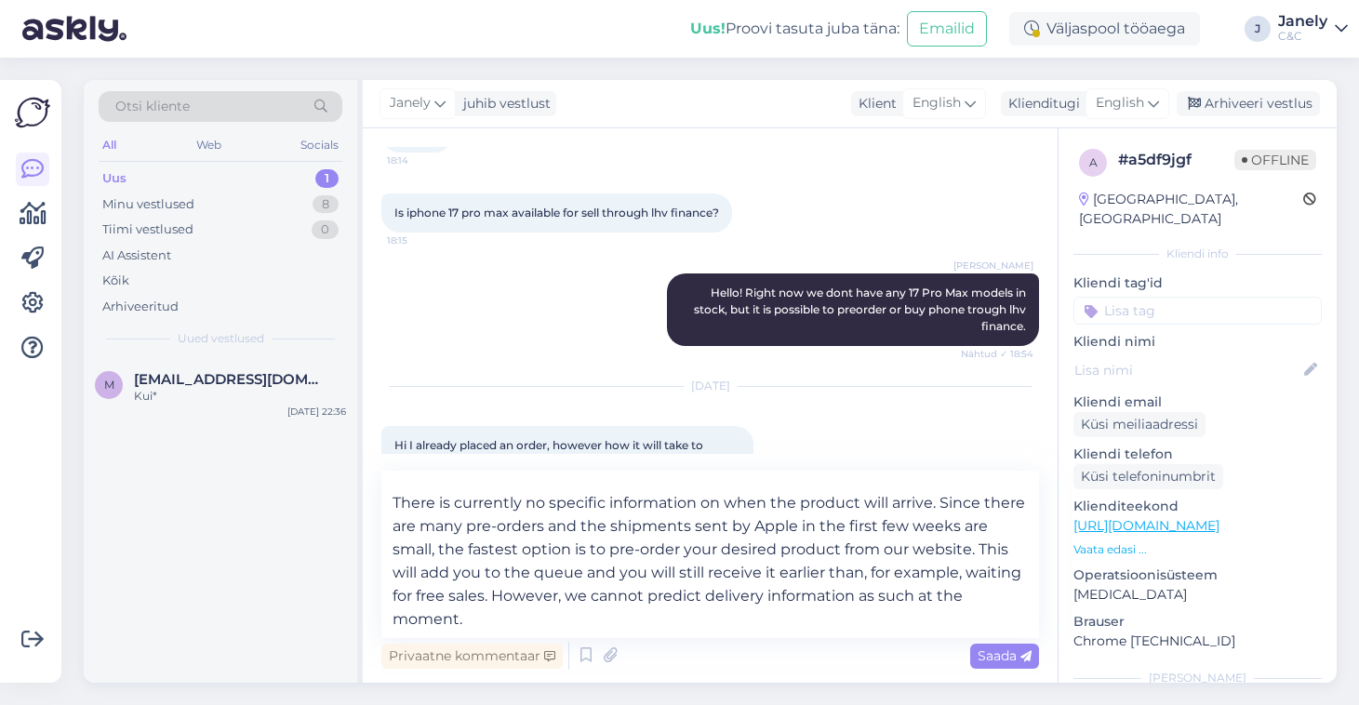
scroll to position [33, 0]
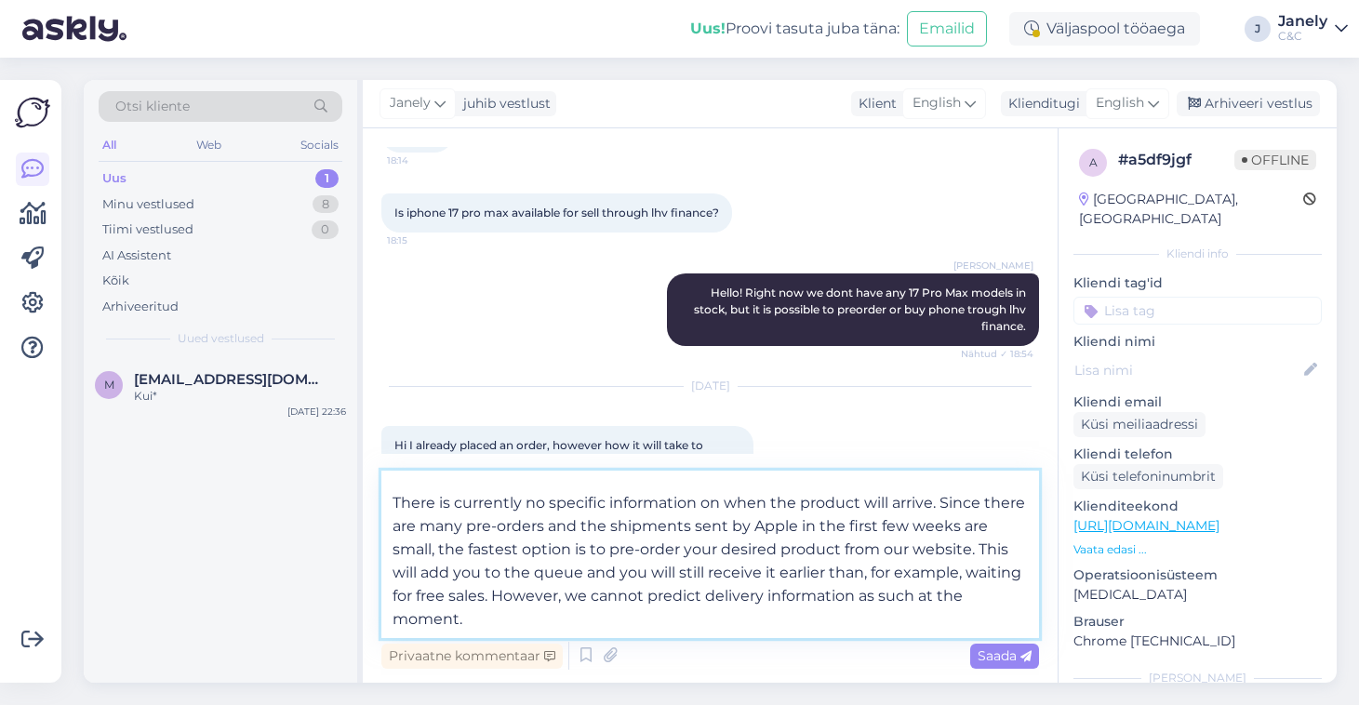
drag, startPoint x: 843, startPoint y: 613, endPoint x: 443, endPoint y: 550, distance: 404.9
click at [443, 550] on textarea "Hello! There is currently no specific information on when the product will arri…" at bounding box center [709, 554] width 657 height 167
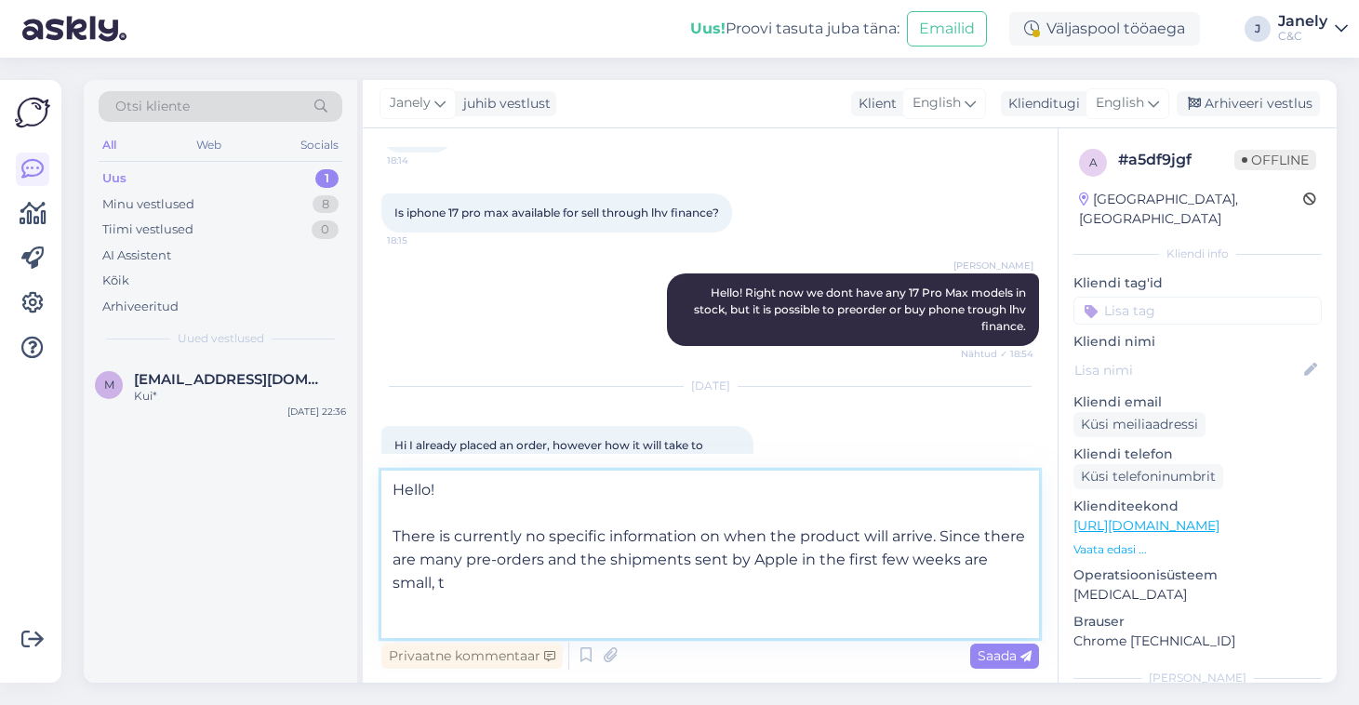
scroll to position [0, 0]
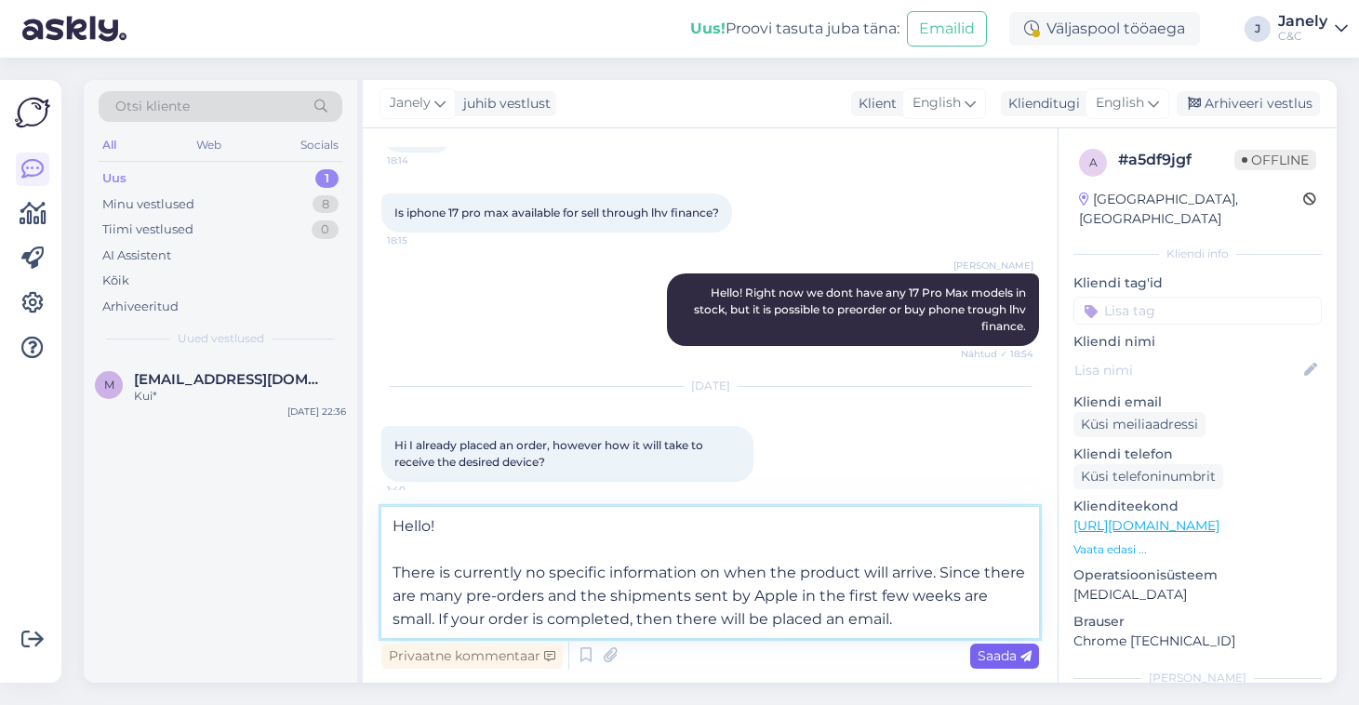
type textarea "Hello! There is currently no specific information on when the product will arri…"
click at [994, 658] on span "Saada" at bounding box center [1004, 655] width 54 height 17
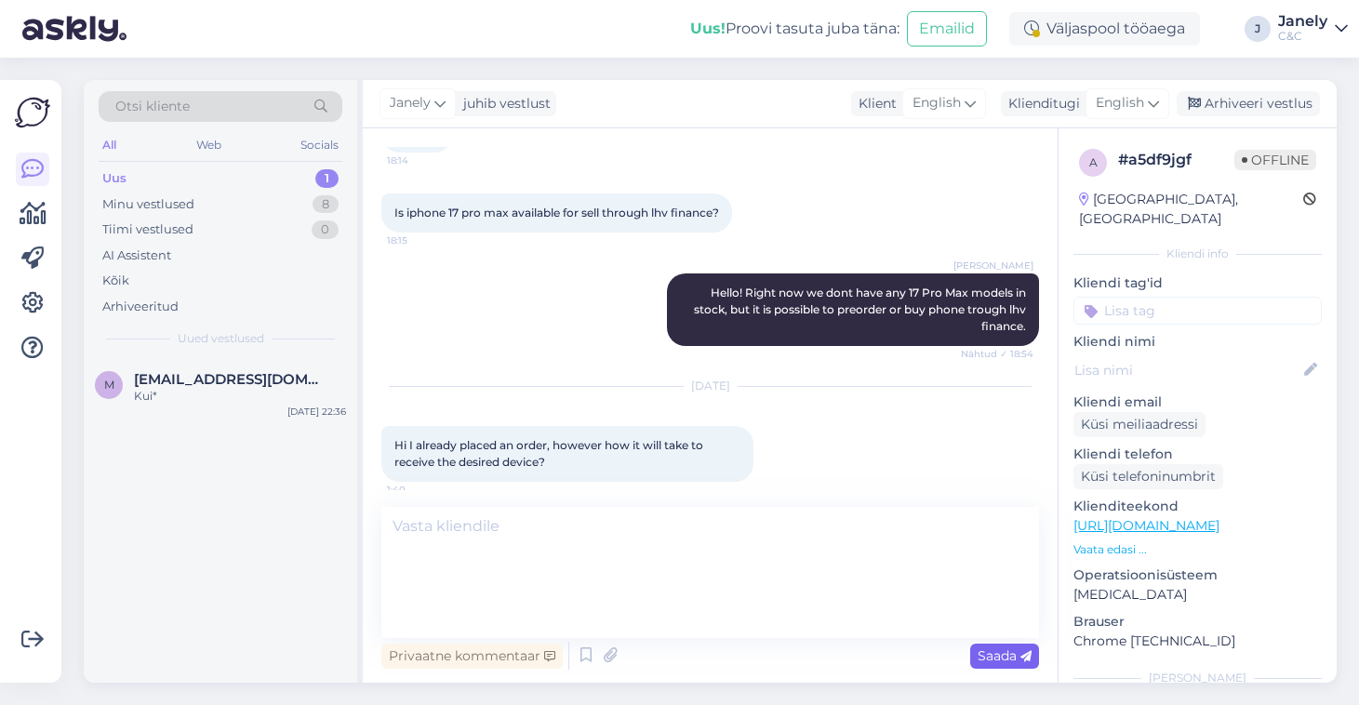
scroll to position [655, 0]
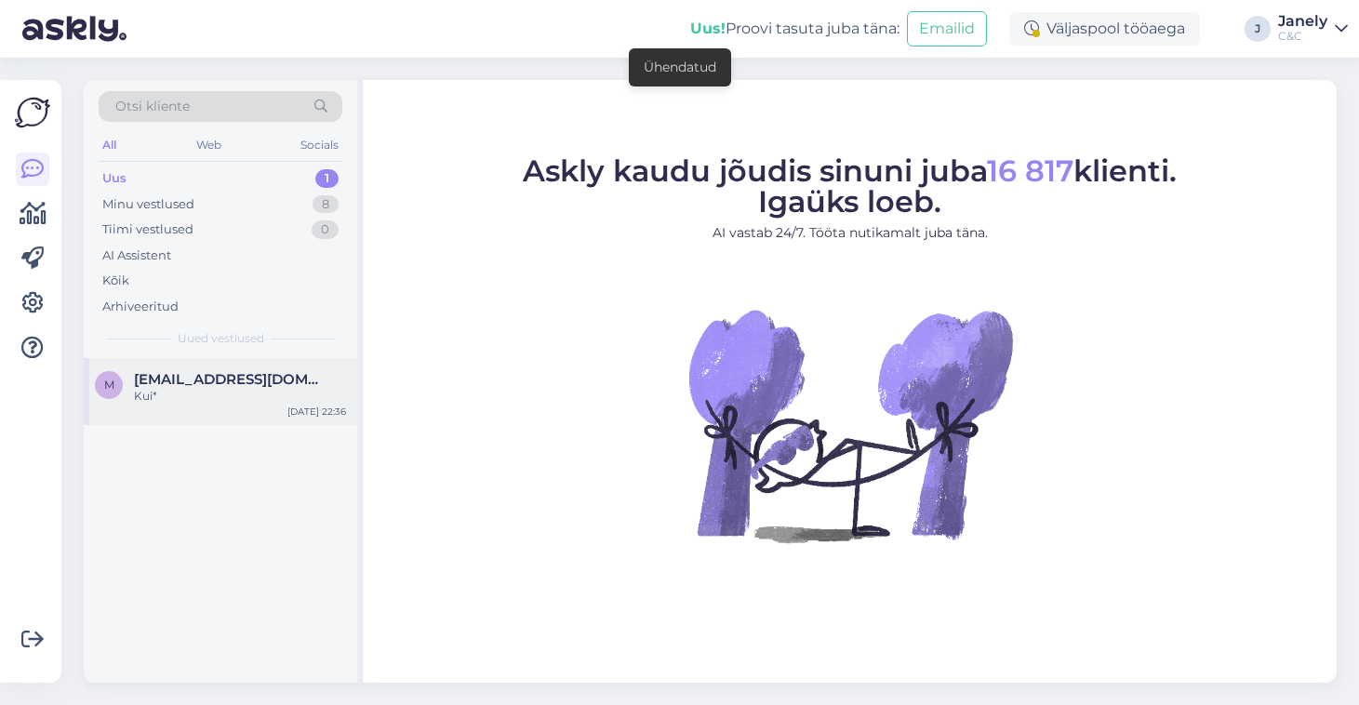
click at [262, 397] on div "Kui*" at bounding box center [240, 396] width 212 height 17
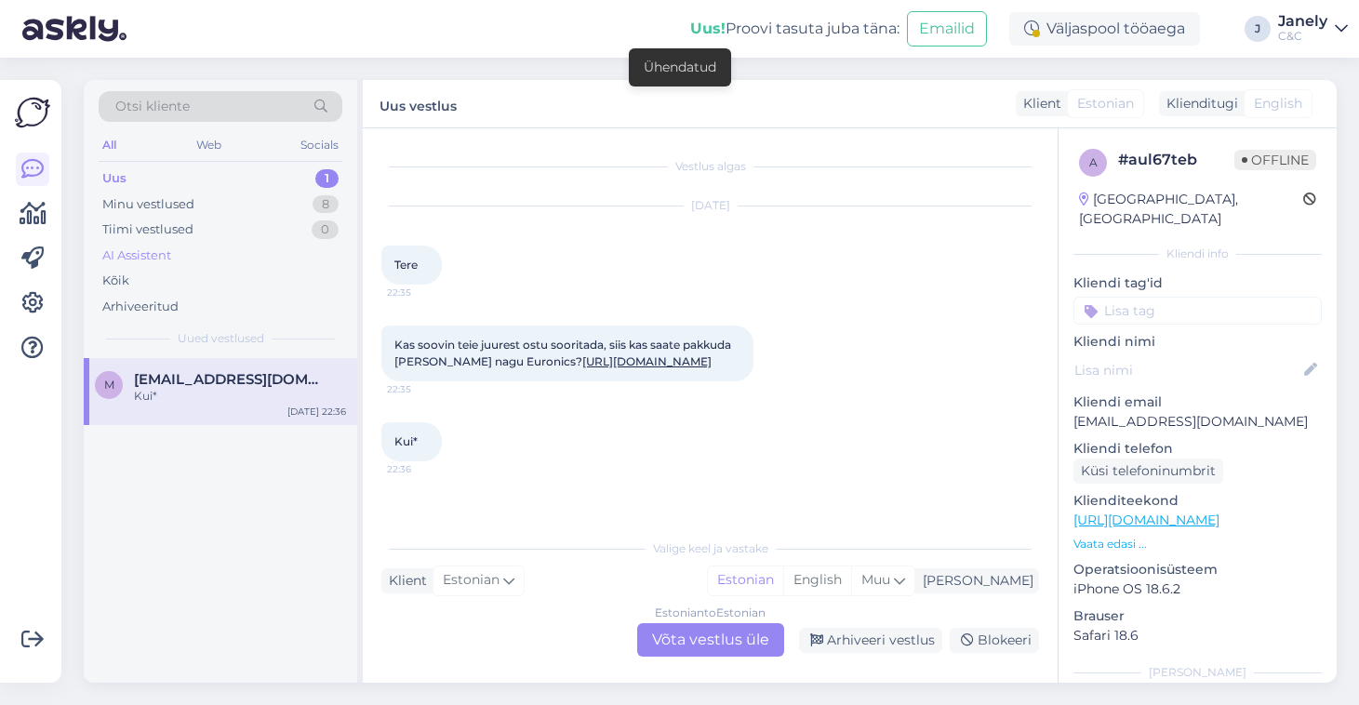
scroll to position [20, 0]
click at [674, 631] on div "Estonian to Estonian Võta vestlus üle" at bounding box center [710, 639] width 147 height 33
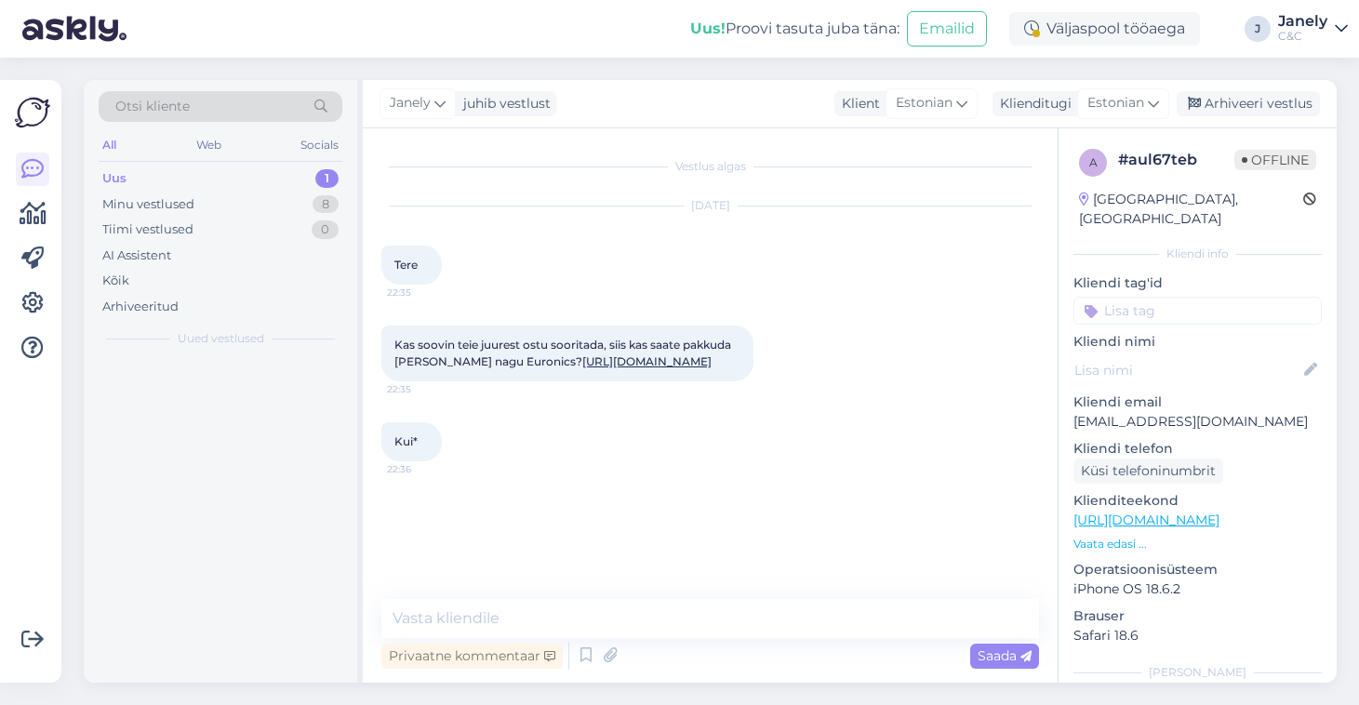
scroll to position [0, 0]
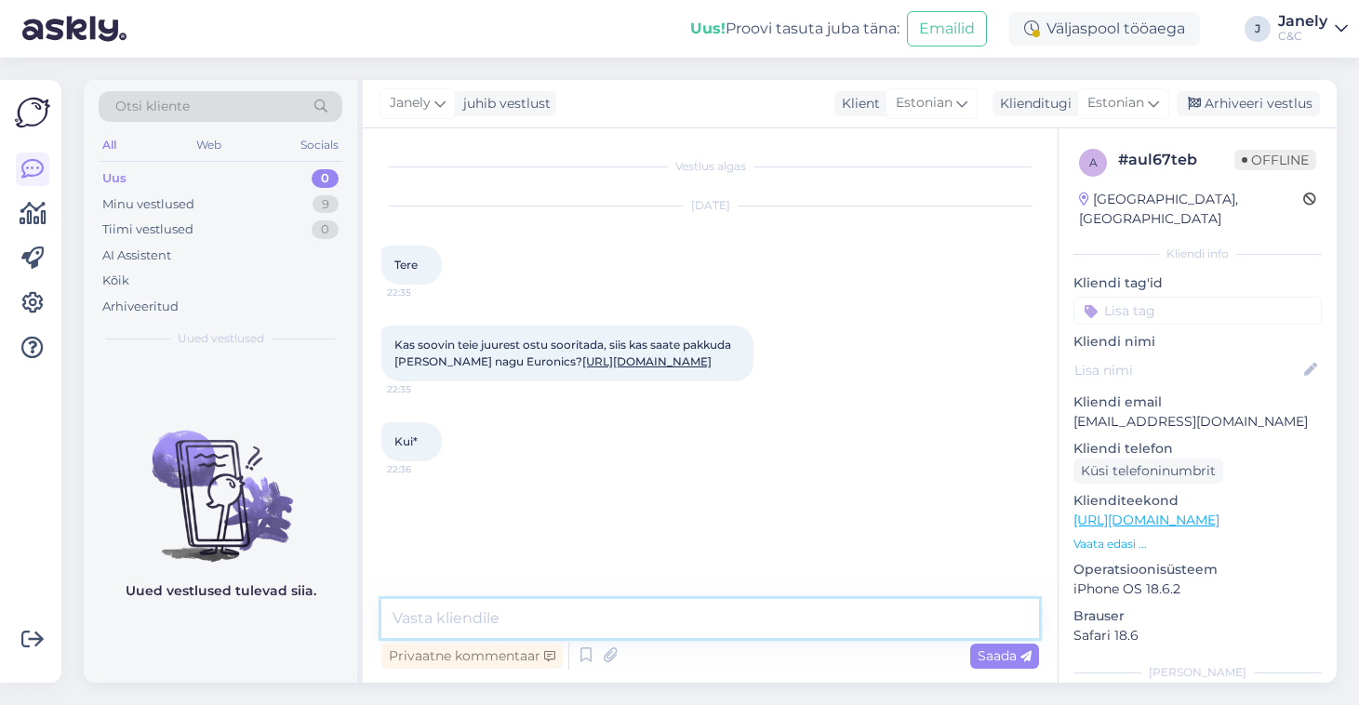
click at [631, 615] on textarea at bounding box center [709, 618] width 657 height 39
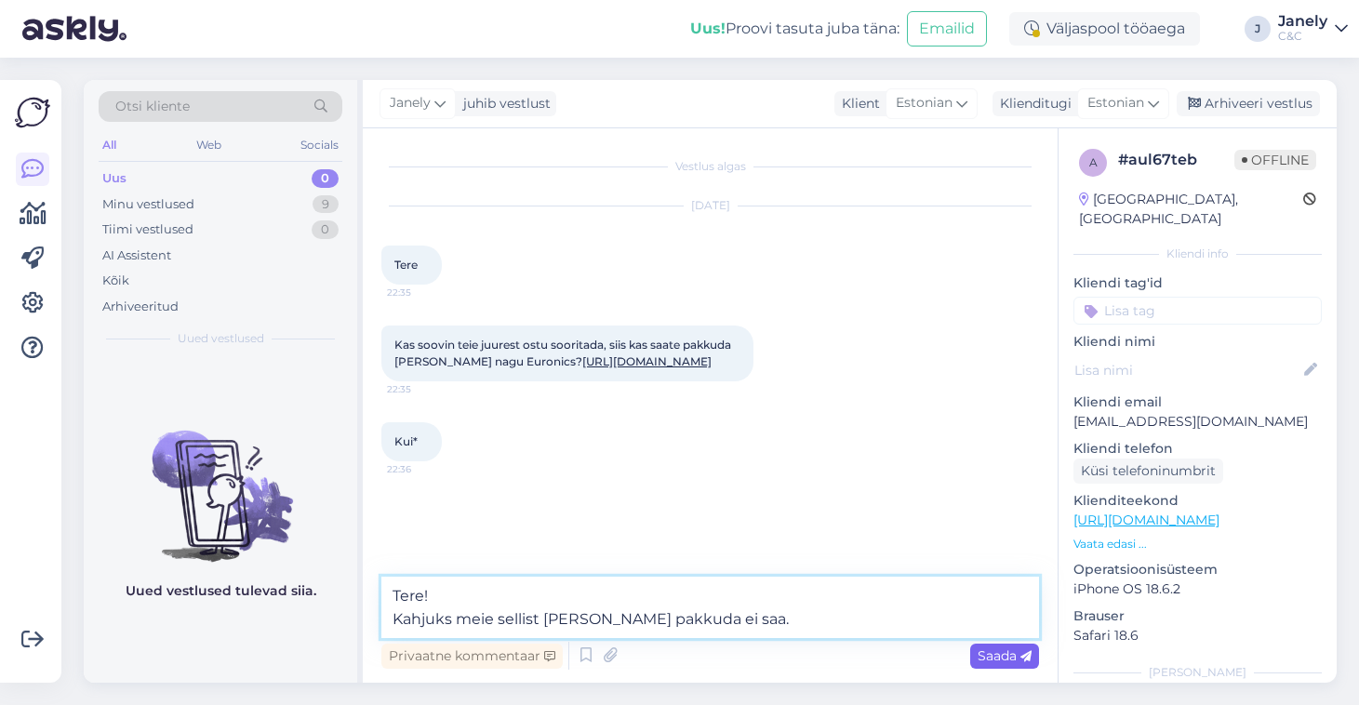
type textarea "Tere! Kahjuks meie sellist hinda pakkuda ei saa."
click at [983, 658] on span "Saada" at bounding box center [1004, 655] width 54 height 17
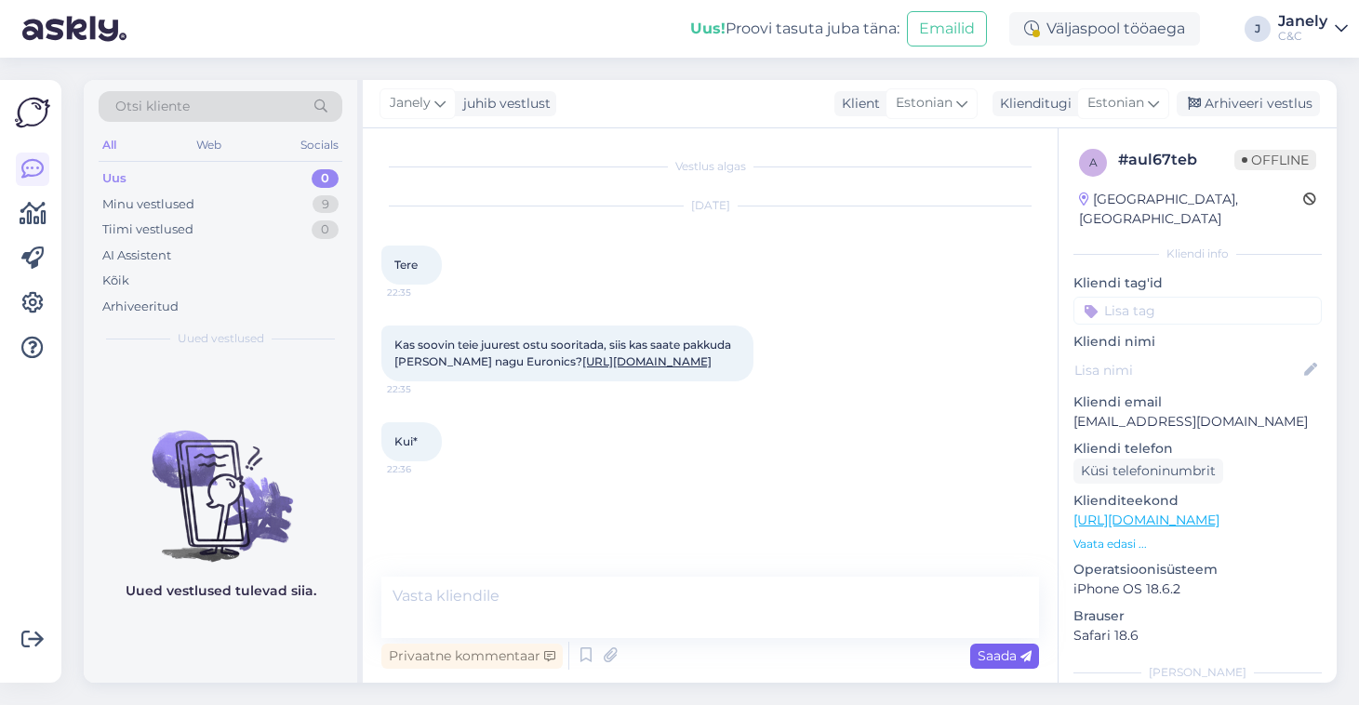
scroll to position [86, 0]
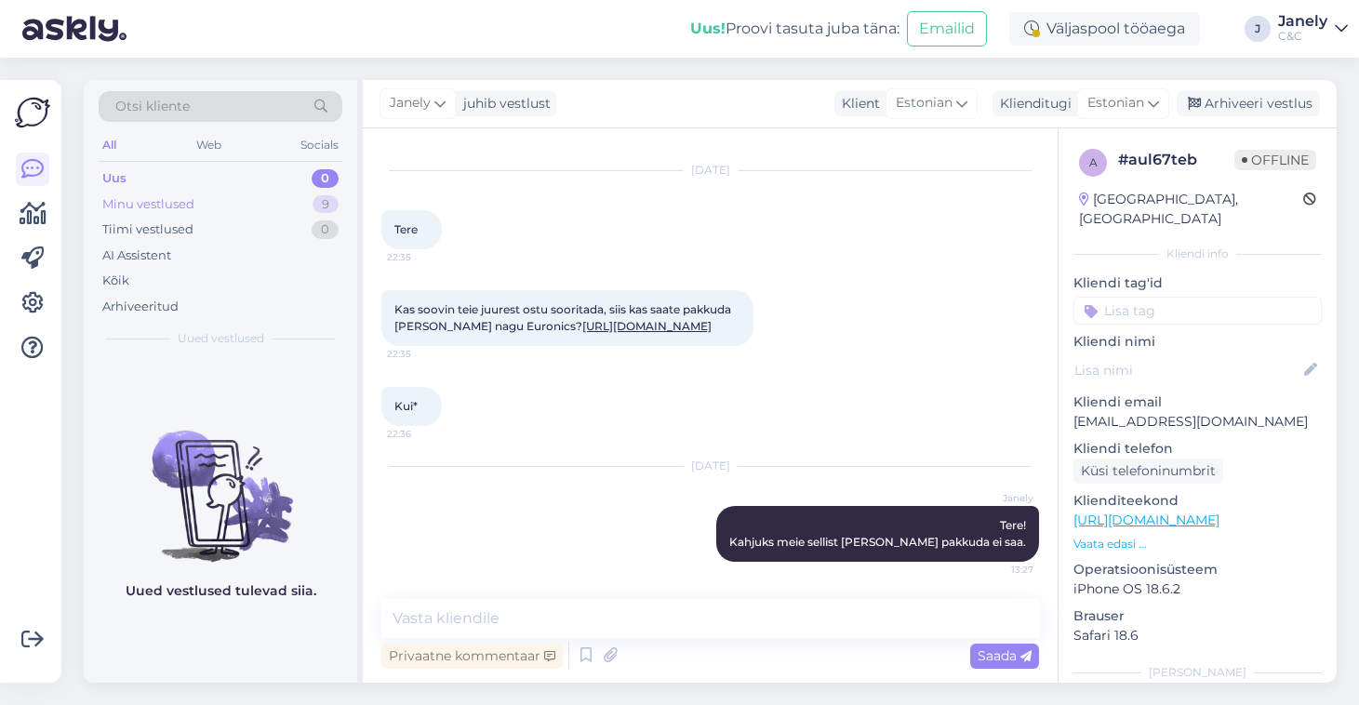
click at [244, 201] on div "Minu vestlused 9" at bounding box center [221, 205] width 244 height 26
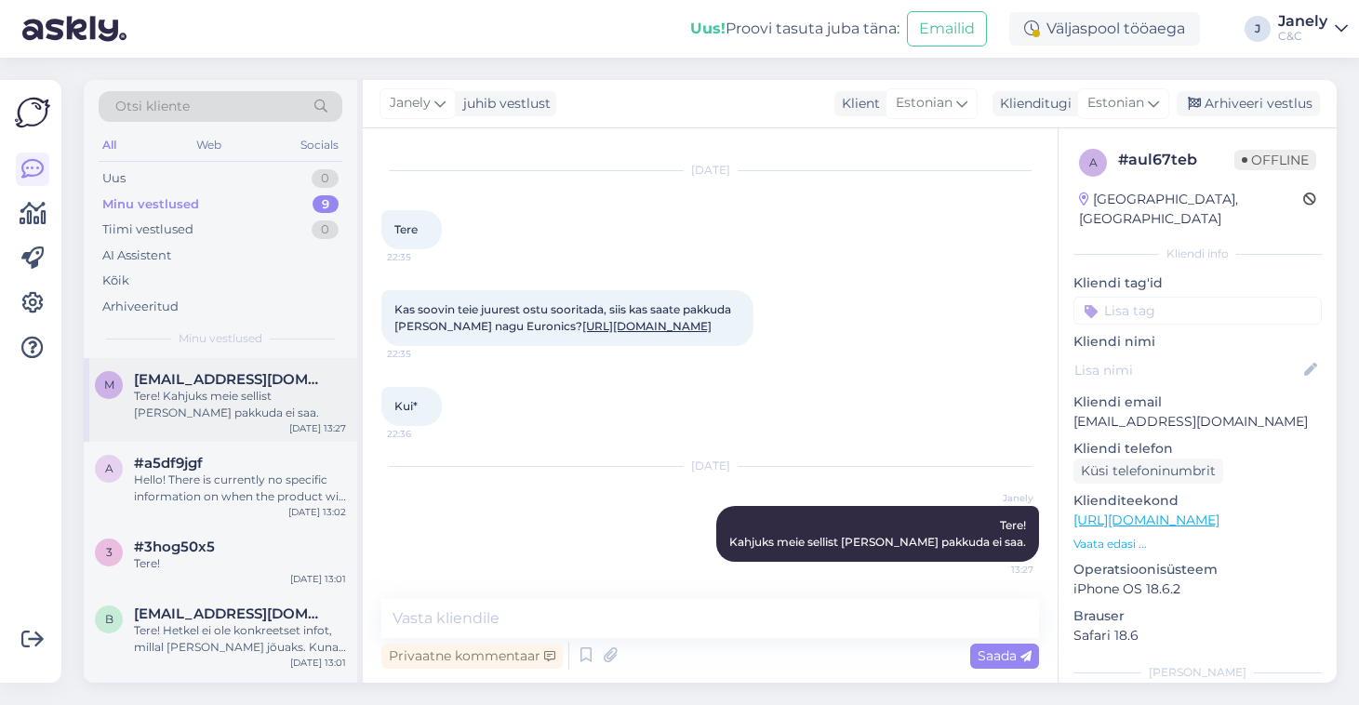
click at [274, 405] on div "Tere! Kahjuks meie sellist hinda pakkuda ei saa." at bounding box center [240, 404] width 212 height 33
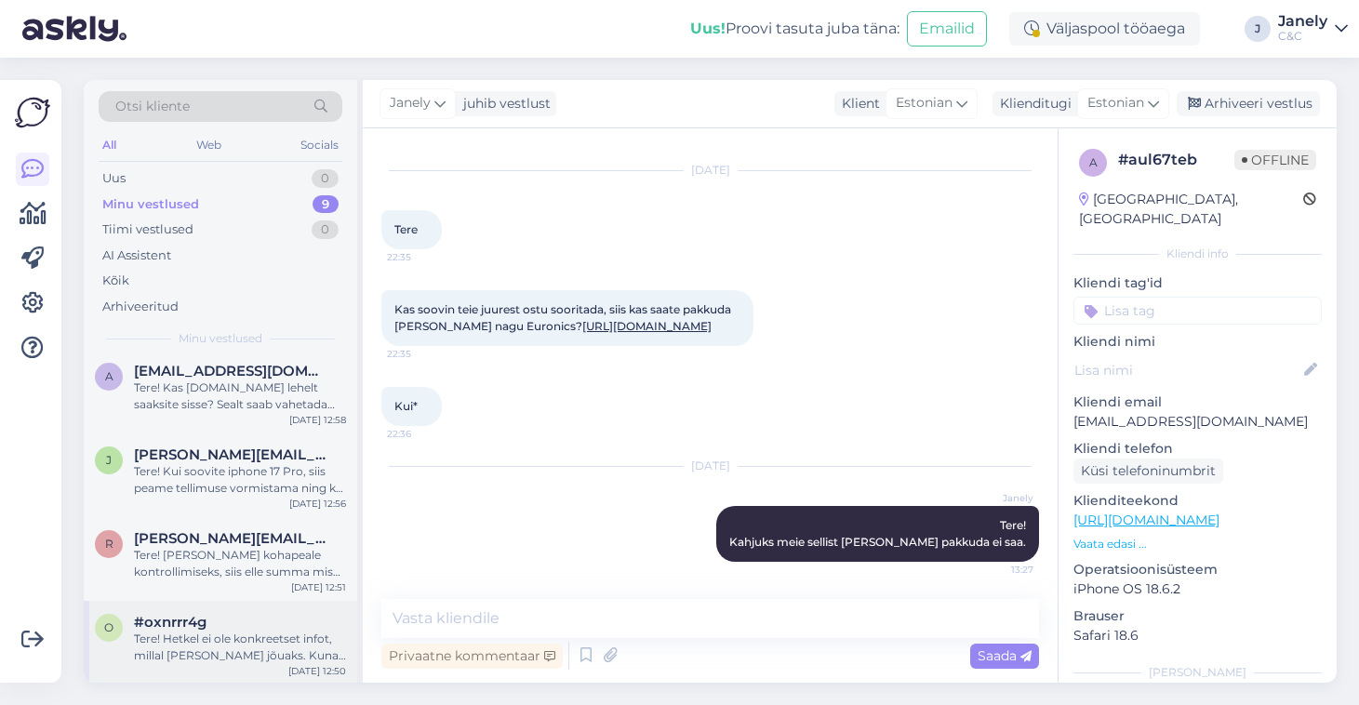
scroll to position [409, 0]
click at [252, 622] on div "#oxnrrr4g" at bounding box center [240, 623] width 212 height 17
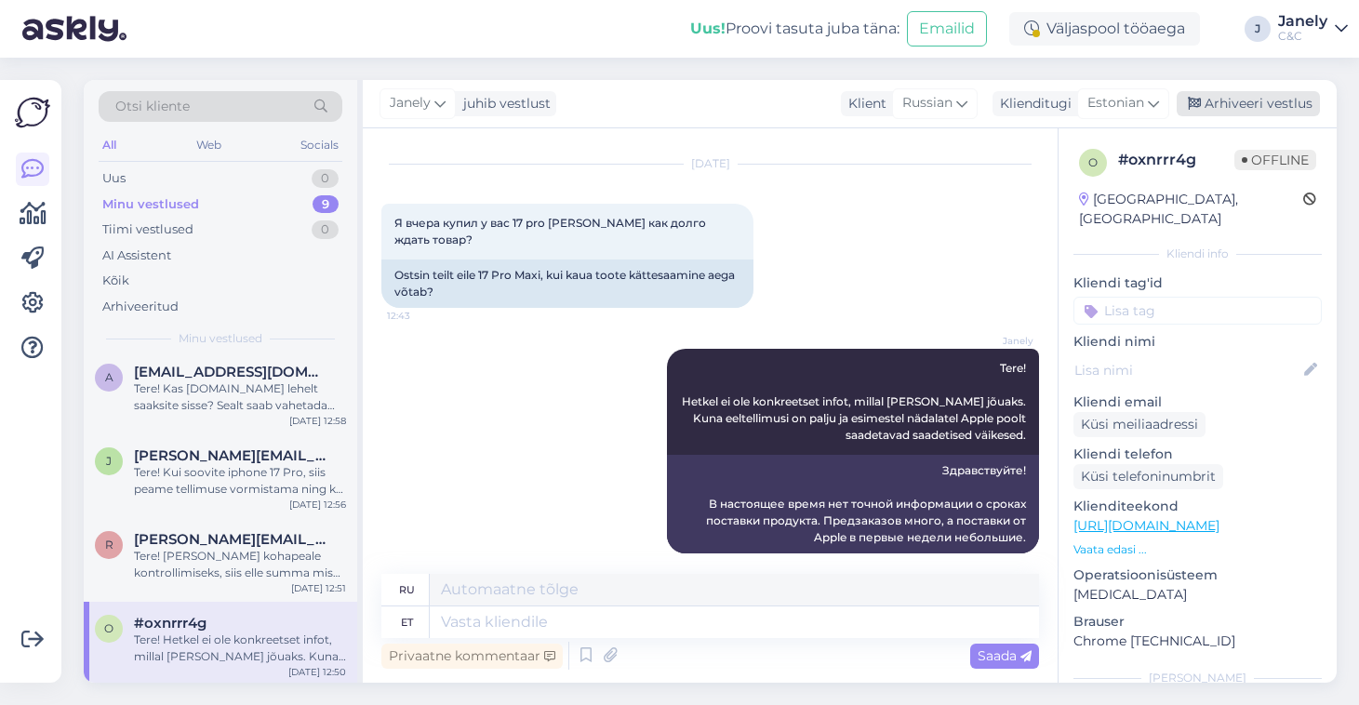
click at [1255, 100] on div "Arhiveeri vestlus" at bounding box center [1247, 103] width 143 height 25
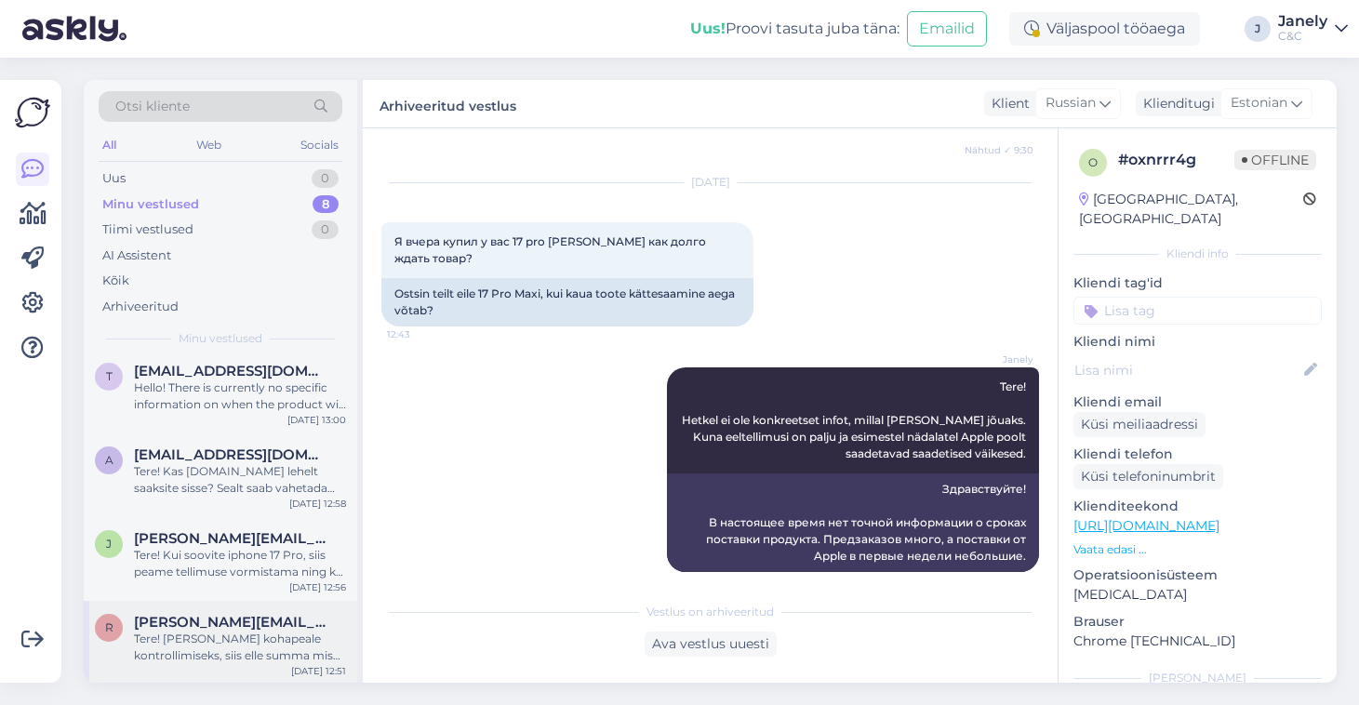
click at [254, 615] on span "[PERSON_NAME][EMAIL_ADDRESS][PERSON_NAME][DOMAIN_NAME]" at bounding box center [230, 622] width 193 height 17
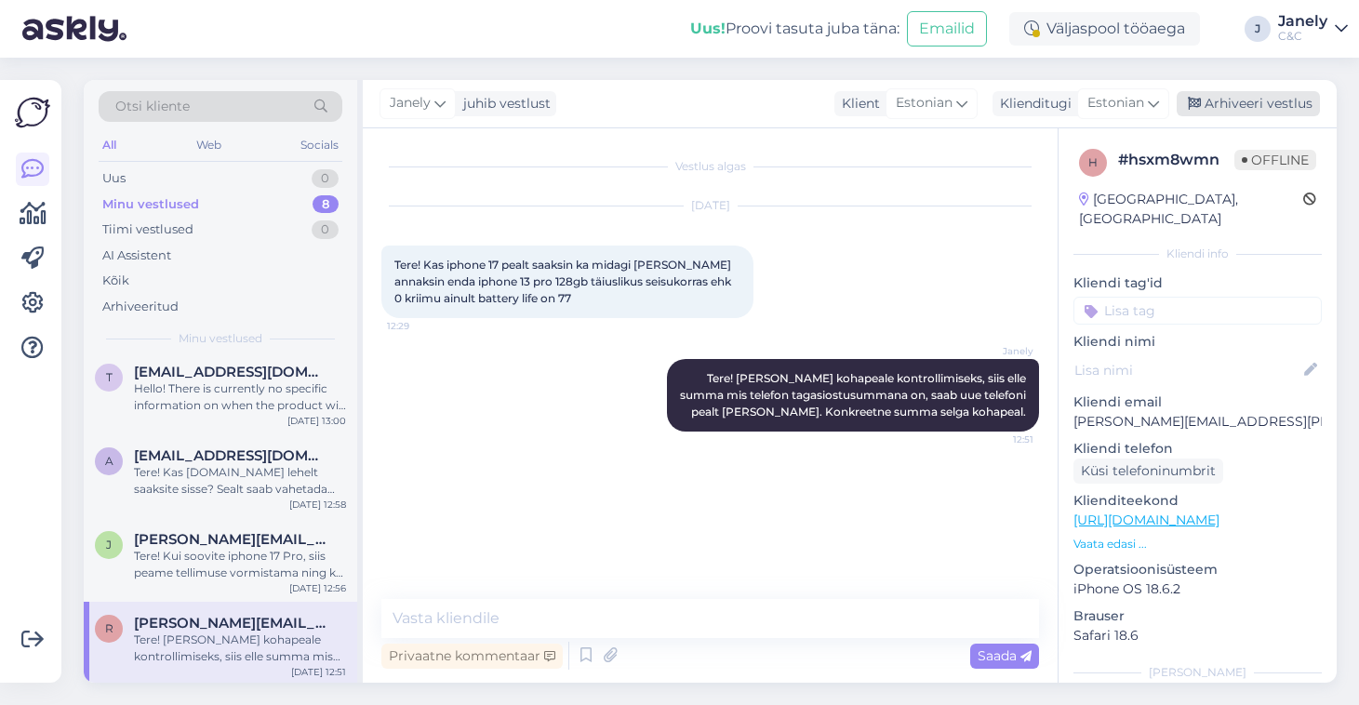
click at [1214, 102] on div "Arhiveeri vestlus" at bounding box center [1247, 103] width 143 height 25
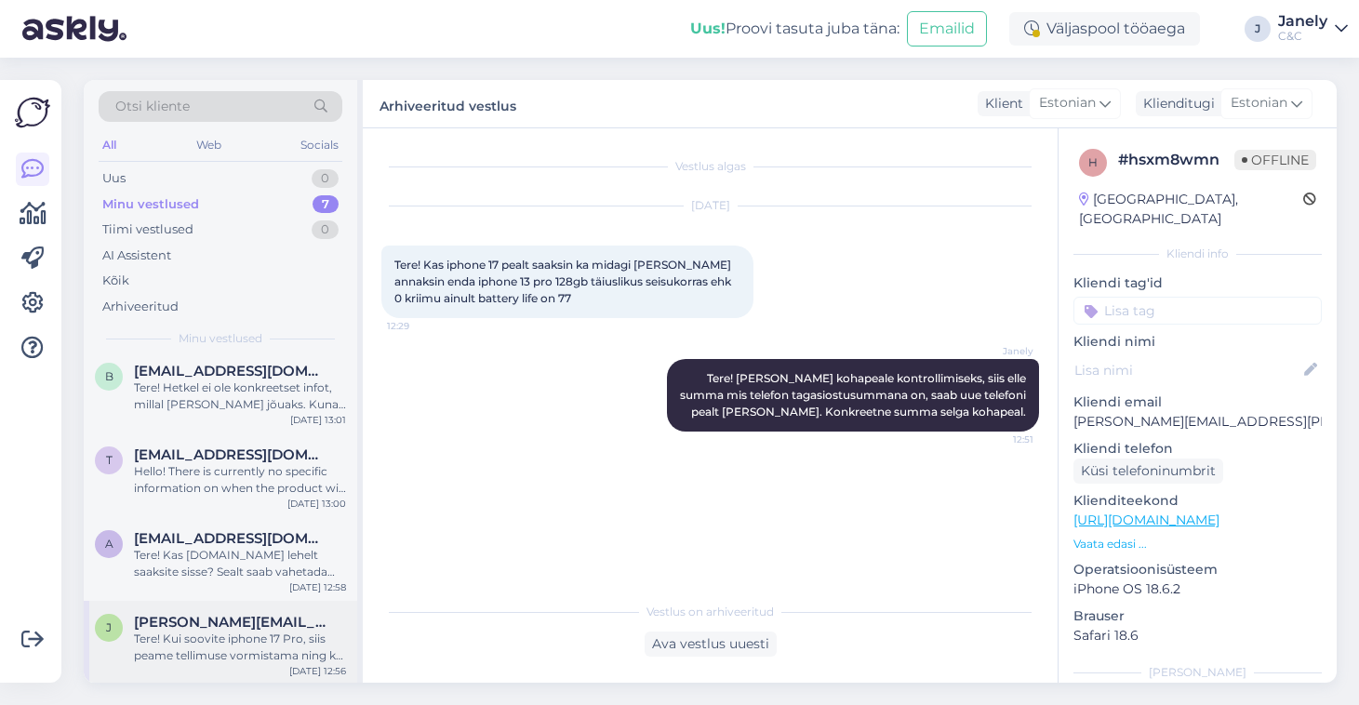
click at [215, 624] on span "[PERSON_NAME][EMAIL_ADDRESS][DOMAIN_NAME]" at bounding box center [230, 622] width 193 height 17
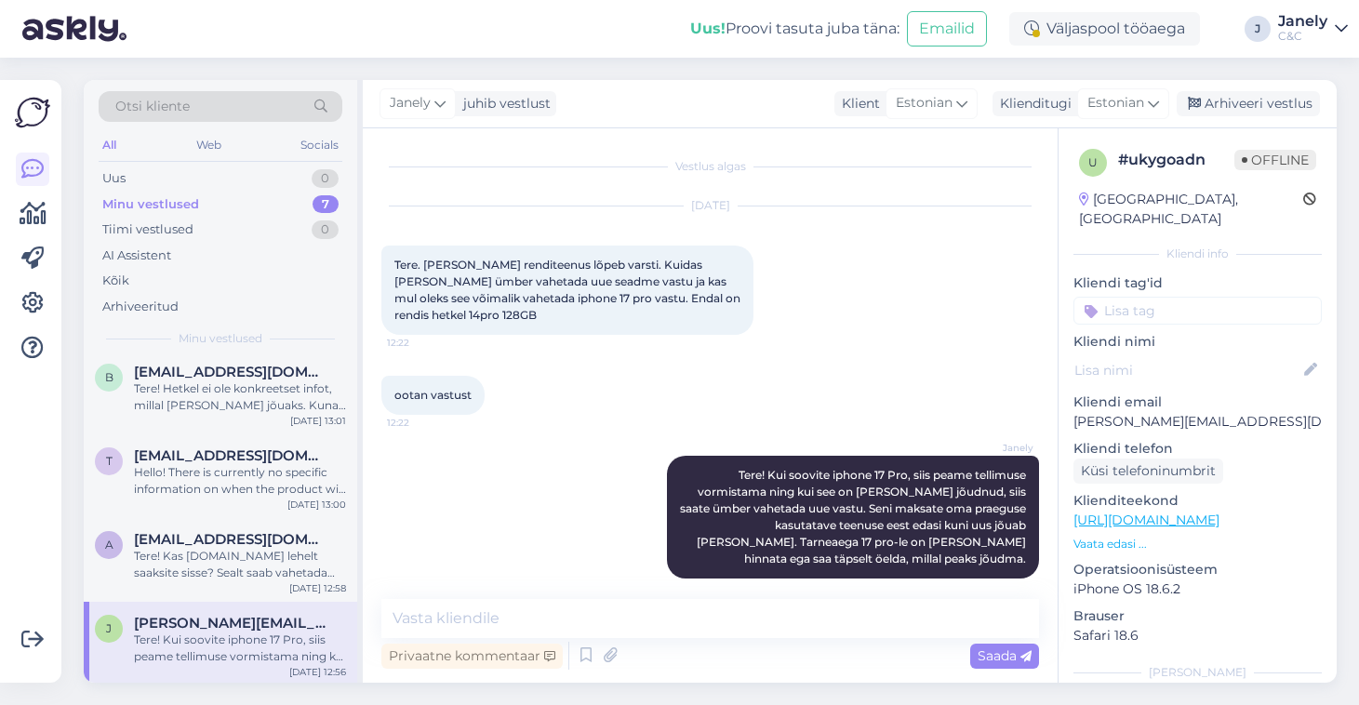
scroll to position [17, 0]
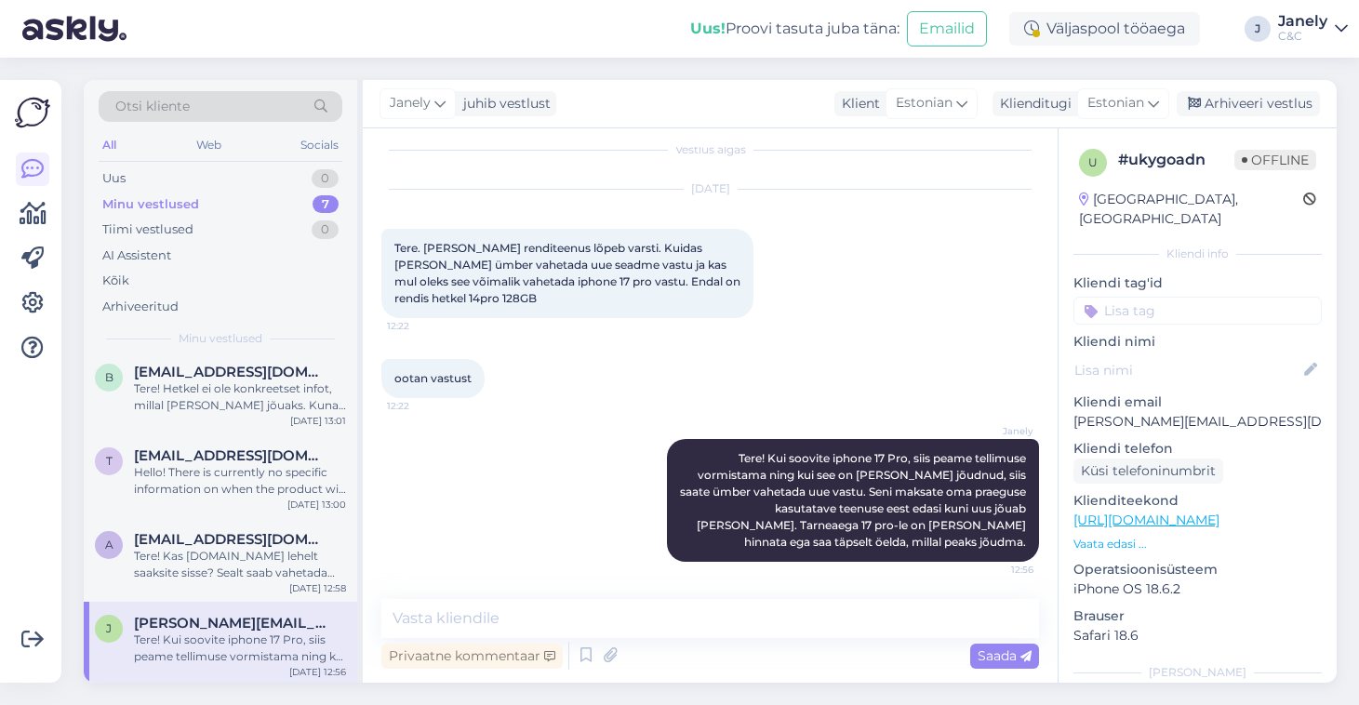
click at [257, 649] on div "Tere! Kui soovite iphone 17 Pro, siis peame tellimuse vormistama ning kui see o…" at bounding box center [240, 647] width 212 height 33
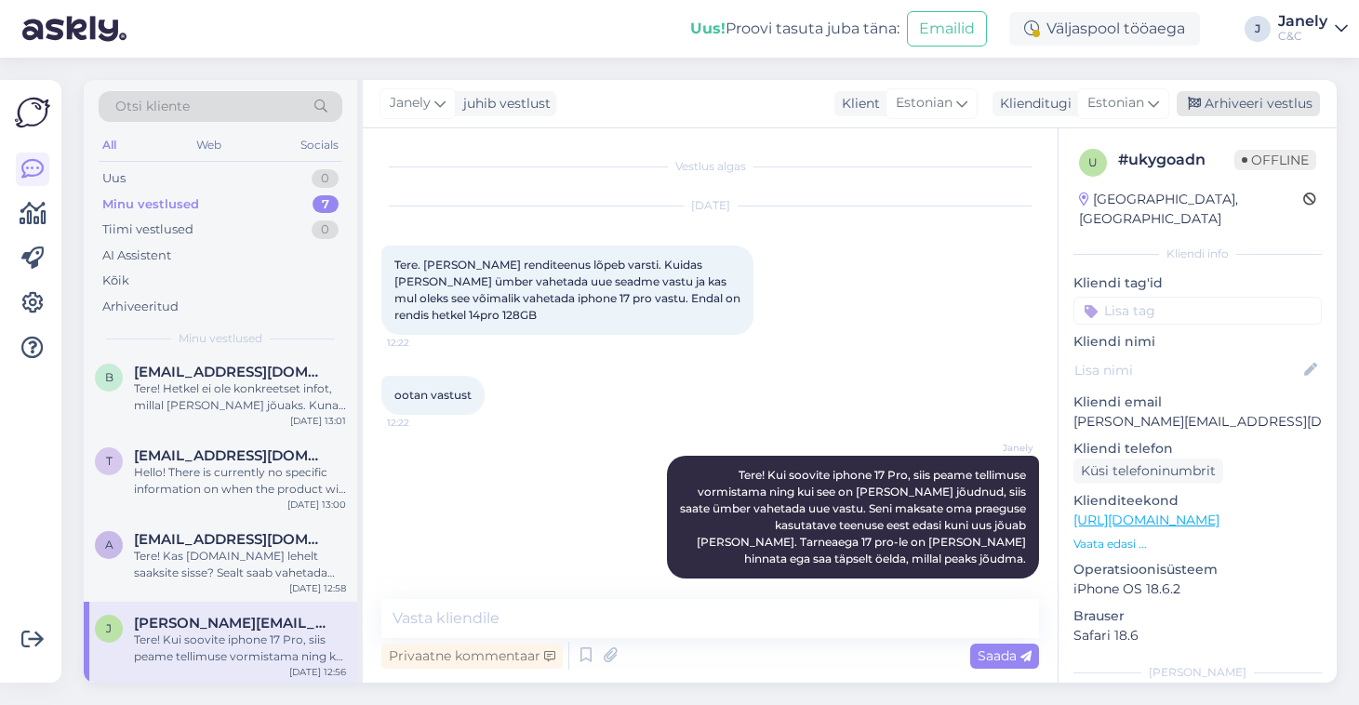
click at [1259, 107] on div "Arhiveeri vestlus" at bounding box center [1247, 103] width 143 height 25
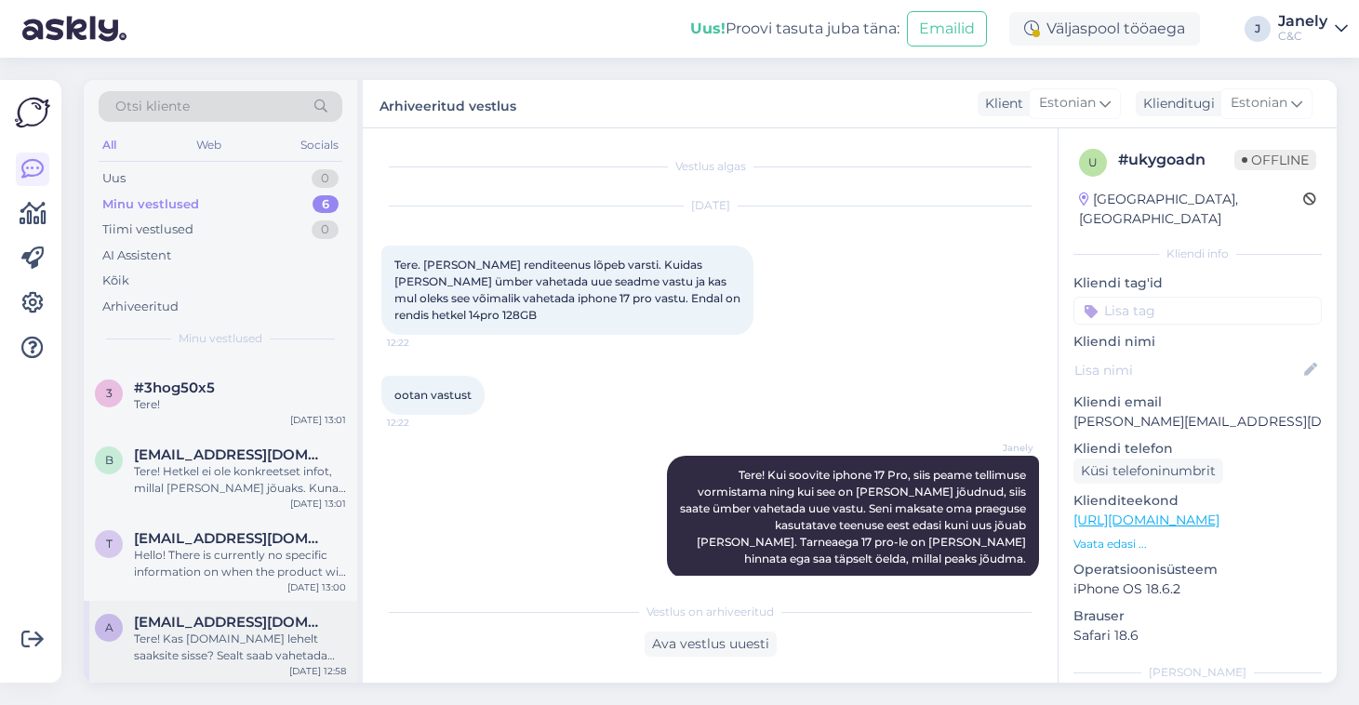
scroll to position [158, 0]
click at [254, 624] on span "[EMAIL_ADDRESS][DOMAIN_NAME]" at bounding box center [230, 623] width 193 height 17
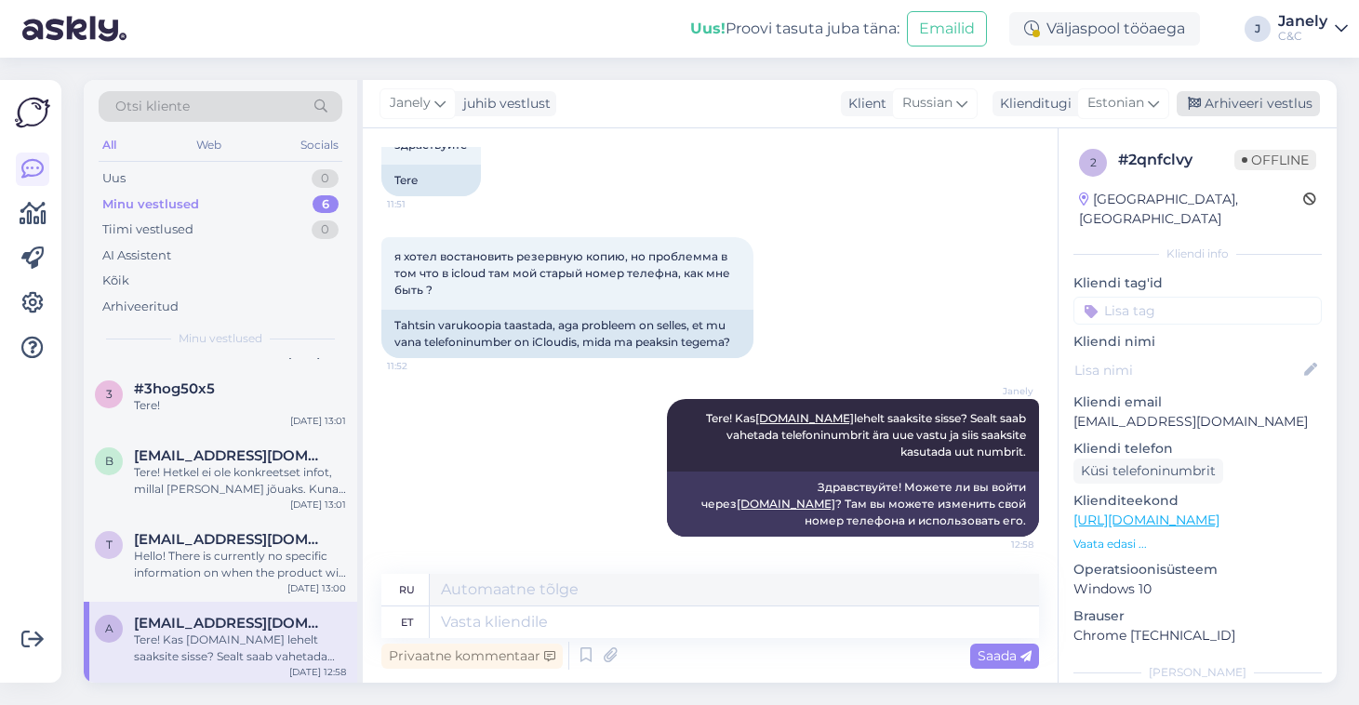
click at [1220, 110] on div "Arhiveeri vestlus" at bounding box center [1247, 103] width 143 height 25
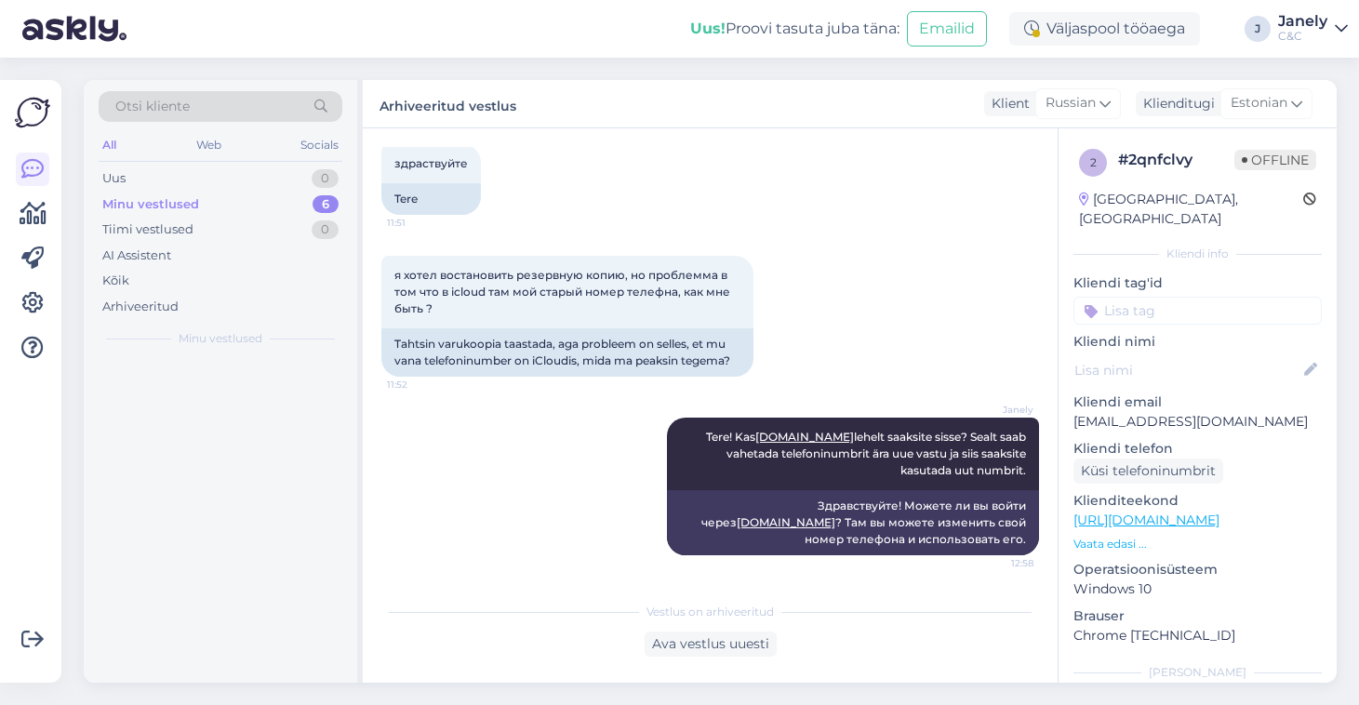
scroll to position [101, 0]
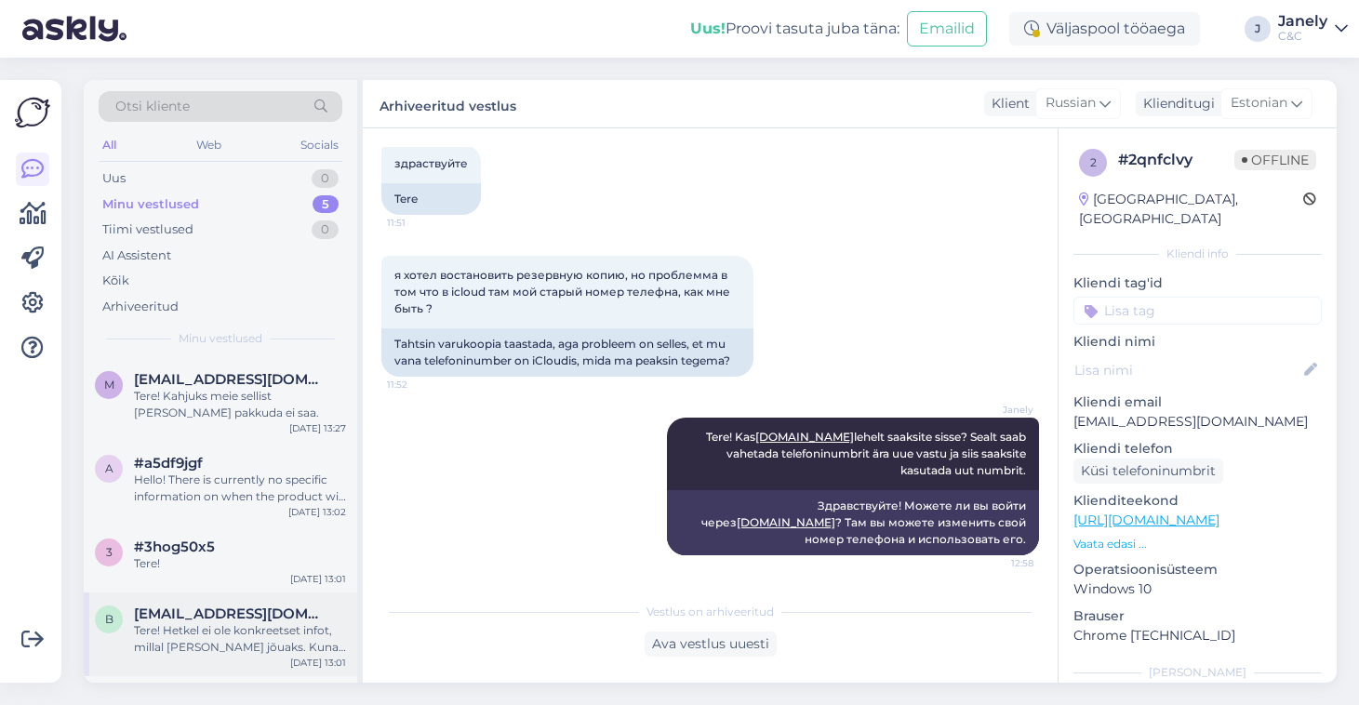
click at [218, 618] on span "[EMAIL_ADDRESS][DOMAIN_NAME]" at bounding box center [230, 613] width 193 height 17
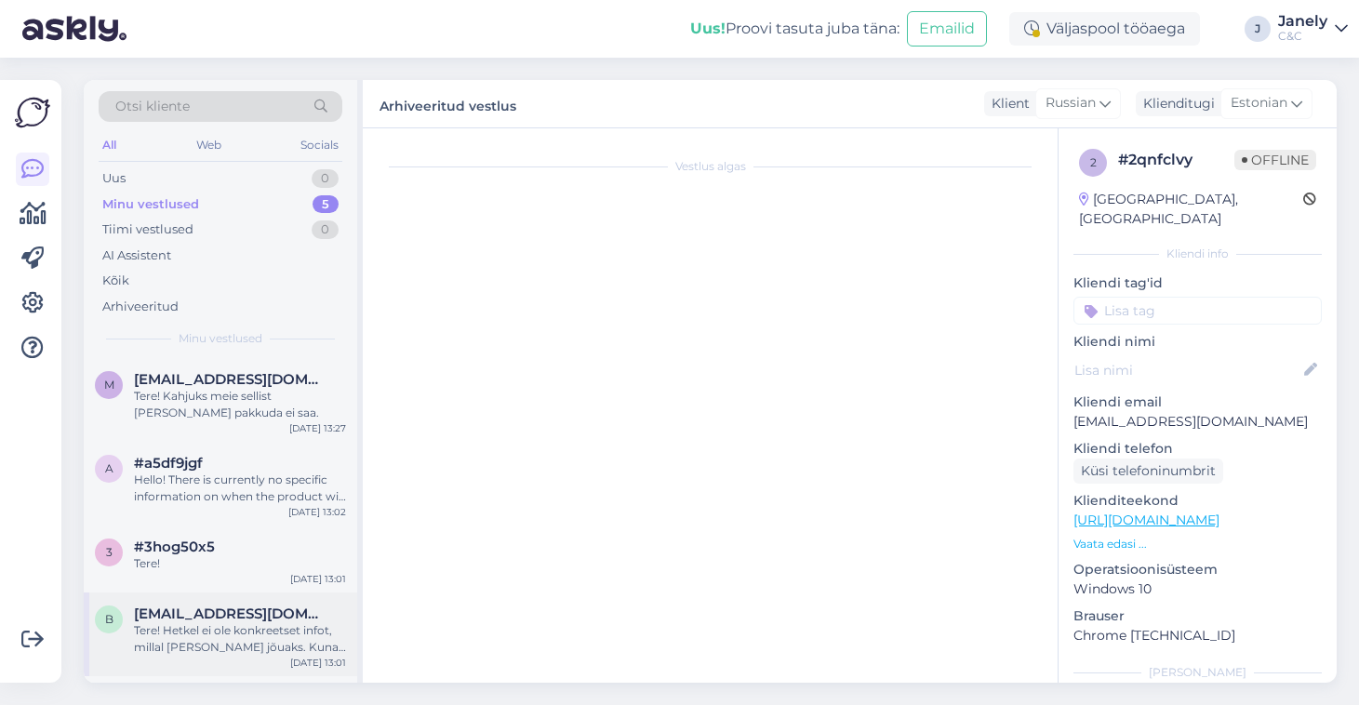
scroll to position [243, 0]
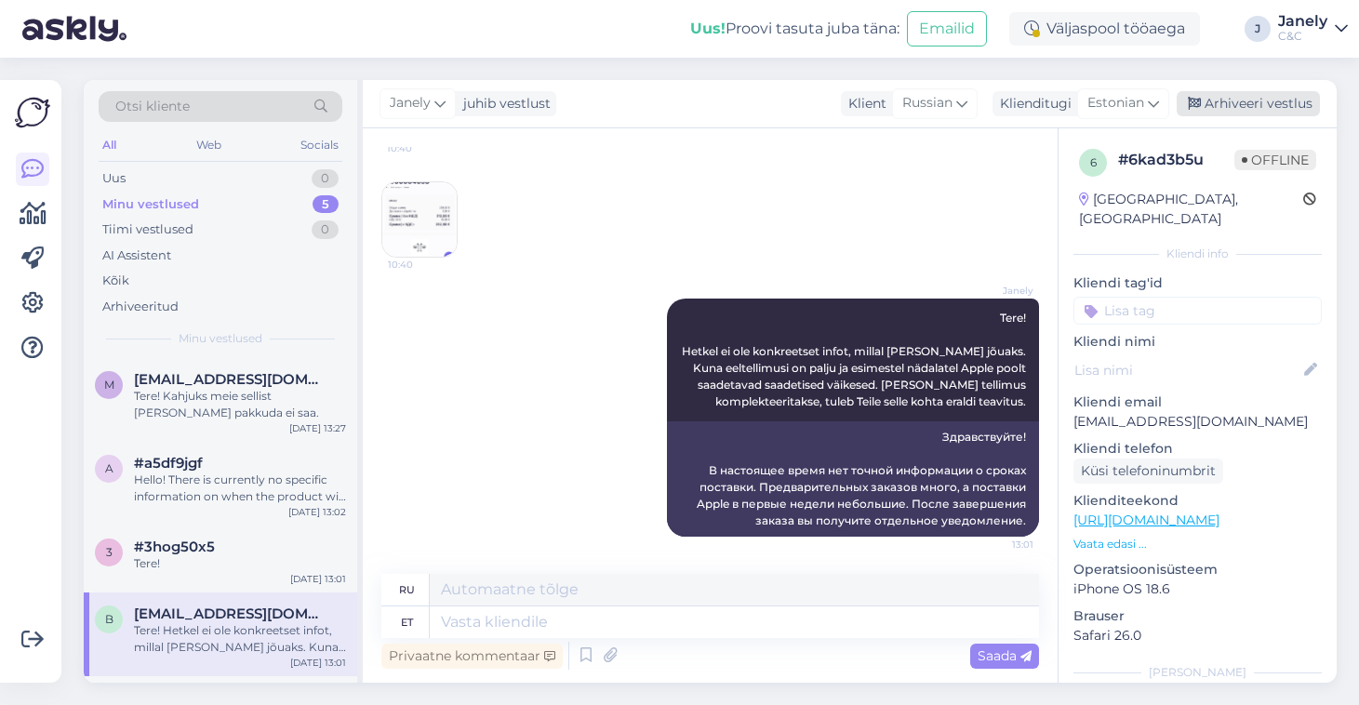
click at [1239, 96] on div "Arhiveeri vestlus" at bounding box center [1247, 103] width 143 height 25
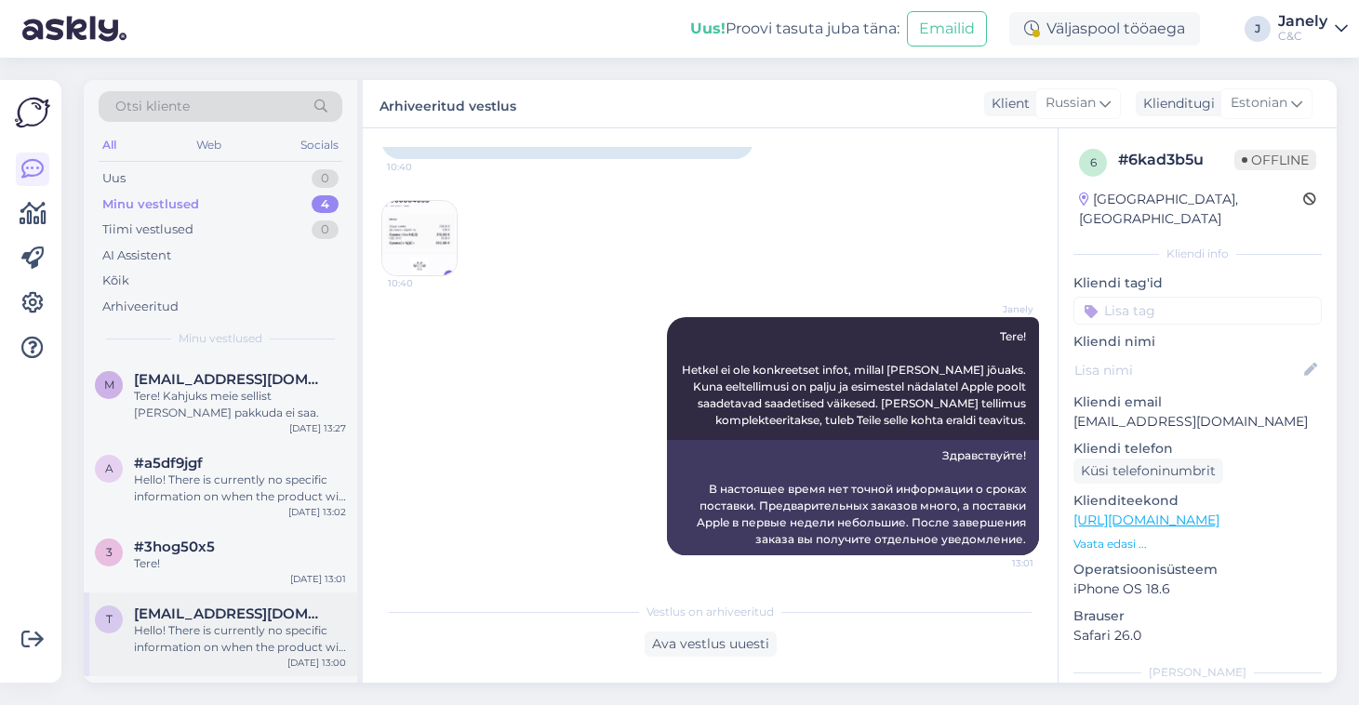
click at [129, 639] on div "t tattootix@gmail.com Hello! There is currently no specific information on when…" at bounding box center [220, 630] width 251 height 50
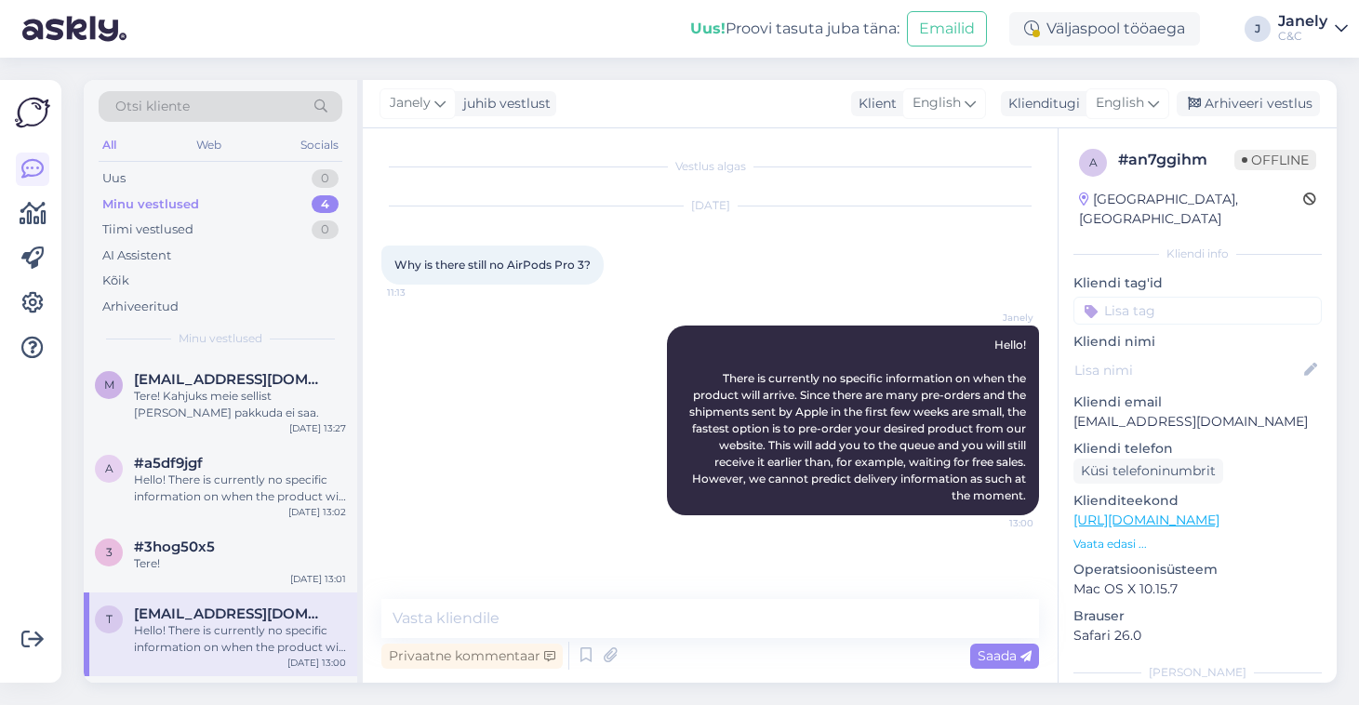
scroll to position [0, 0]
click at [1265, 104] on div "Arhiveeri vestlus" at bounding box center [1247, 103] width 143 height 25
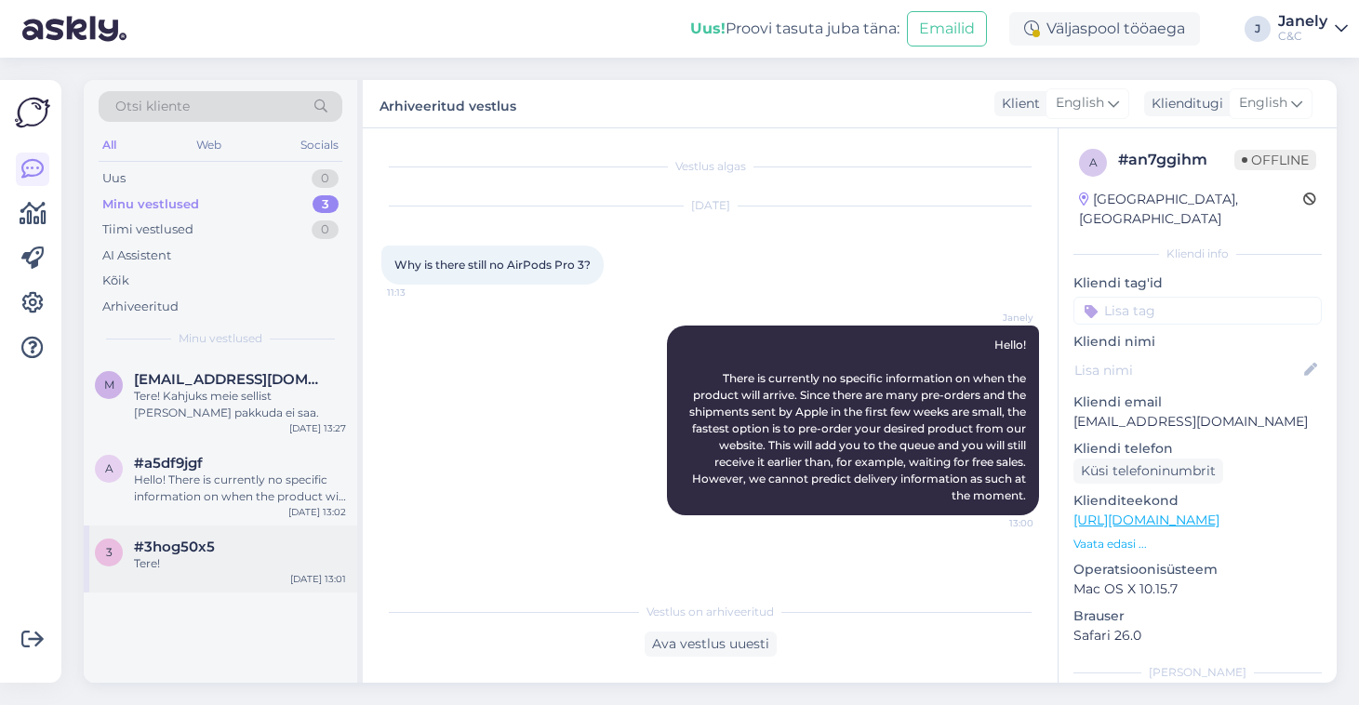
click at [201, 551] on span "#3hog50x5" at bounding box center [174, 546] width 81 height 17
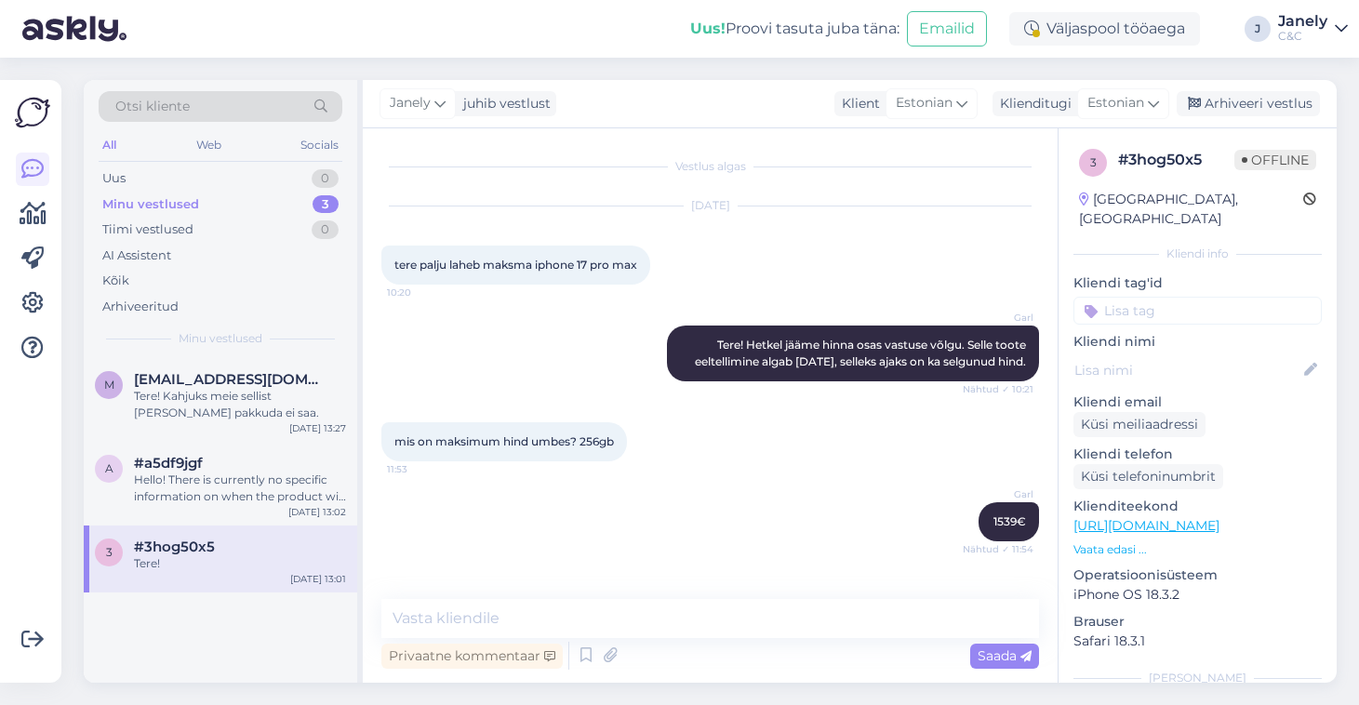
scroll to position [2275, 0]
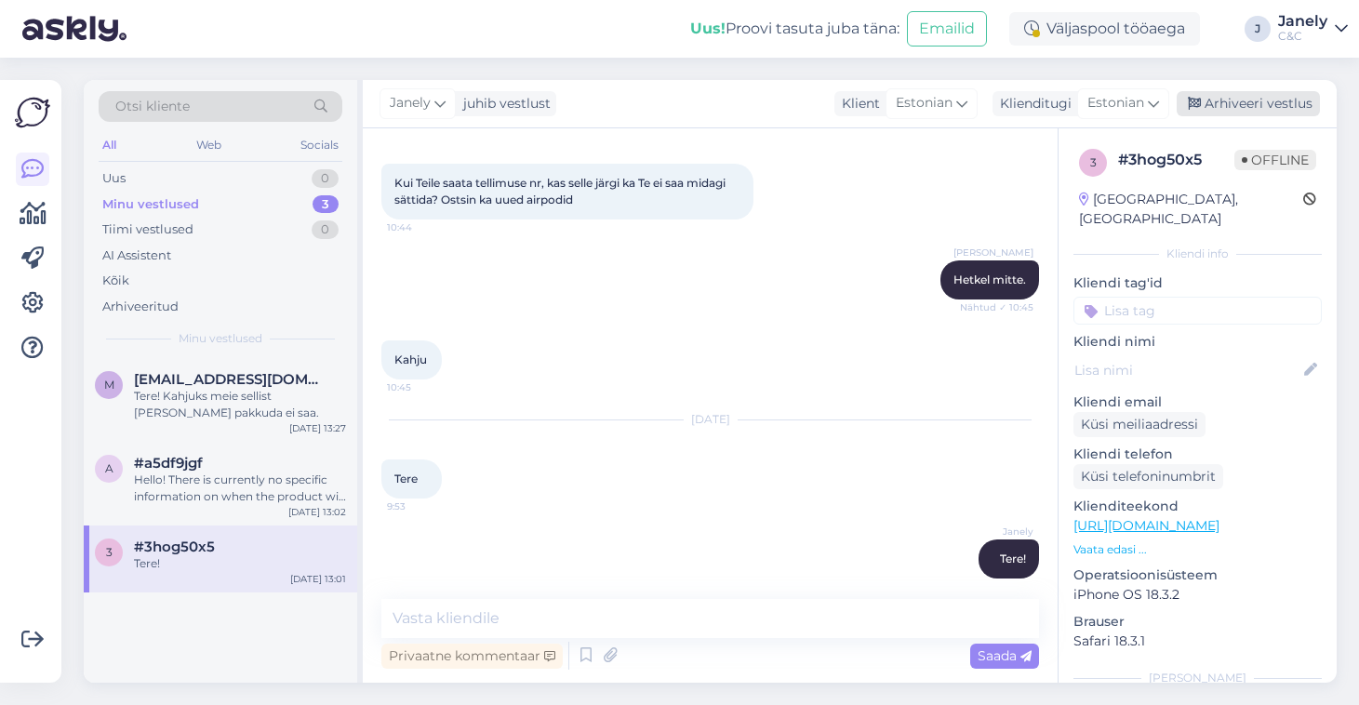
click at [1247, 114] on div "Arhiveeri vestlus" at bounding box center [1247, 103] width 143 height 25
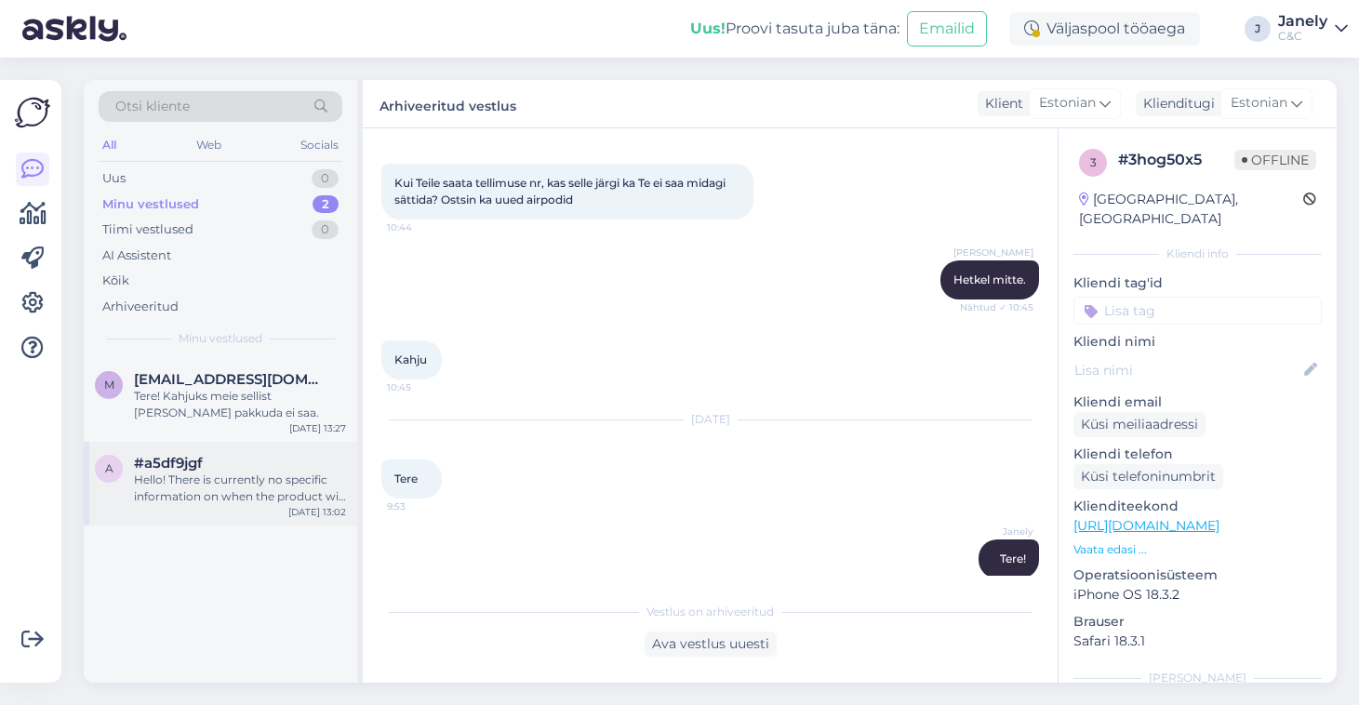
click at [245, 461] on div "#a5df9jgf" at bounding box center [240, 463] width 212 height 17
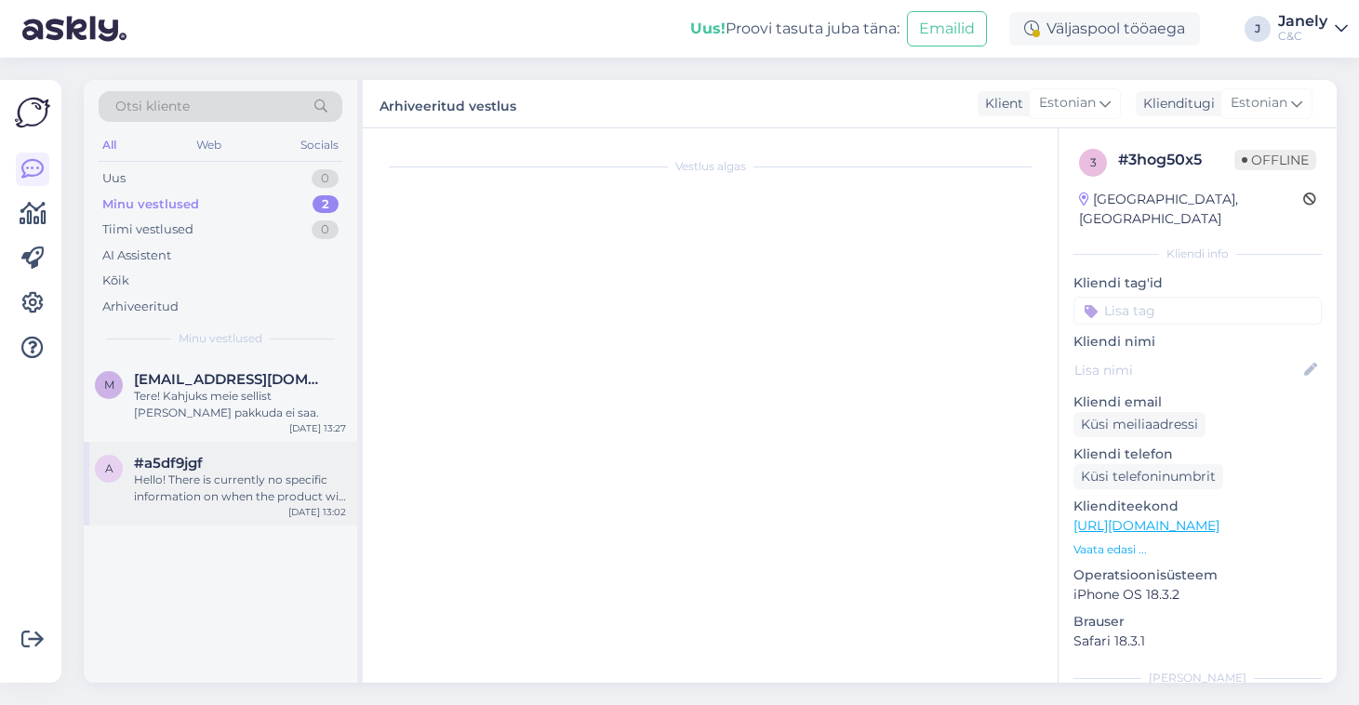
scroll to position [655, 0]
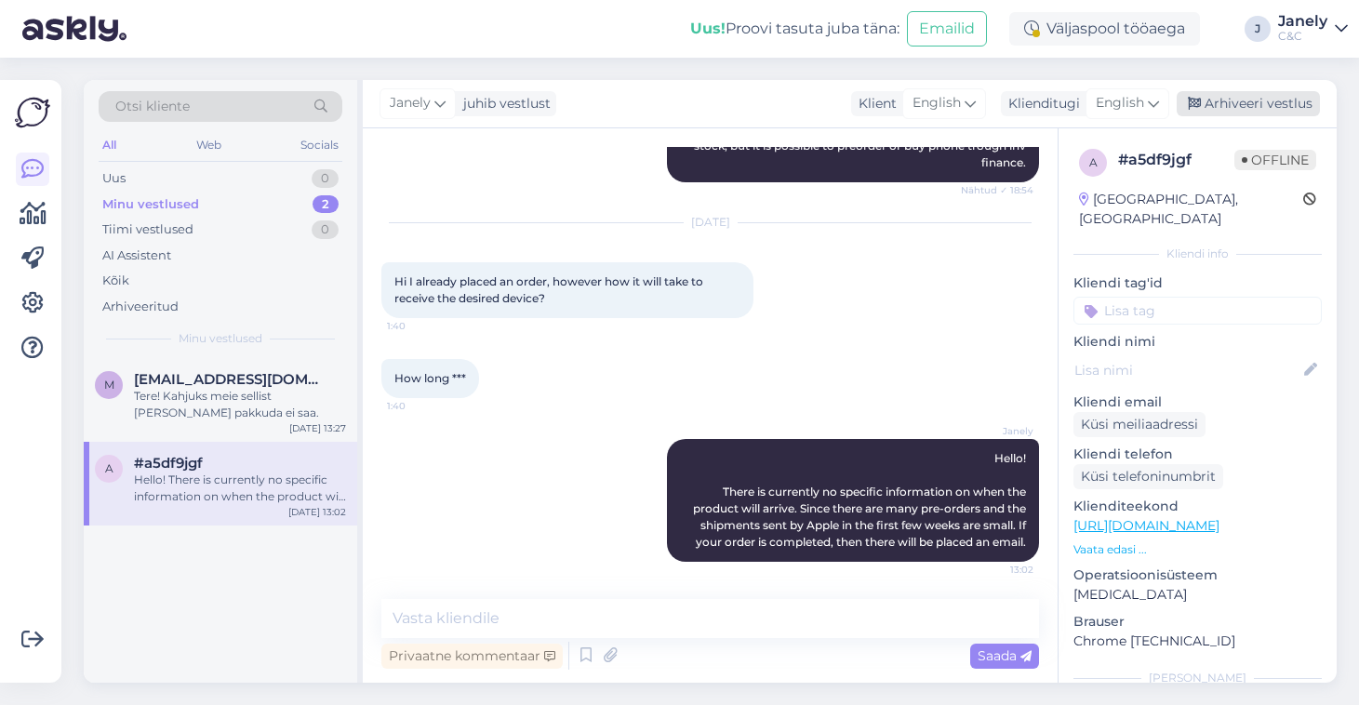
click at [1233, 108] on div "Arhiveeri vestlus" at bounding box center [1247, 103] width 143 height 25
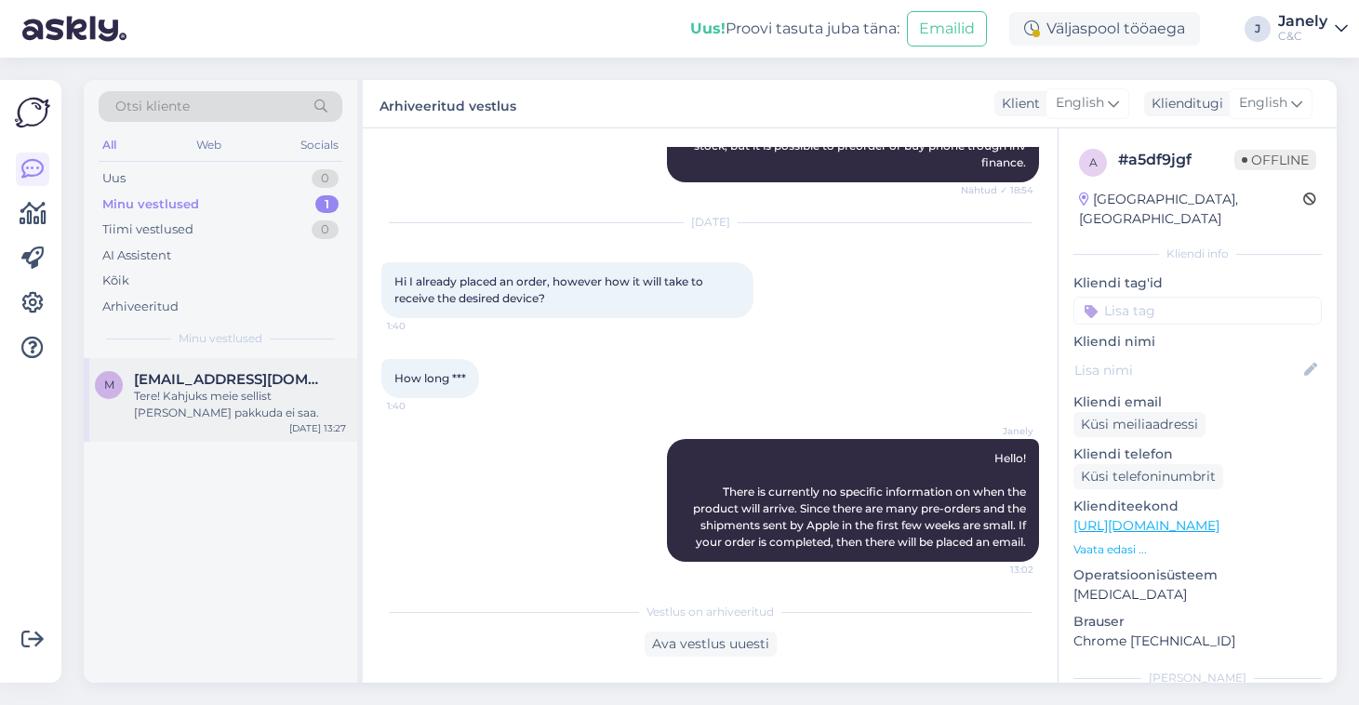
click at [216, 432] on div "m molder.seb@gmail.com Tere! Kahjuks meie sellist hinda pakkuda ei saa. Sep 20 …" at bounding box center [220, 400] width 273 height 84
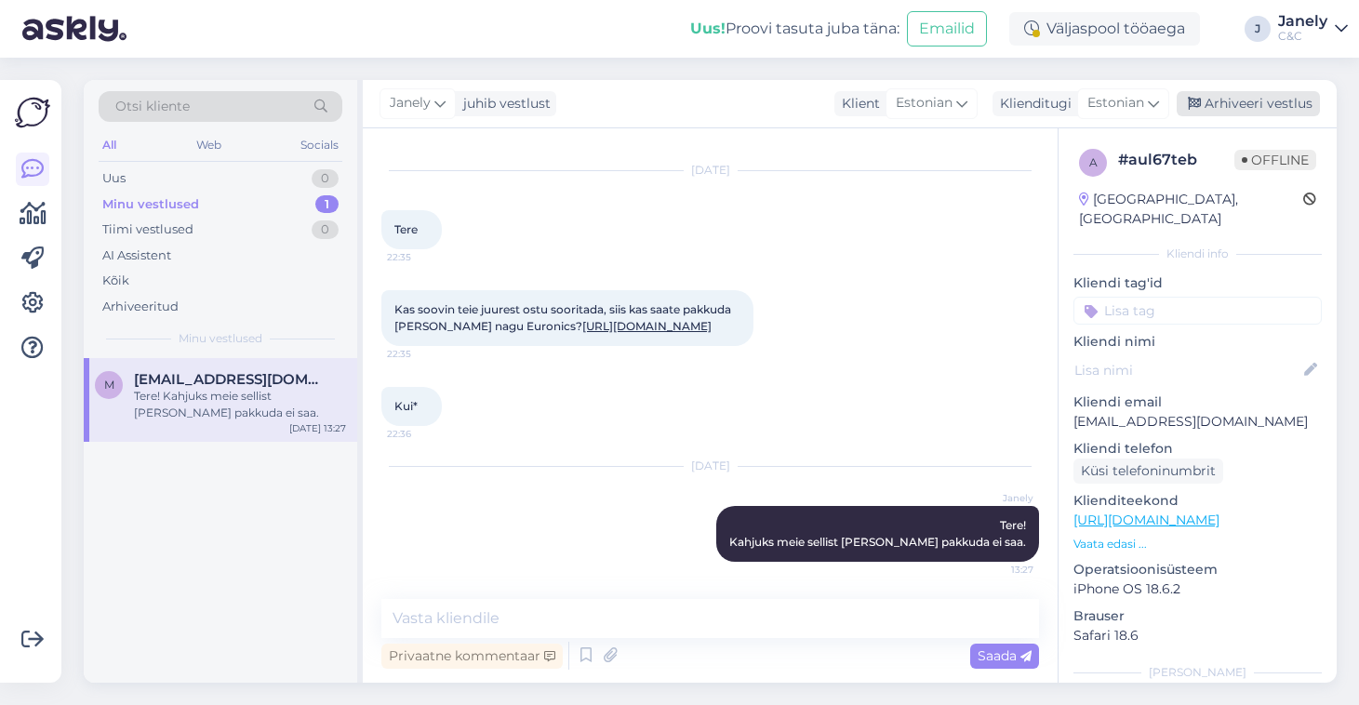
click at [1262, 108] on div "Arhiveeri vestlus" at bounding box center [1247, 103] width 143 height 25
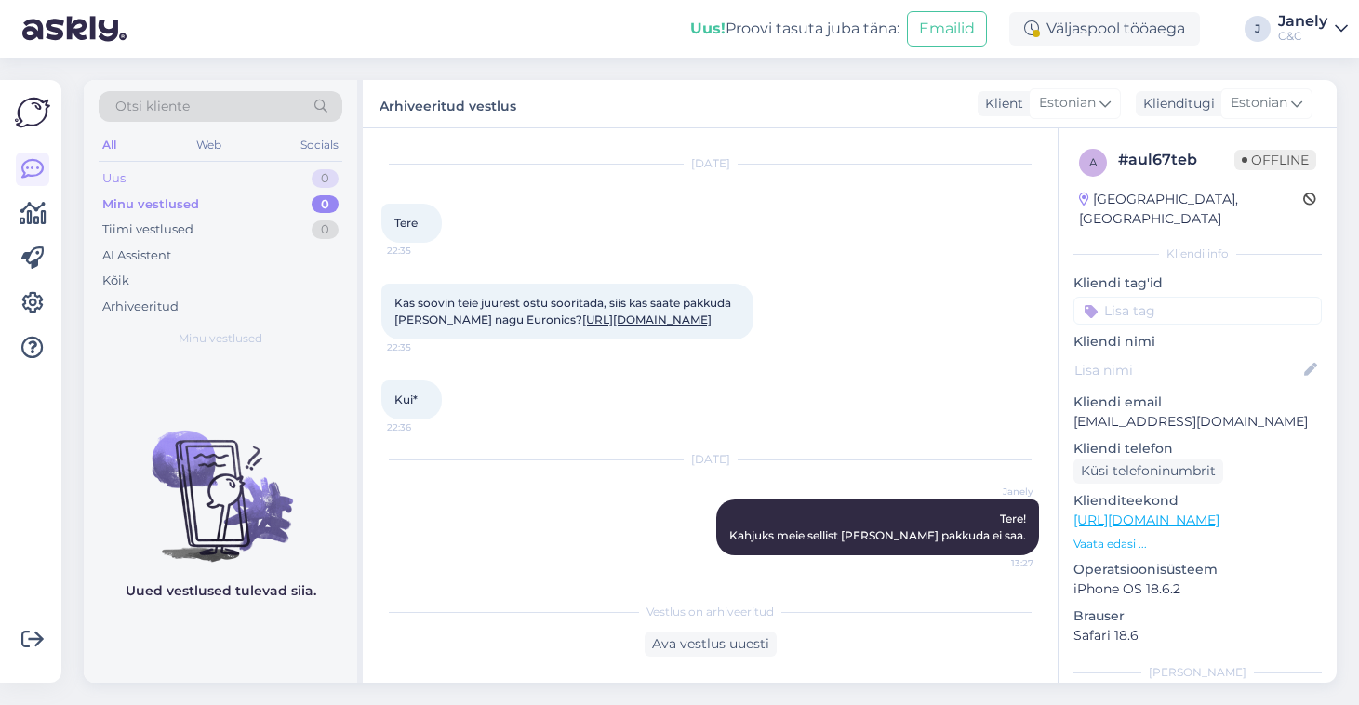
click at [219, 177] on div "Uus 0" at bounding box center [221, 179] width 244 height 26
click at [26, 105] on img at bounding box center [32, 112] width 35 height 35
click at [36, 194] on div at bounding box center [32, 259] width 33 height 212
click at [36, 209] on icon at bounding box center [33, 214] width 27 height 22
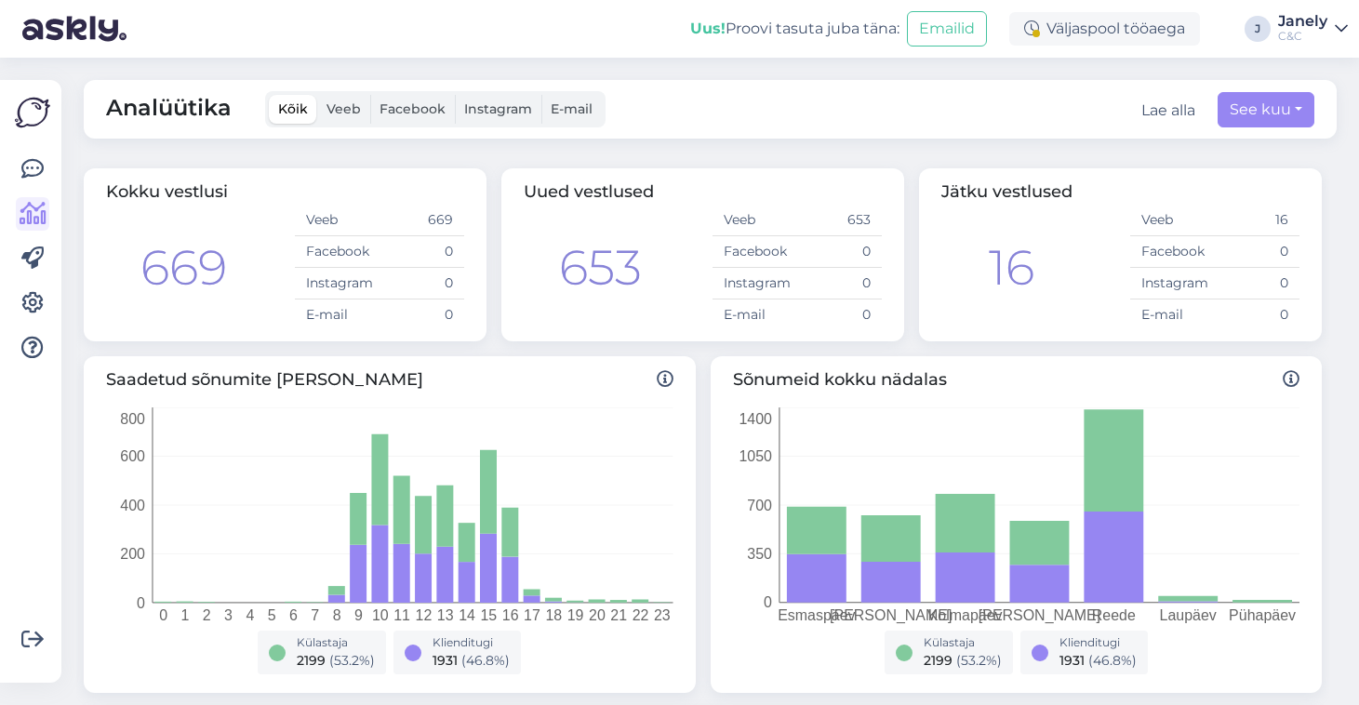
scroll to position [-2, 0]
click at [25, 113] on img at bounding box center [32, 112] width 35 height 35
click at [157, 110] on span "Analüütika" at bounding box center [169, 109] width 126 height 36
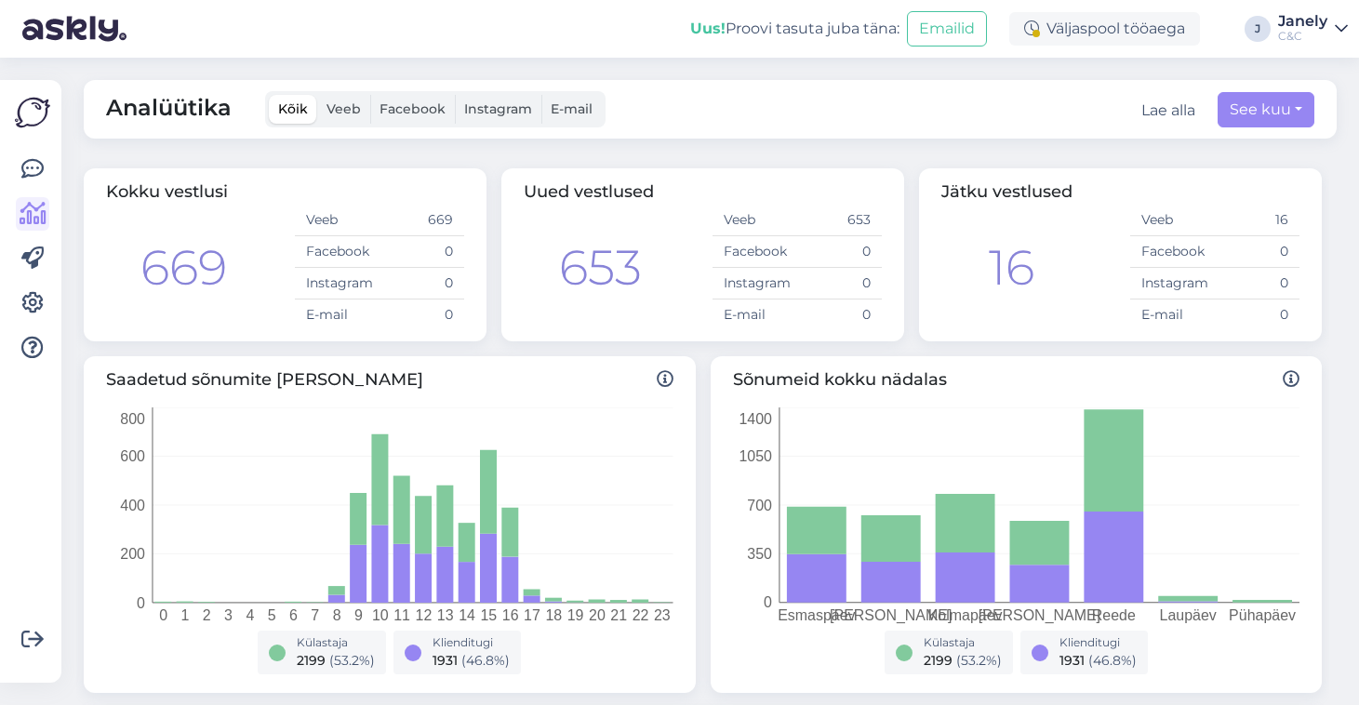
click at [83, 1] on img at bounding box center [74, 29] width 104 height 58
click at [86, 16] on img at bounding box center [74, 29] width 104 height 58
click at [100, 33] on img at bounding box center [74, 29] width 104 height 58
click at [34, 127] on img at bounding box center [32, 112] width 35 height 35
click at [19, 115] on img at bounding box center [32, 112] width 35 height 35
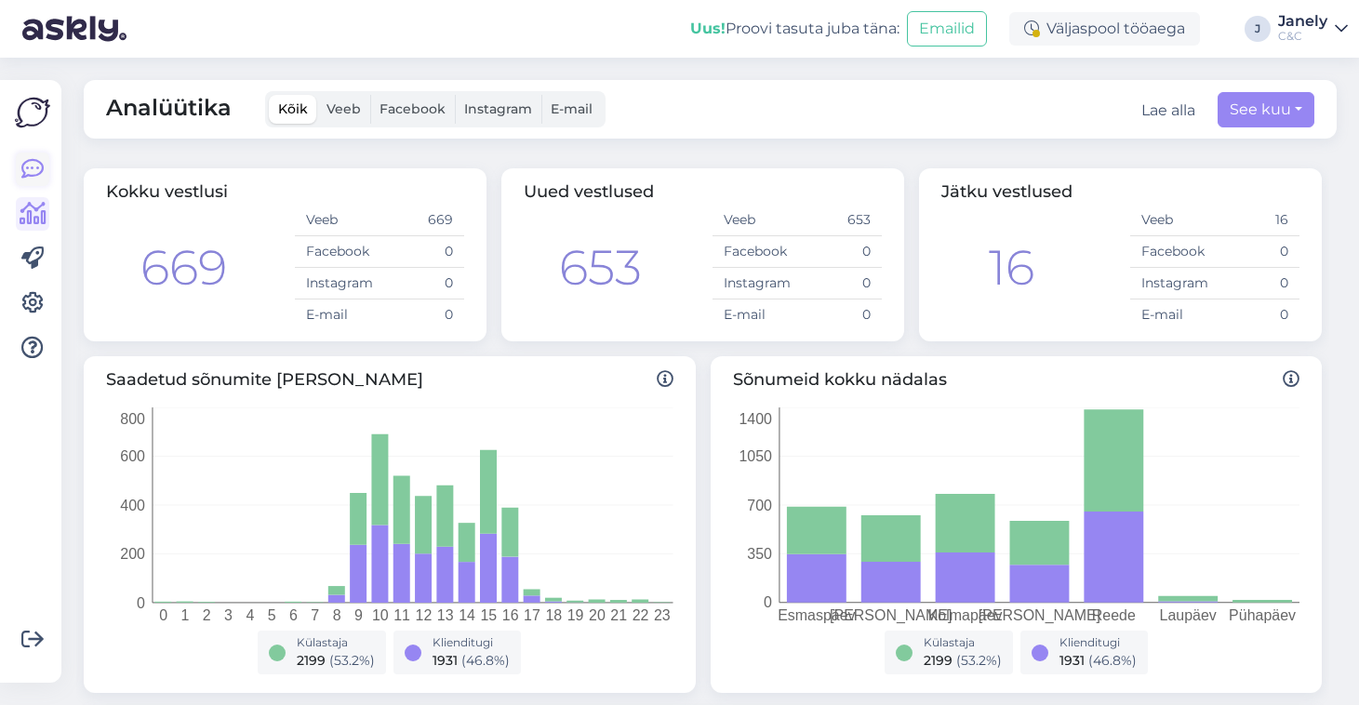
click at [30, 164] on icon at bounding box center [32, 169] width 22 height 22
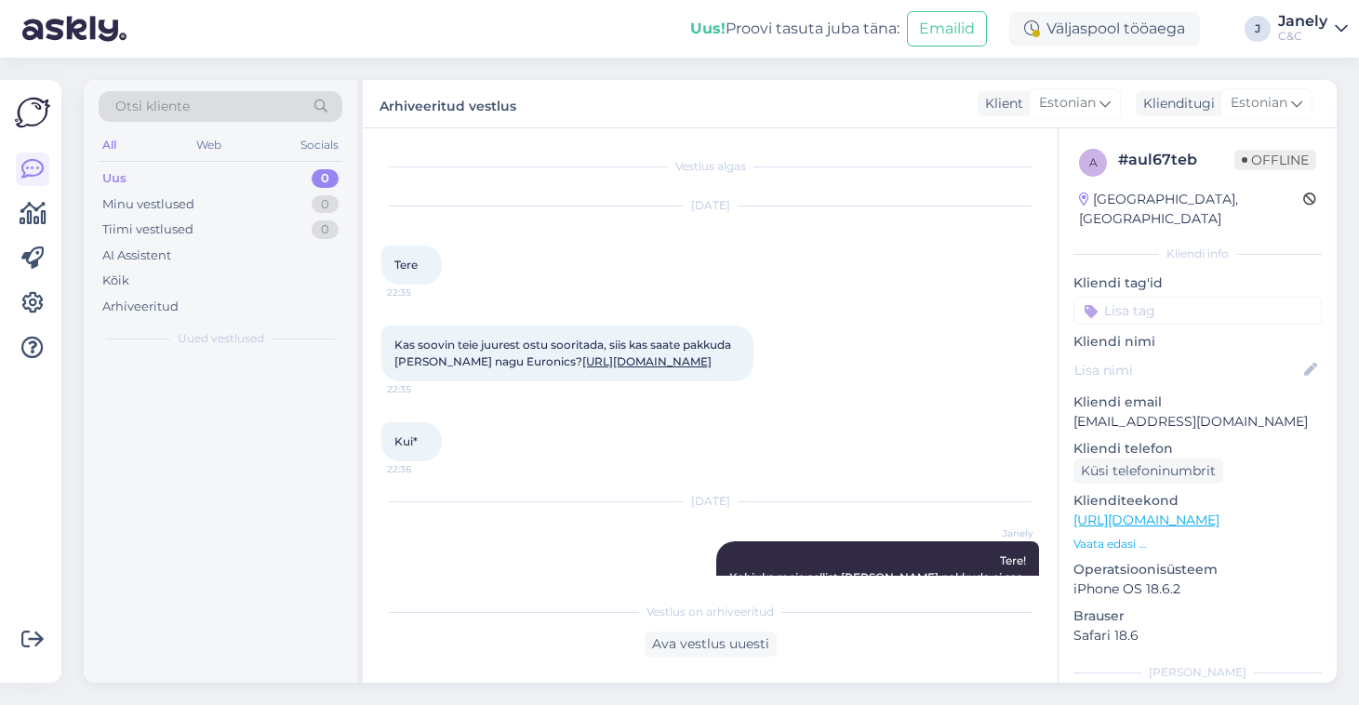
scroll to position [92, 0]
